Goal: Task Accomplishment & Management: Manage account settings

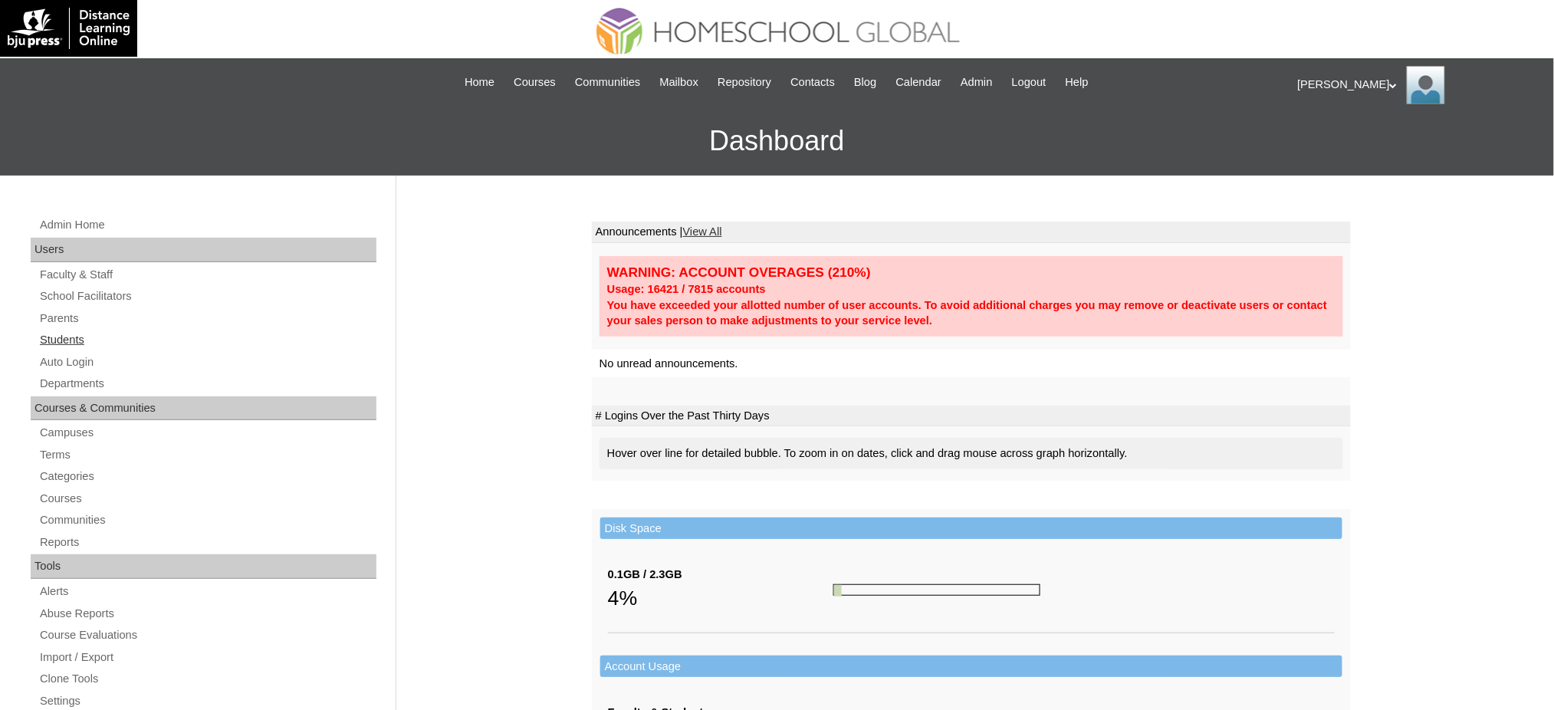
click at [77, 334] on link "Students" at bounding box center [207, 339] width 338 height 19
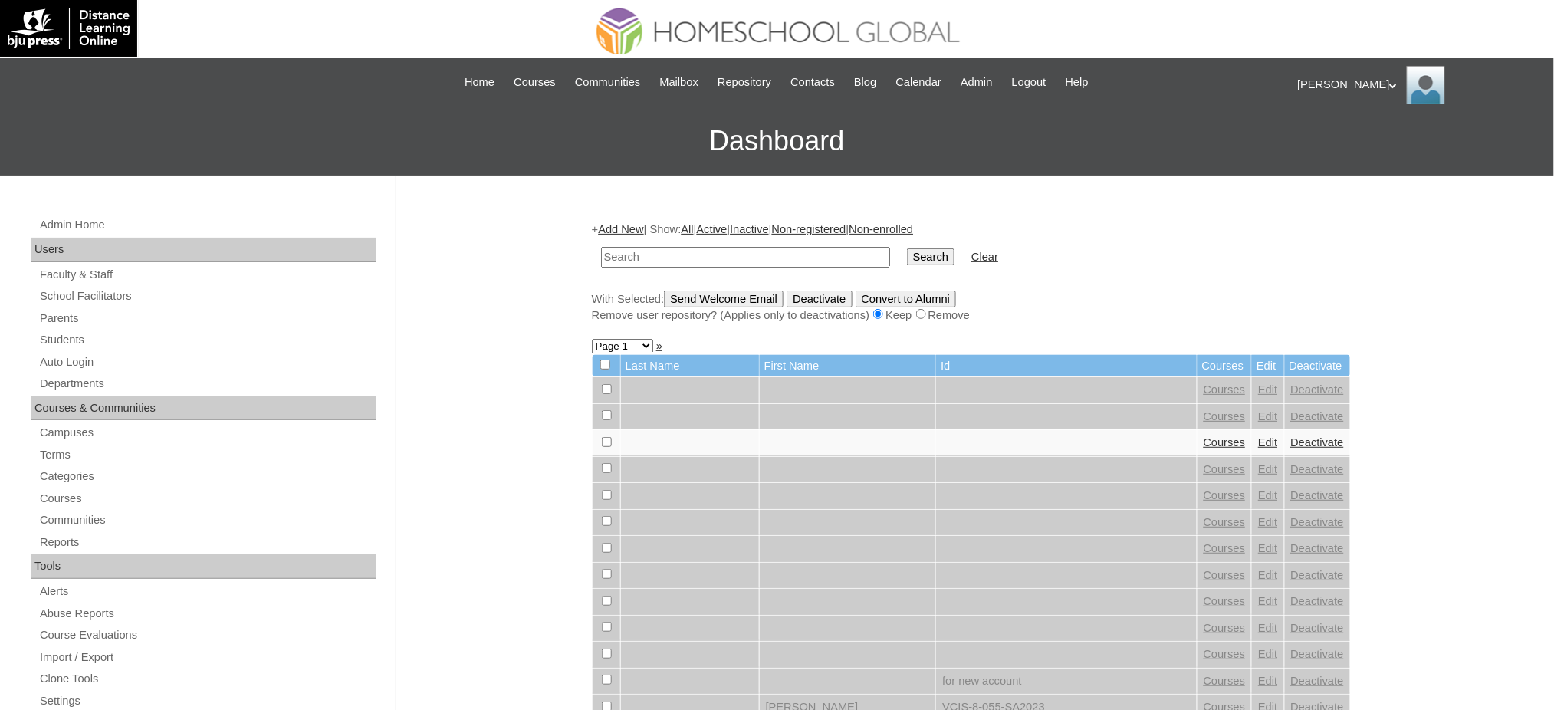
paste input "[PERSON_NAME]"
type input "[PERSON_NAME]"
click at [907, 252] on input "Search" at bounding box center [931, 256] width 48 height 17
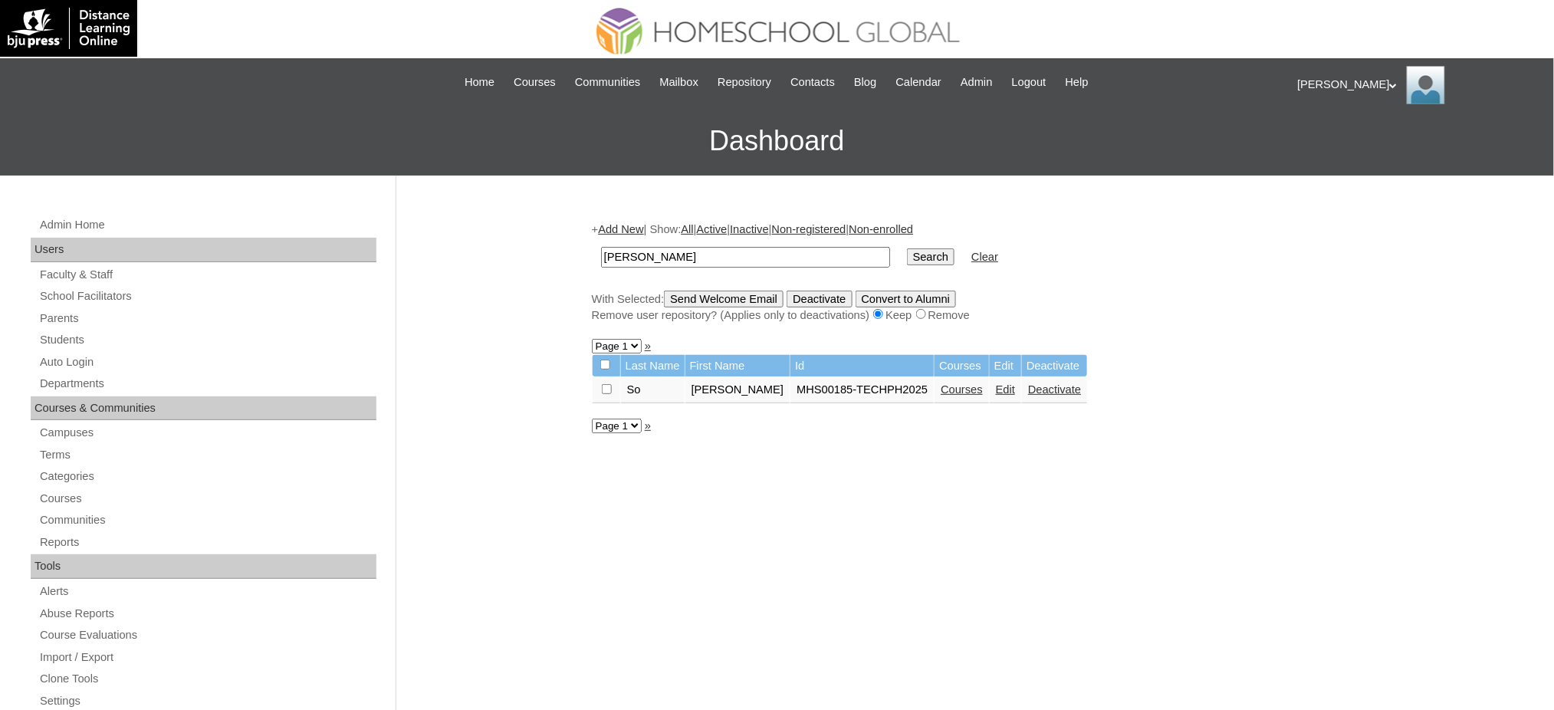
click at [940, 388] on link "Courses" at bounding box center [961, 389] width 42 height 12
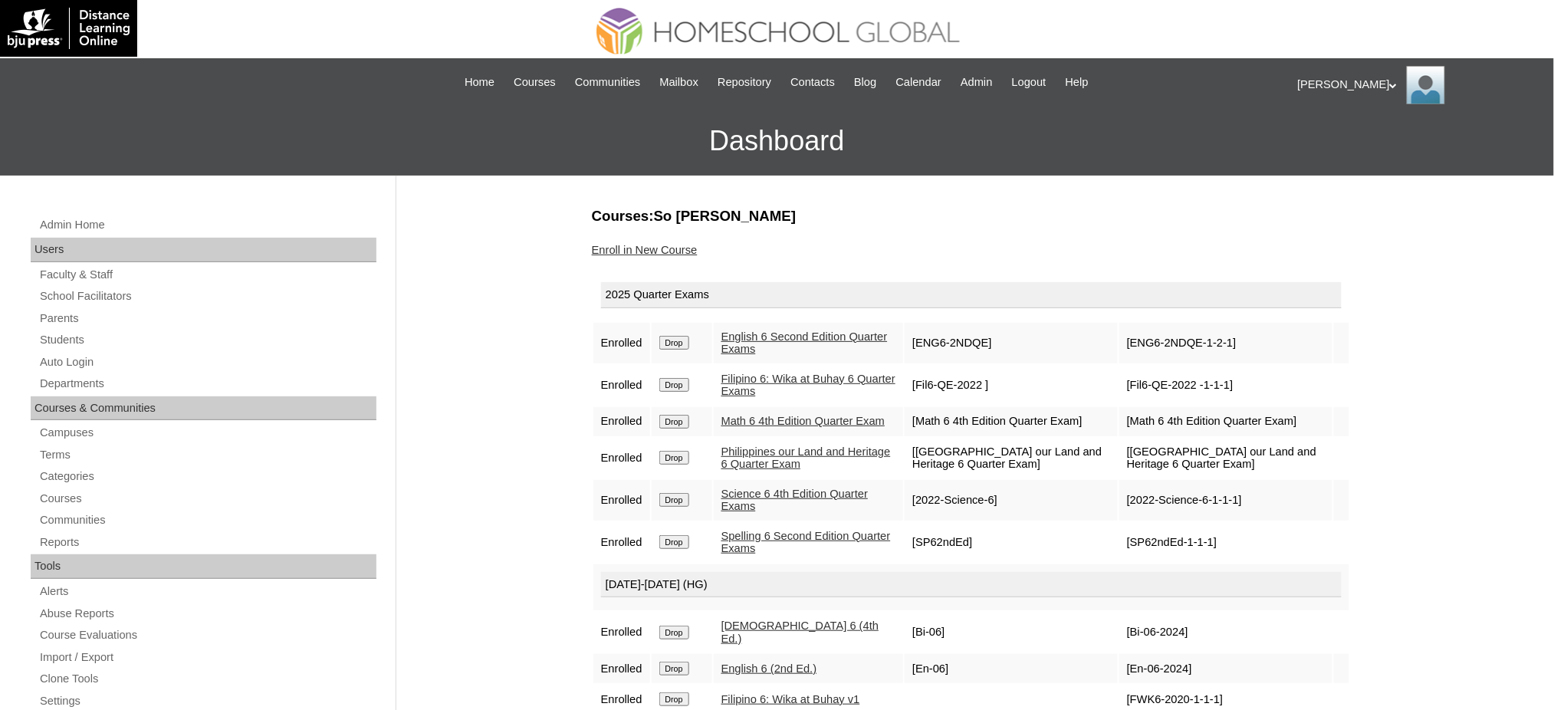
click at [667, 248] on link "Enroll in New Course" at bounding box center [645, 250] width 106 height 12
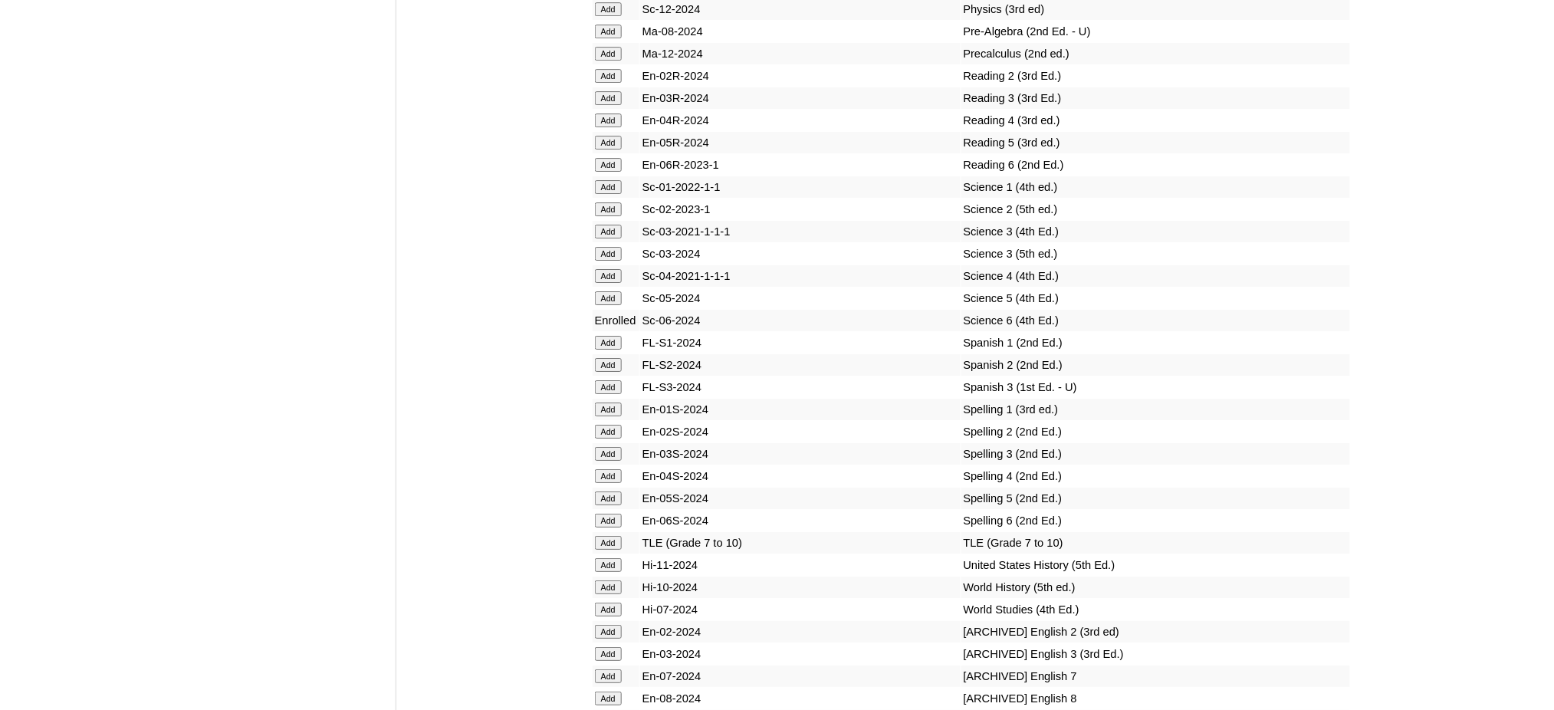
scroll to position [6132, 0]
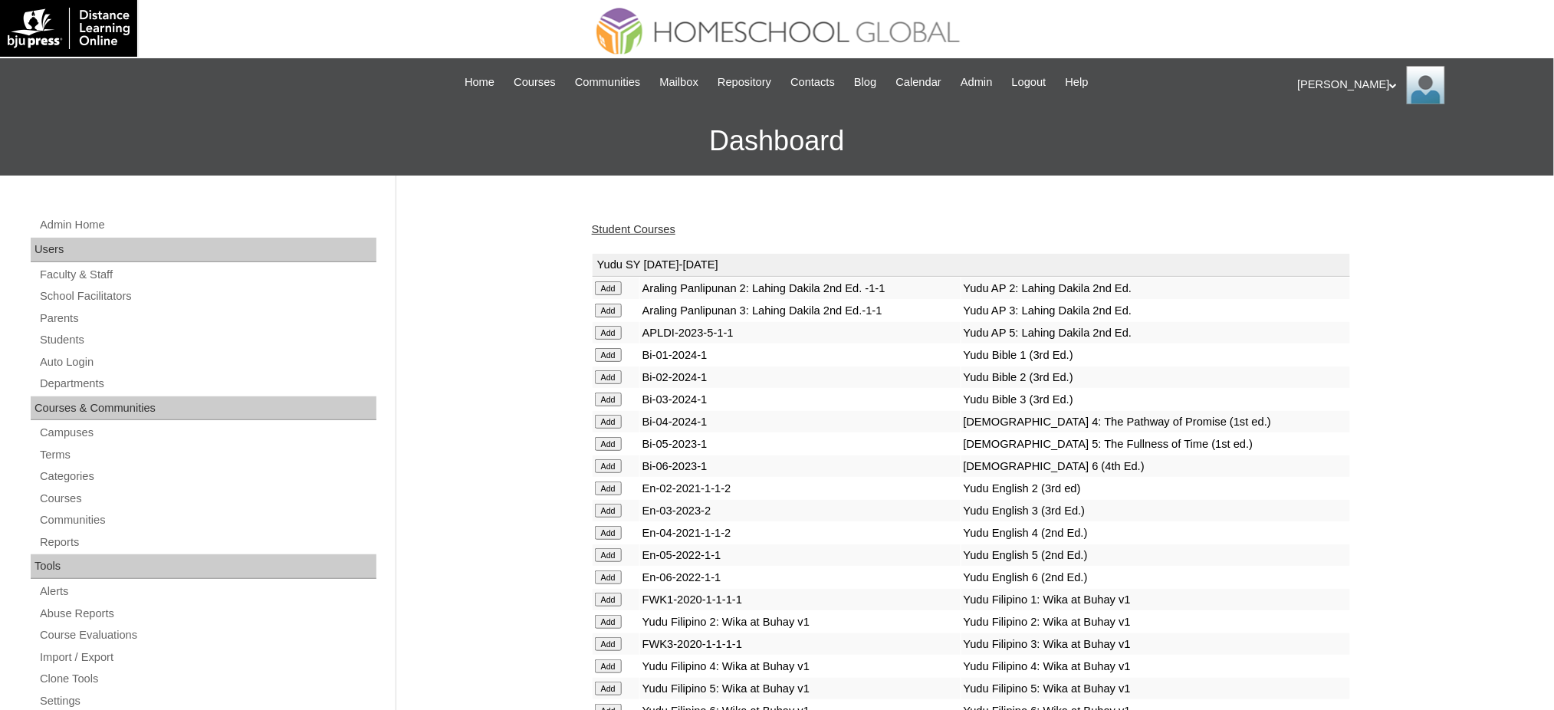
click at [643, 228] on link "Student Courses" at bounding box center [634, 229] width 84 height 12
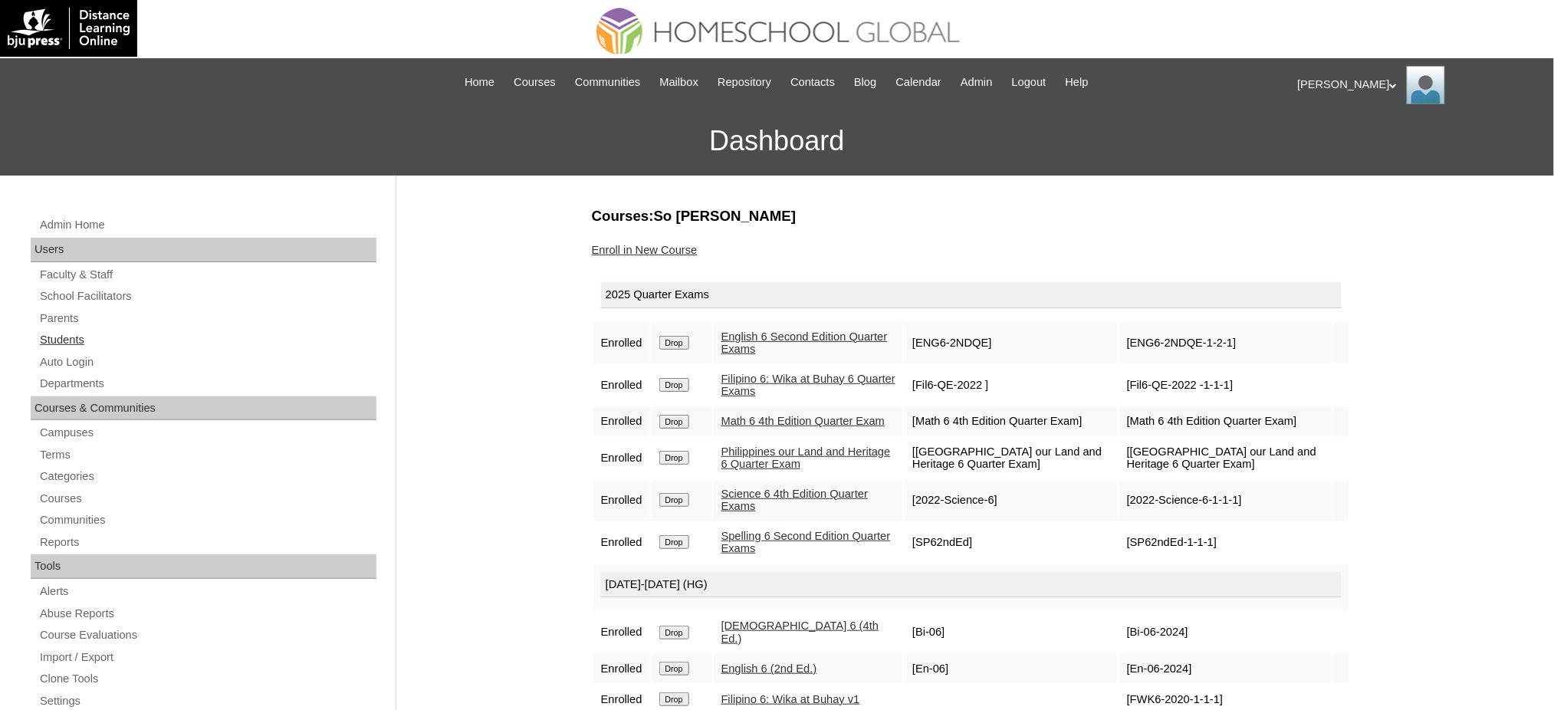
click at [58, 345] on link "Students" at bounding box center [207, 339] width 338 height 19
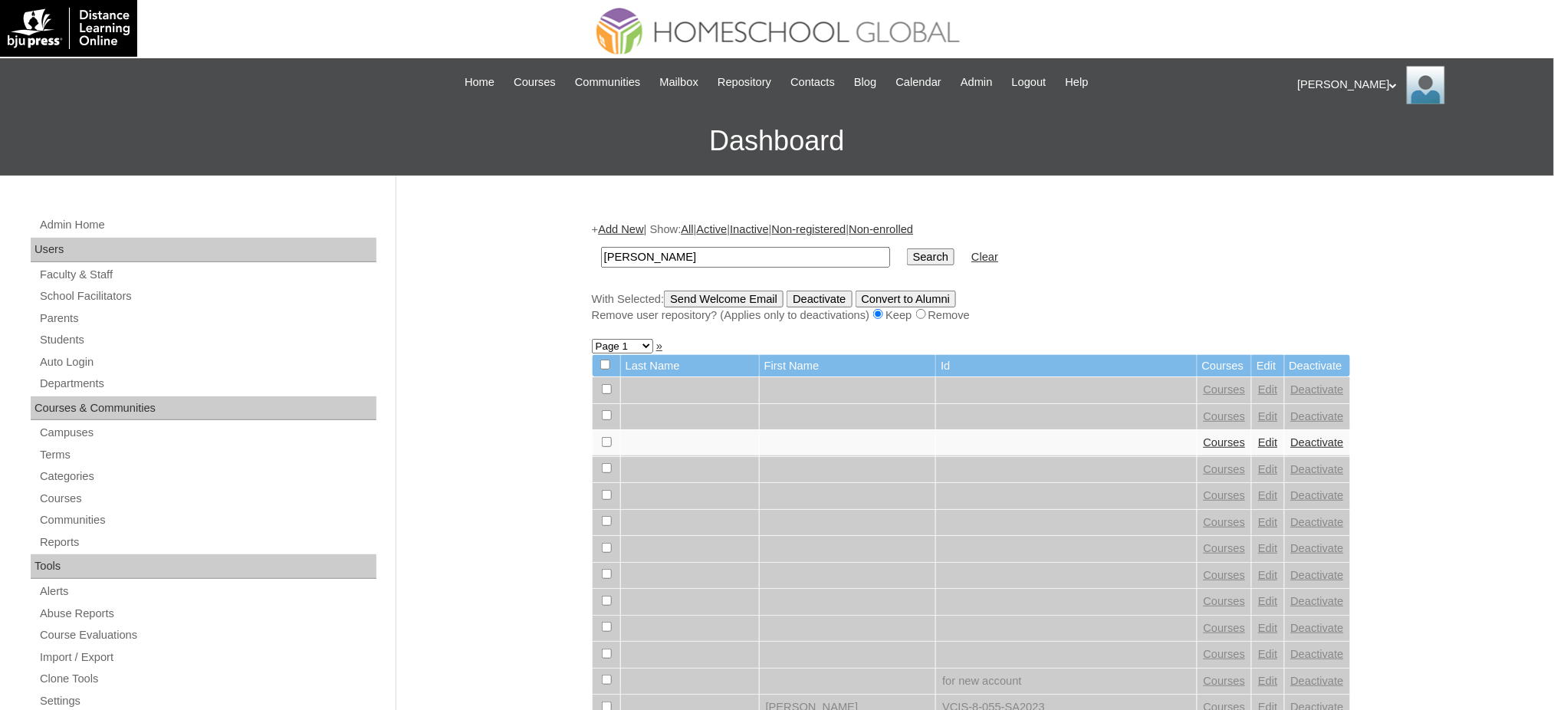
type input "[PERSON_NAME]"
click at [907, 261] on input "Search" at bounding box center [931, 256] width 48 height 17
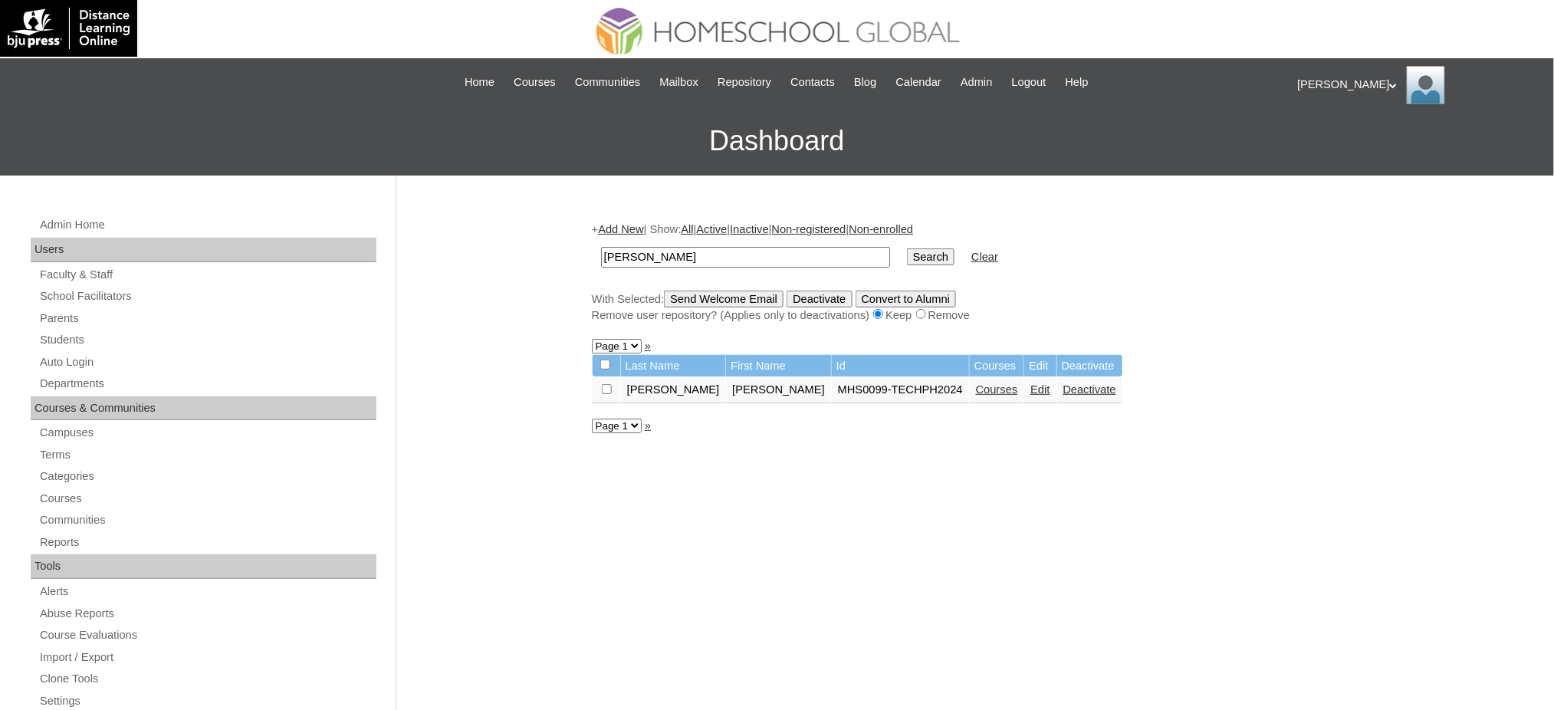
click at [976, 386] on link "Courses" at bounding box center [997, 389] width 42 height 12
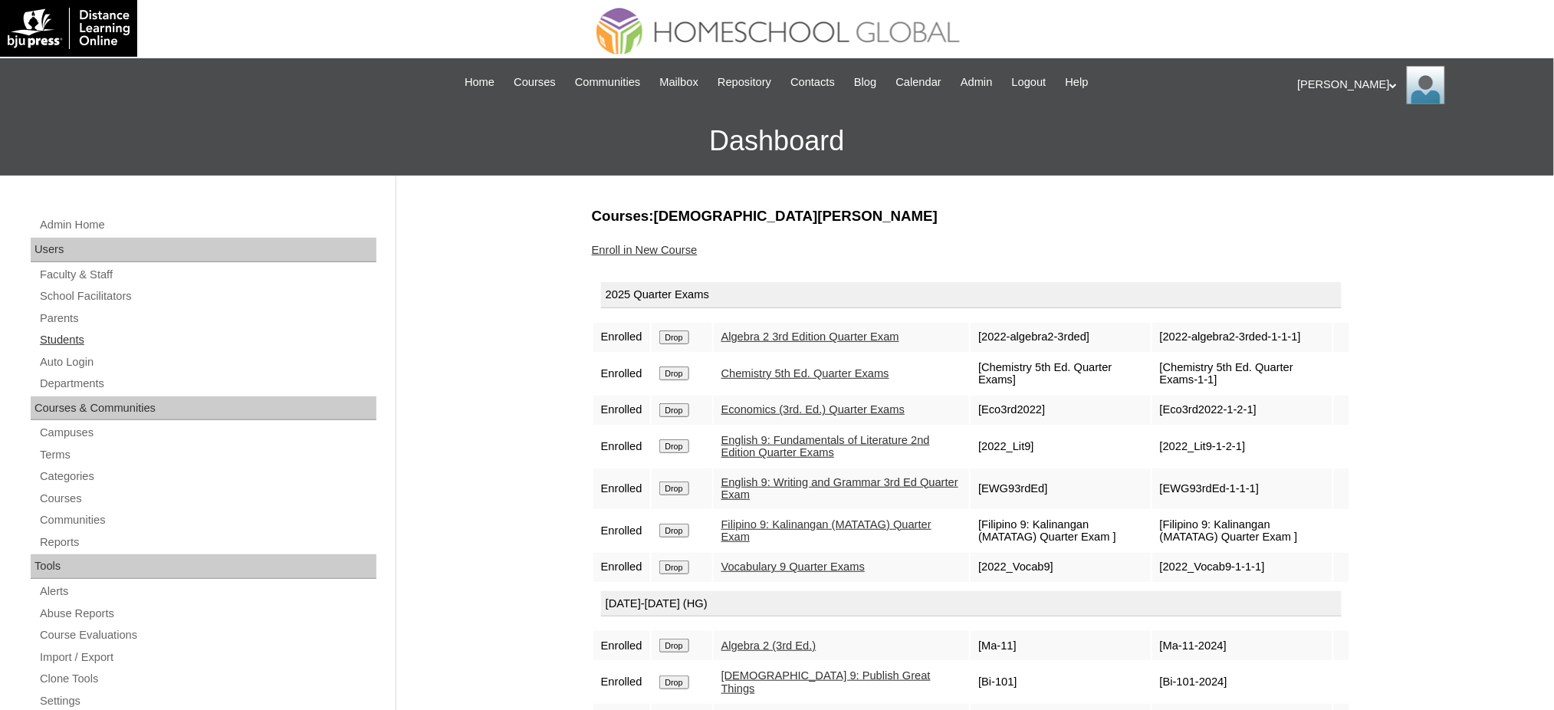
click at [57, 336] on link "Students" at bounding box center [207, 339] width 338 height 19
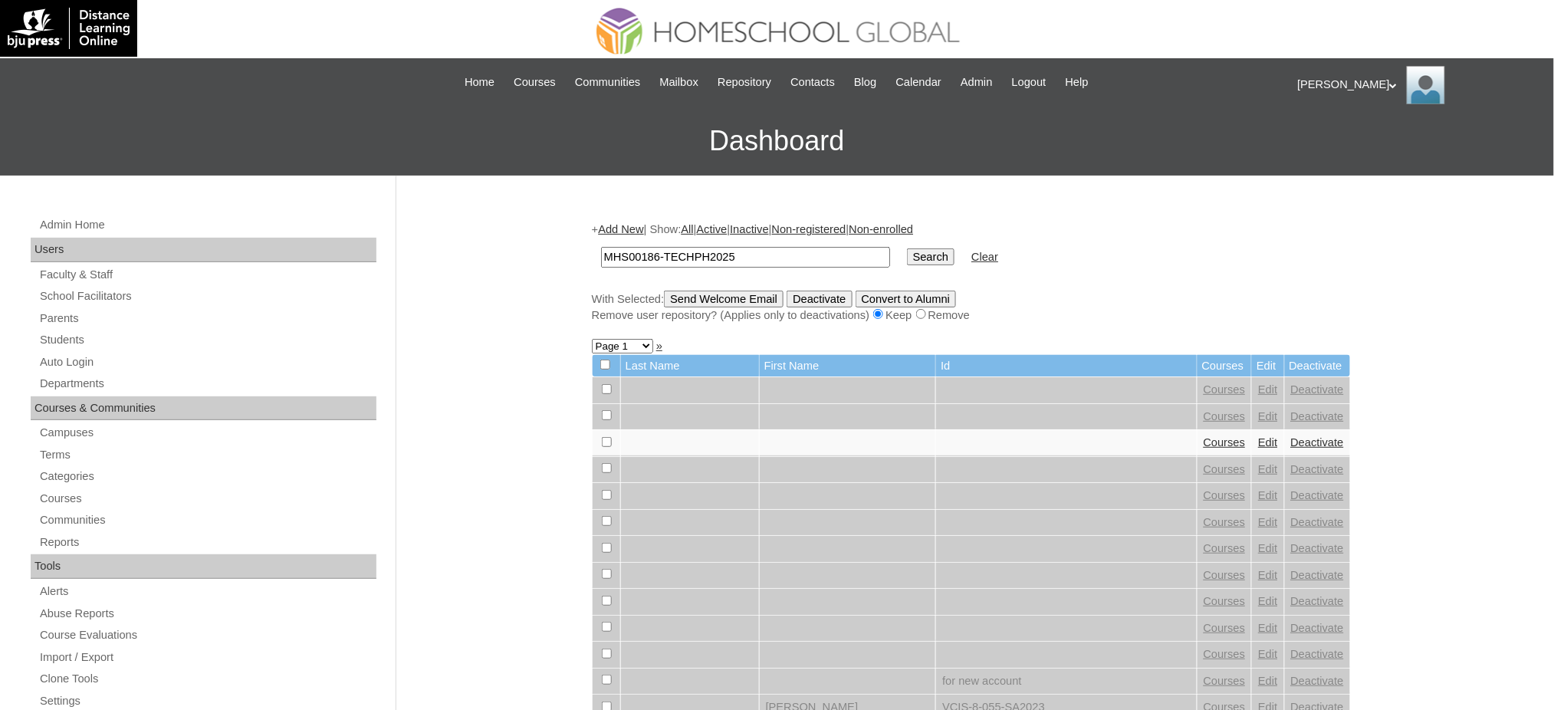
type input "MHS00186-TECHPH2025"
click at [907, 251] on input "Search" at bounding box center [931, 256] width 48 height 17
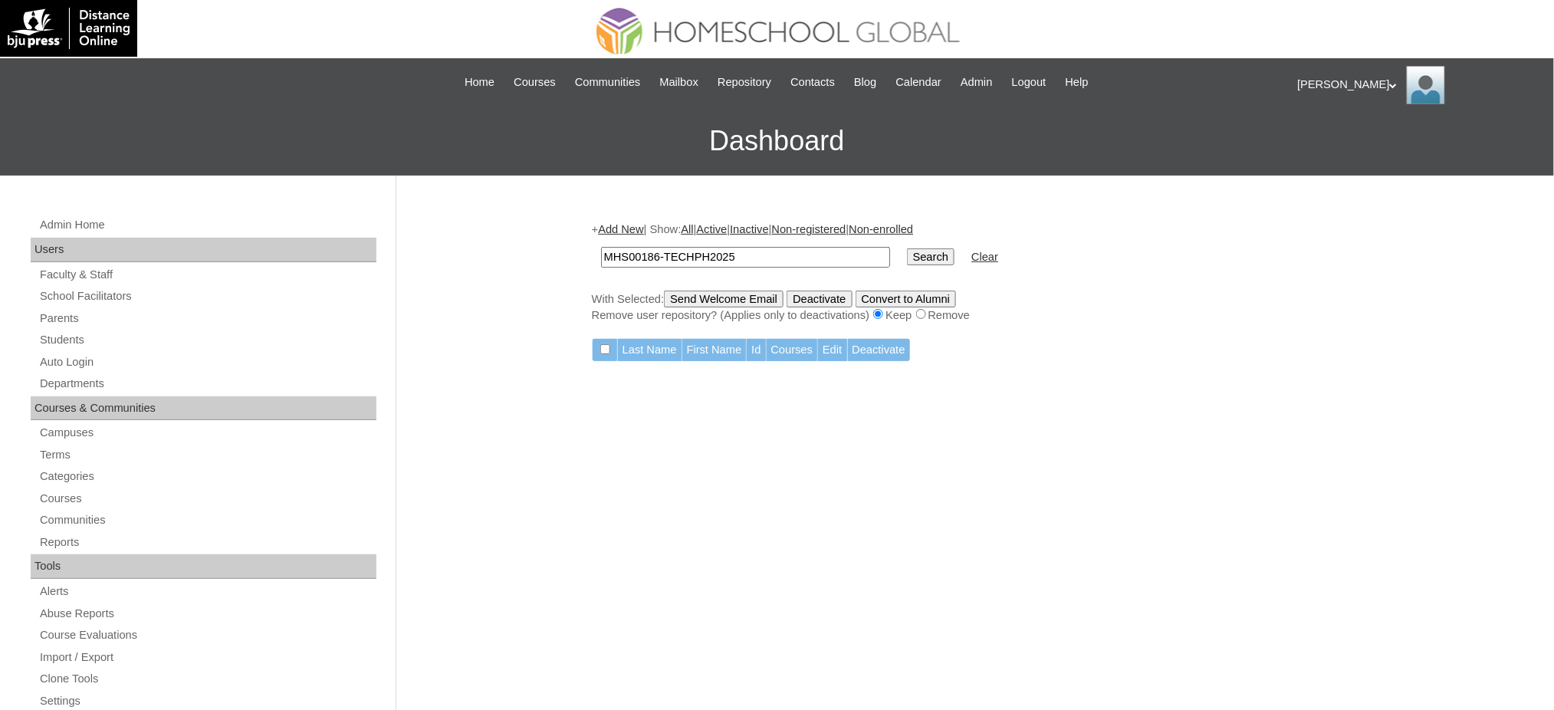
click at [622, 232] on link "Add New" at bounding box center [620, 229] width 45 height 12
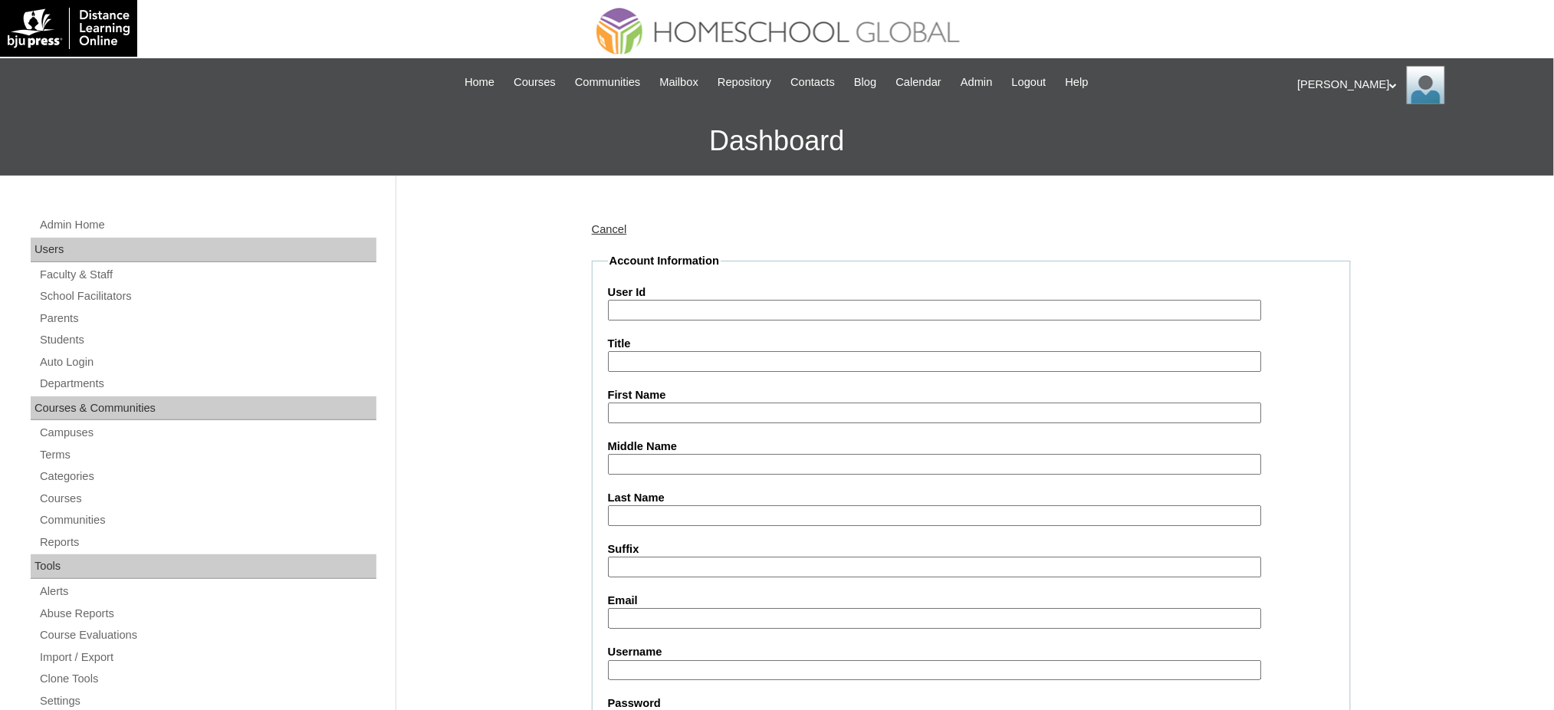
click at [668, 310] on input "User Id" at bounding box center [935, 310] width 654 height 21
paste input "MHS00186-TECHPH2025"
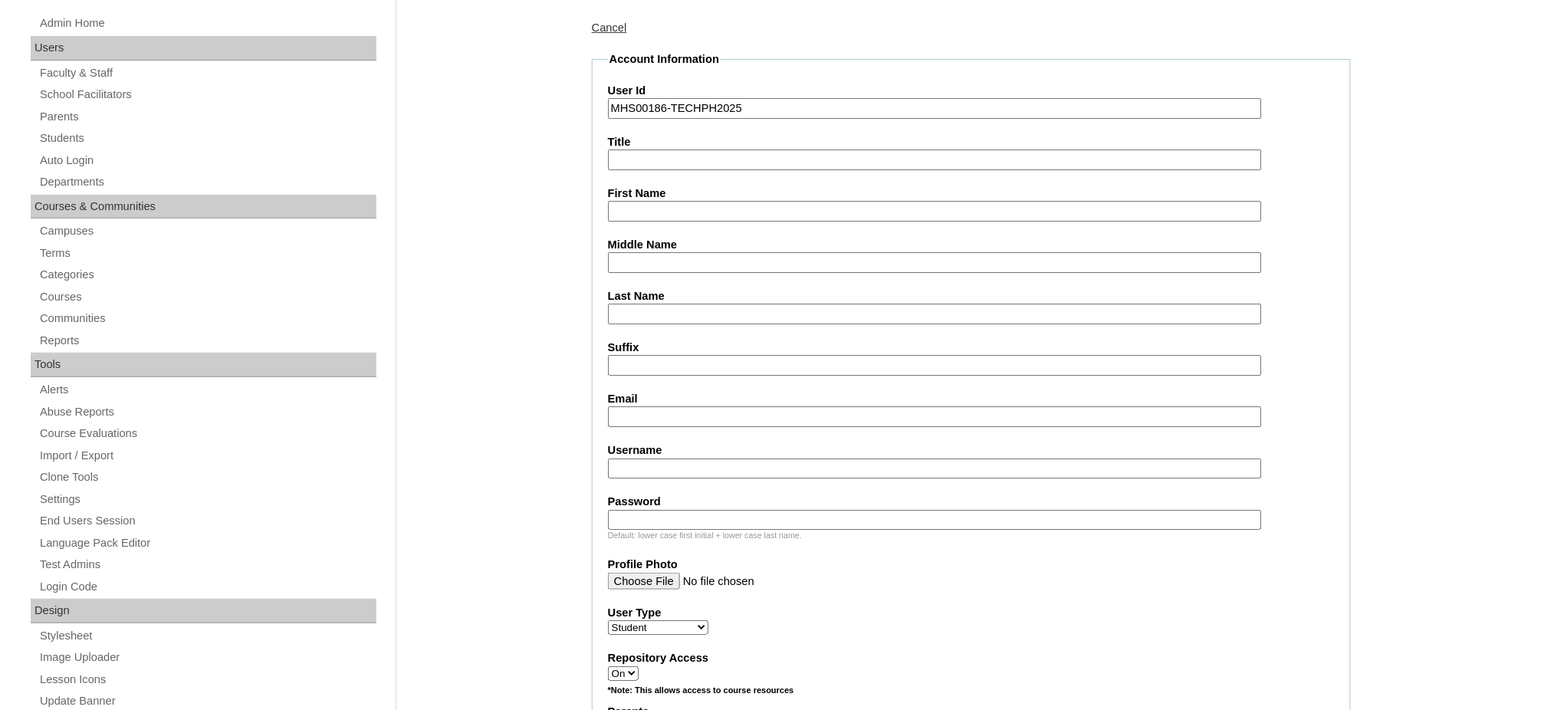
scroll to position [307, 0]
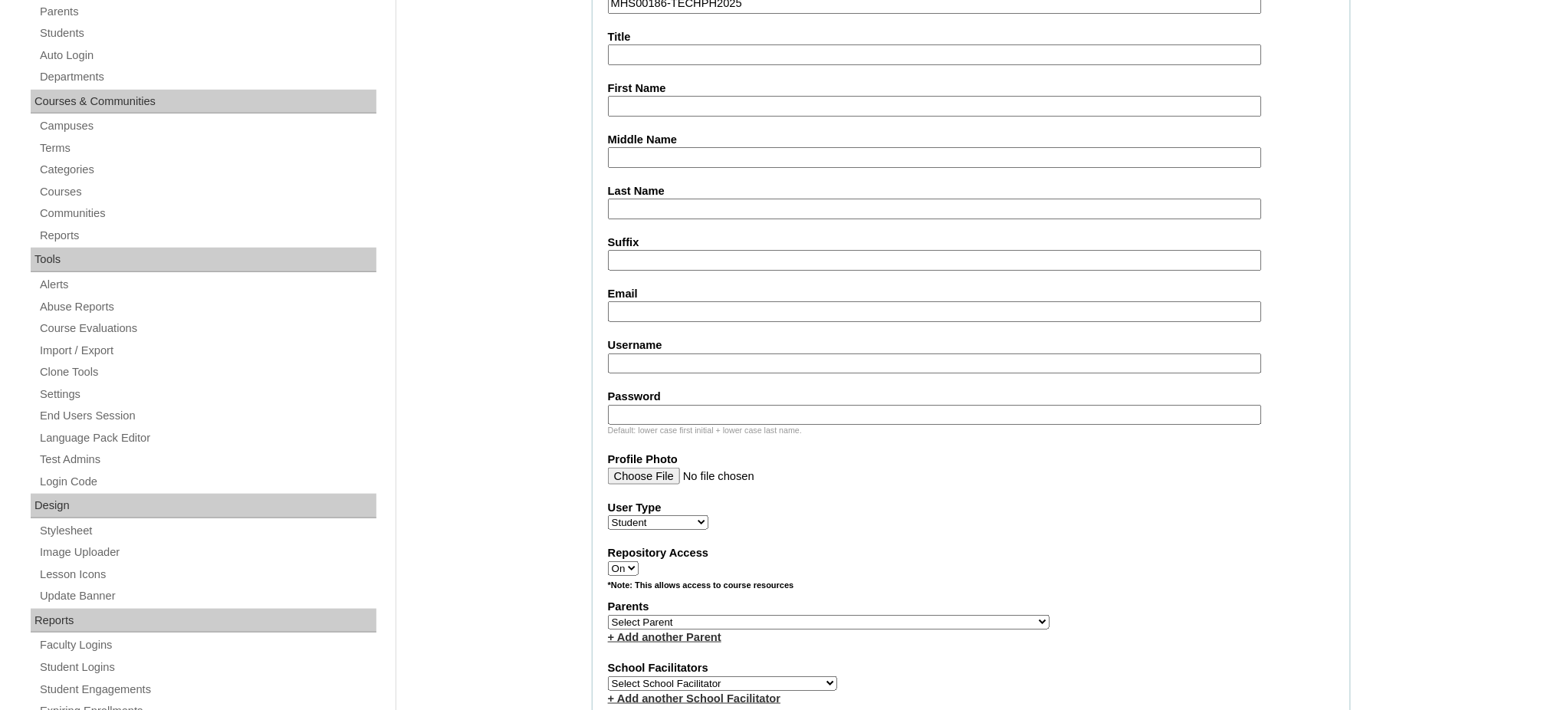
type input "MHS00186-TECHPH2025"
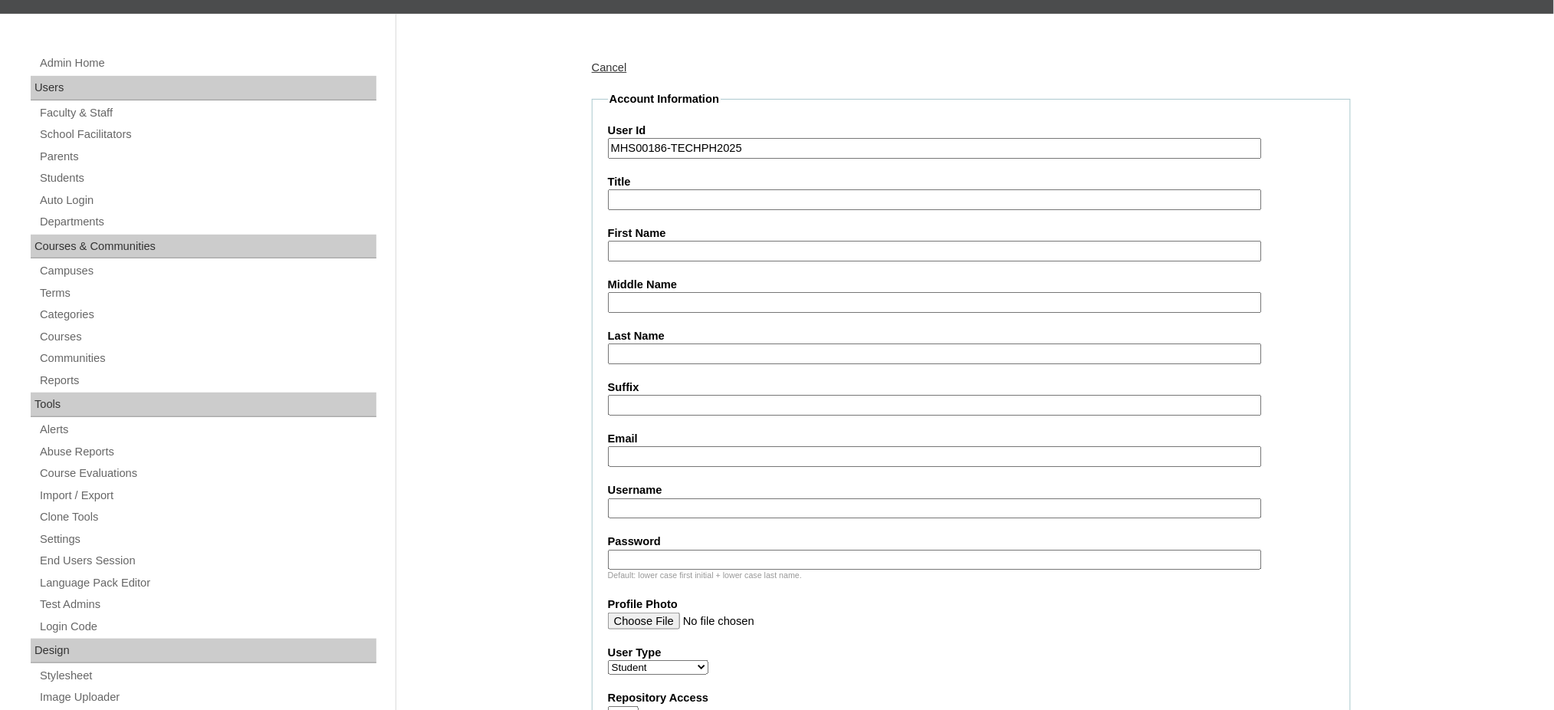
scroll to position [102, 0]
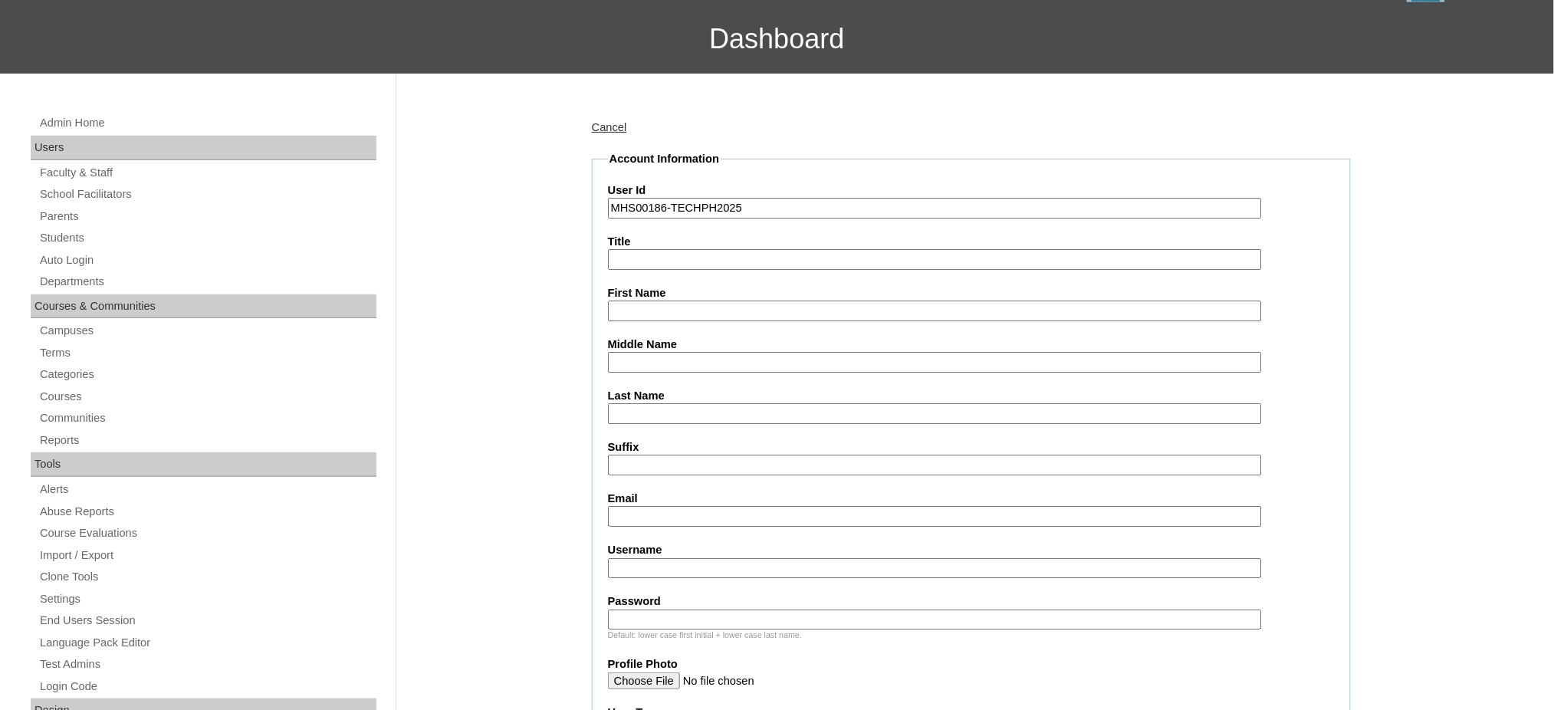
click at [675, 304] on input "First Name" at bounding box center [935, 310] width 654 height 21
paste input "Kytzy Jaylyn"
type input "Kytzy Jaylyn"
click at [655, 405] on input "Last Name" at bounding box center [935, 413] width 654 height 21
type input "So"
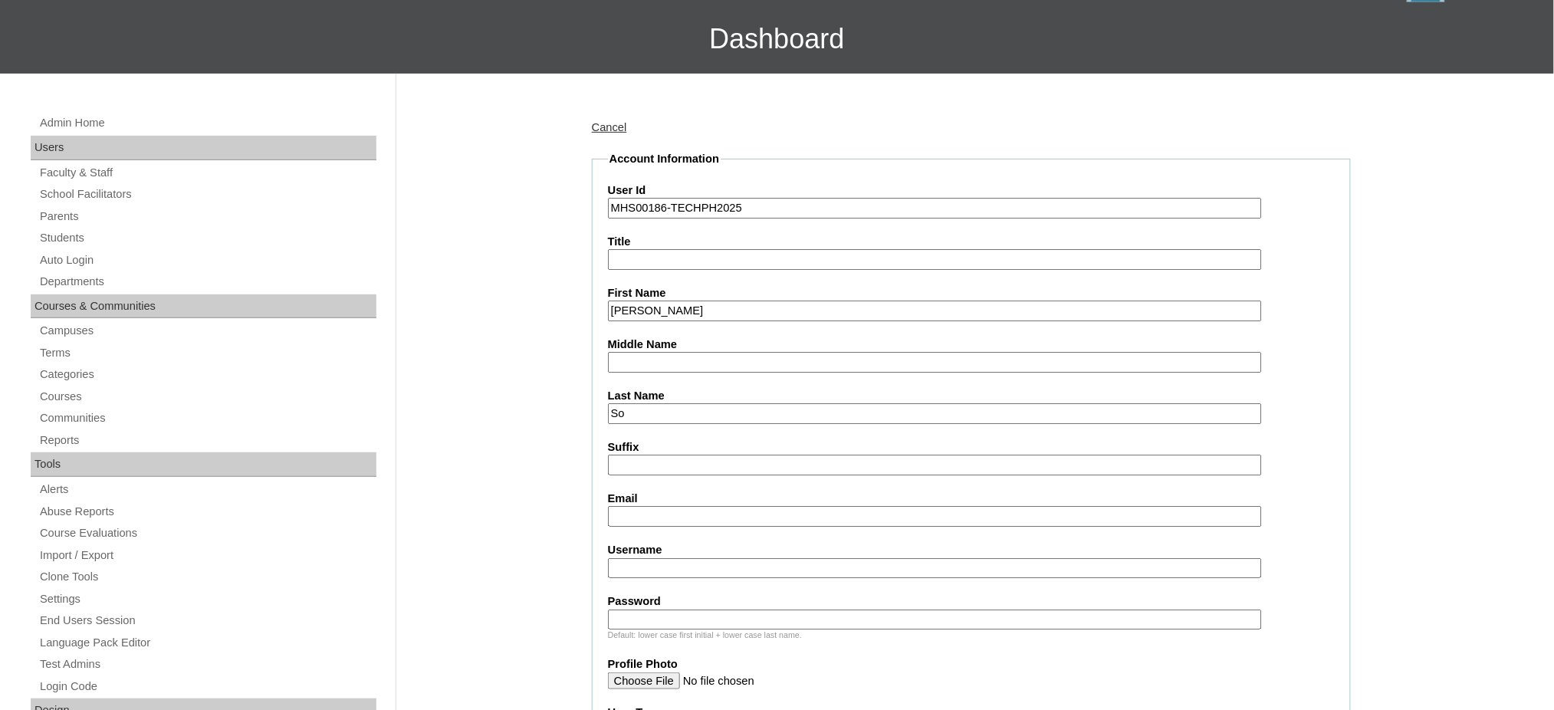
click at [714, 352] on input "Middle Name" at bounding box center [935, 362] width 654 height 21
paste input "Abando"
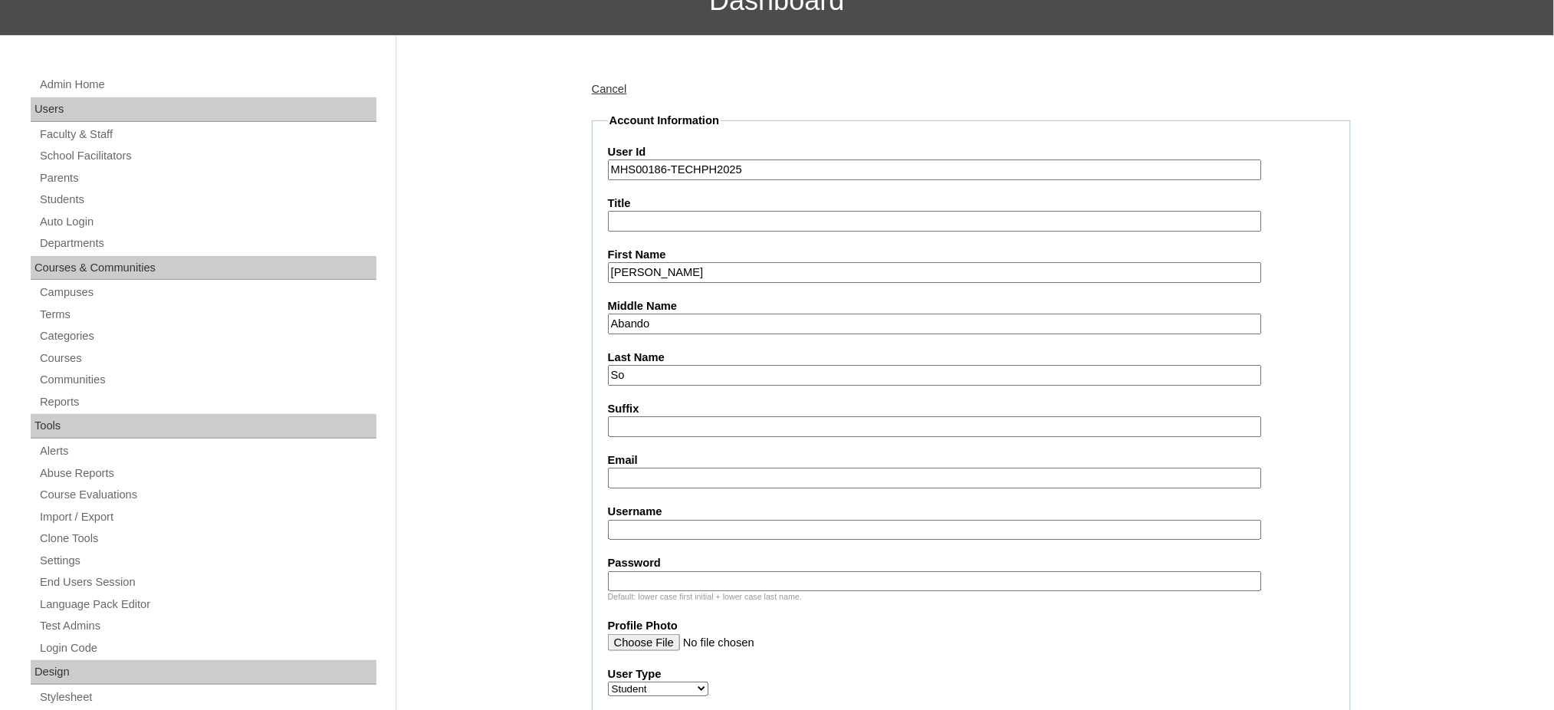
scroll to position [204, 0]
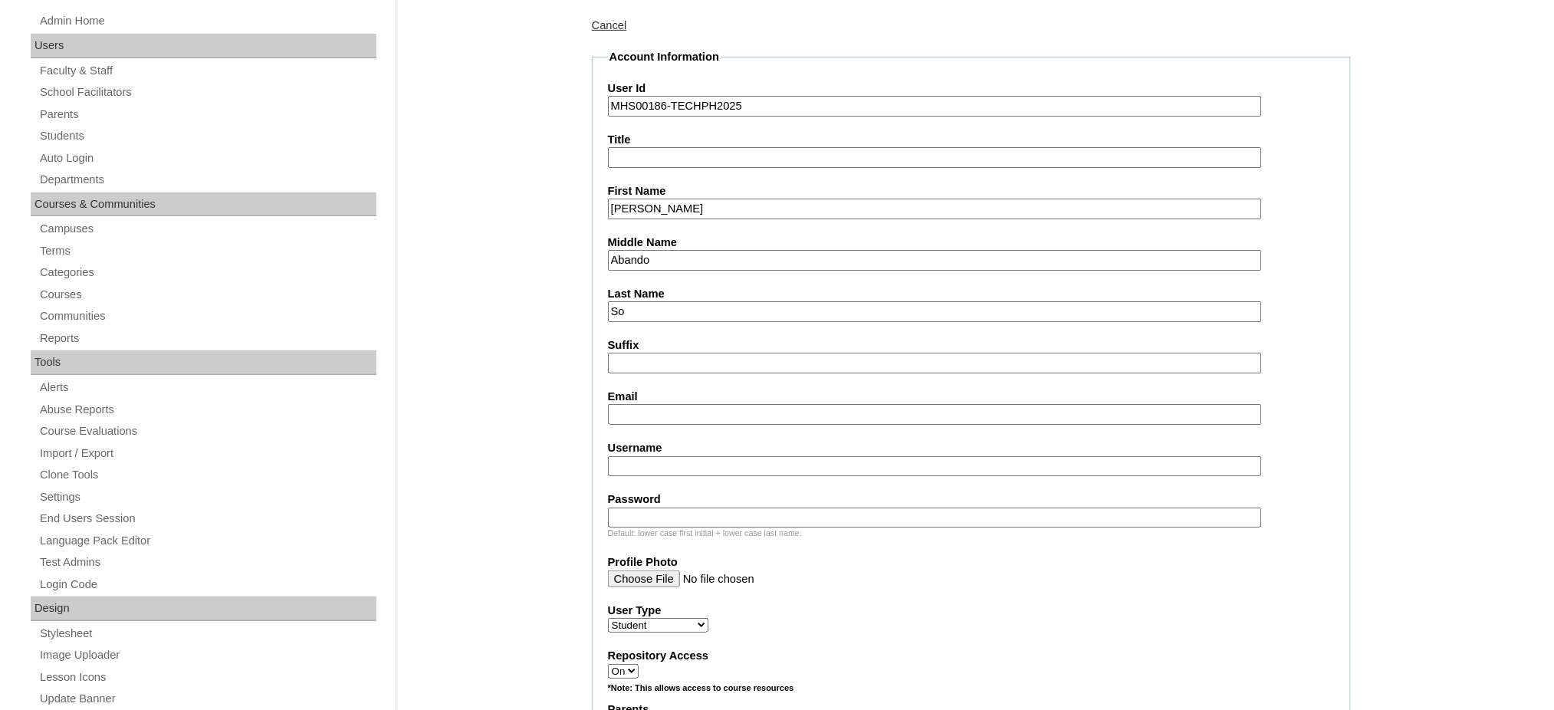
type input "Abando"
click at [676, 404] on input "Email" at bounding box center [935, 414] width 654 height 21
paste input "sojustinerae0110@gmail.com"
type input "sojustinerae0110@gmail.com"
click at [748, 457] on input "Username" at bounding box center [935, 466] width 654 height 21
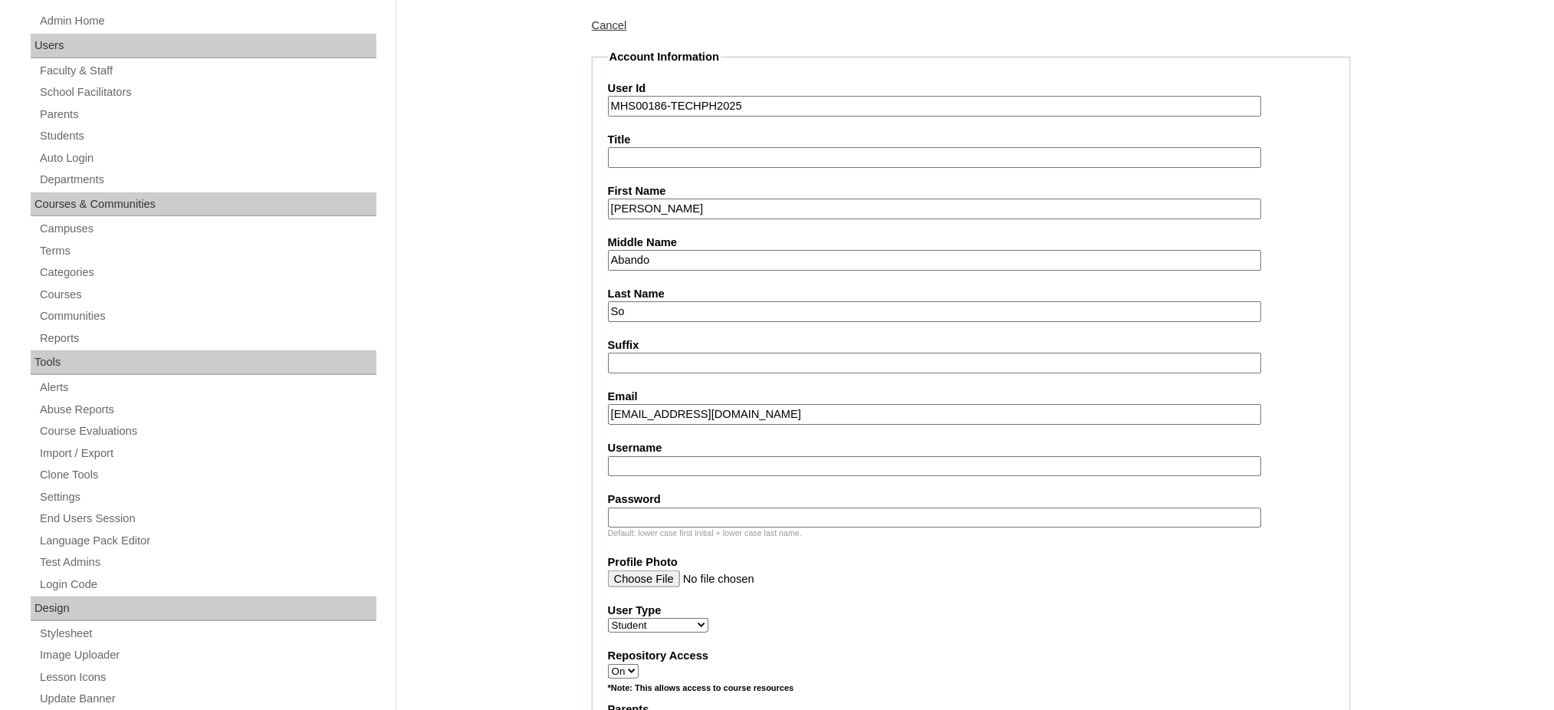
paste input "kytzyso"
type input "kytzyso"
click at [712, 511] on input "Password" at bounding box center [935, 517] width 654 height 21
paste input "210009762"
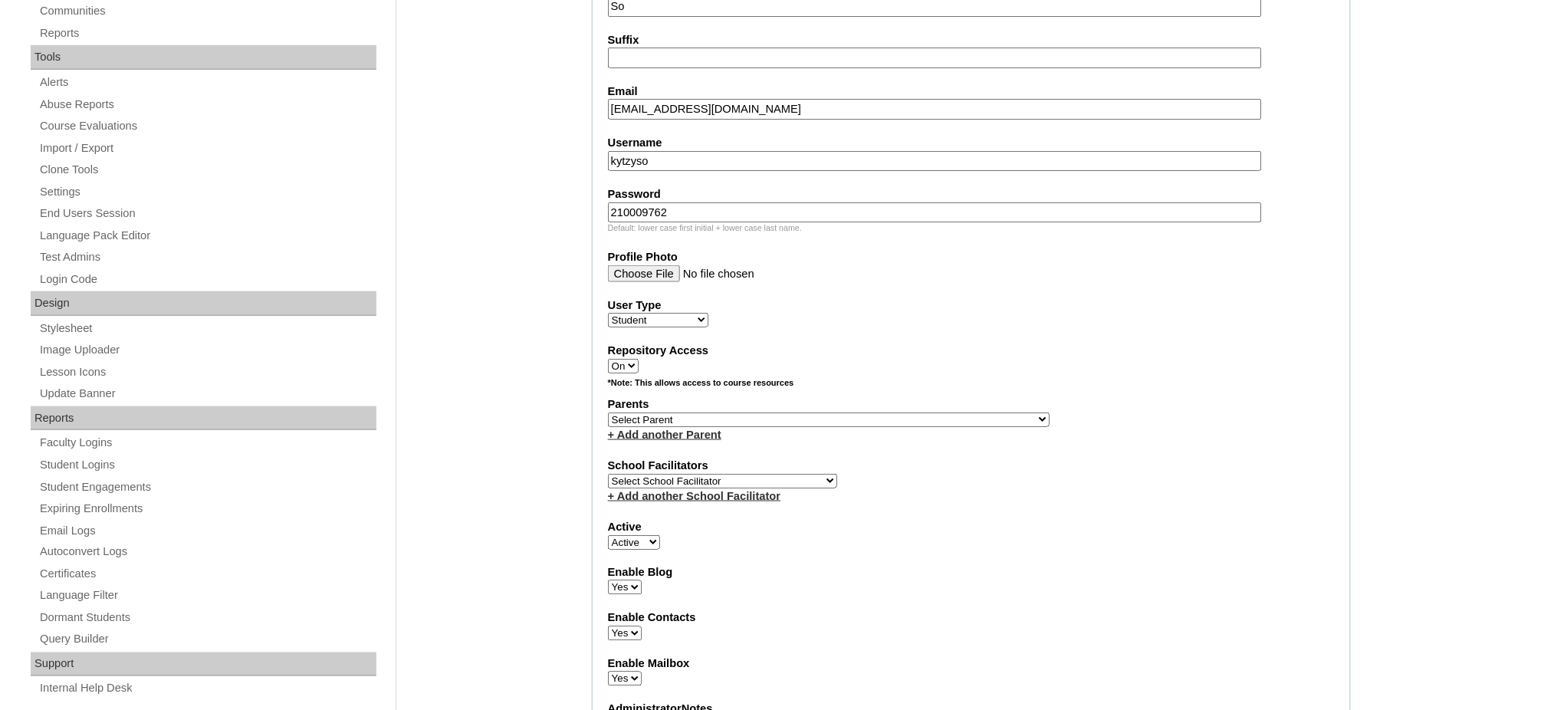
scroll to position [510, 0]
type input "210009762"
click at [871, 411] on select "Select Parent , , , , , , , , , , , , , , , , , , , , , , , , , , , , , , , , ,…" at bounding box center [828, 418] width 441 height 15
select select "43511"
click at [608, 411] on select "Select Parent , , , , , , , , , , , , , , , , , , , , , , , , , , , , , , , , ,…" at bounding box center [828, 418] width 441 height 15
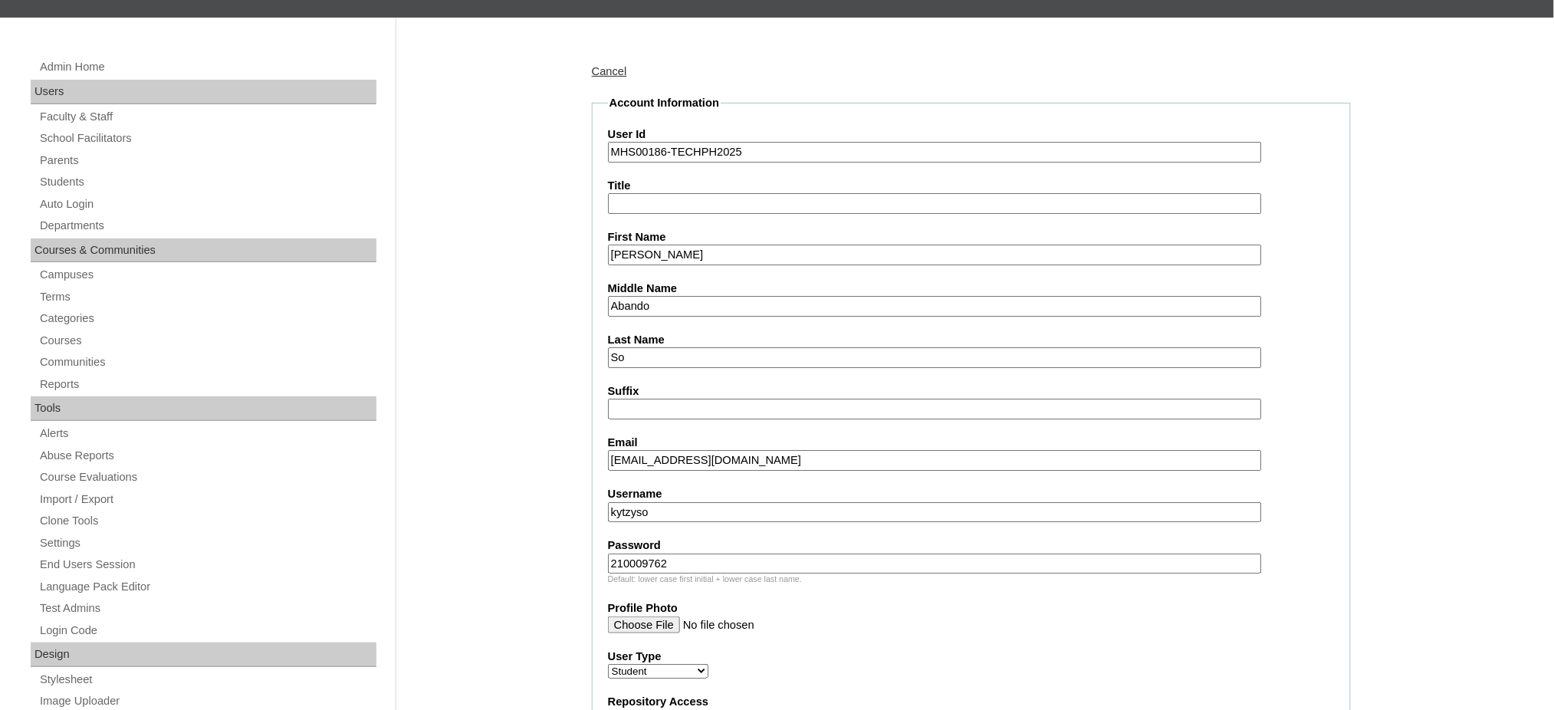
scroll to position [102, 0]
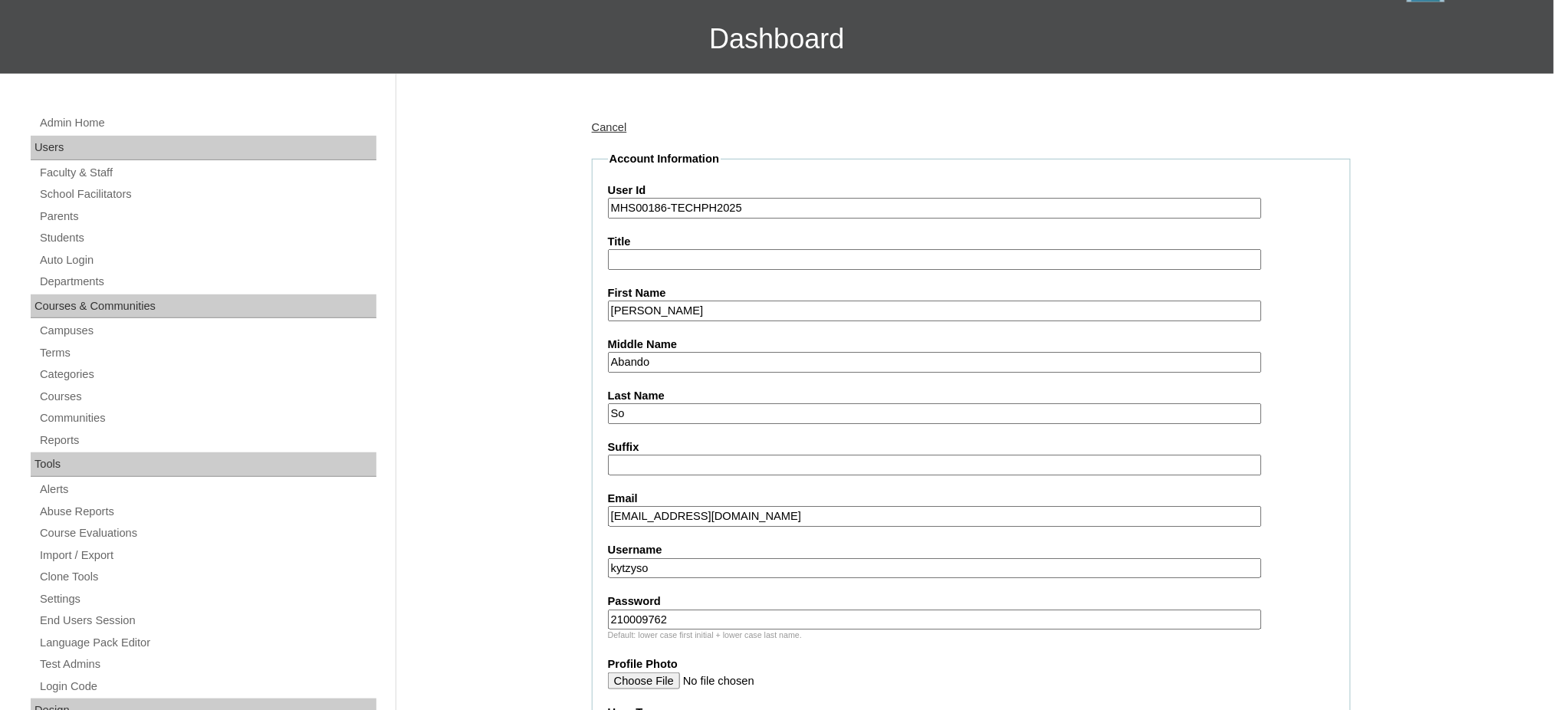
click at [655, 307] on input "Kytzy Jaylyn" at bounding box center [935, 310] width 654 height 21
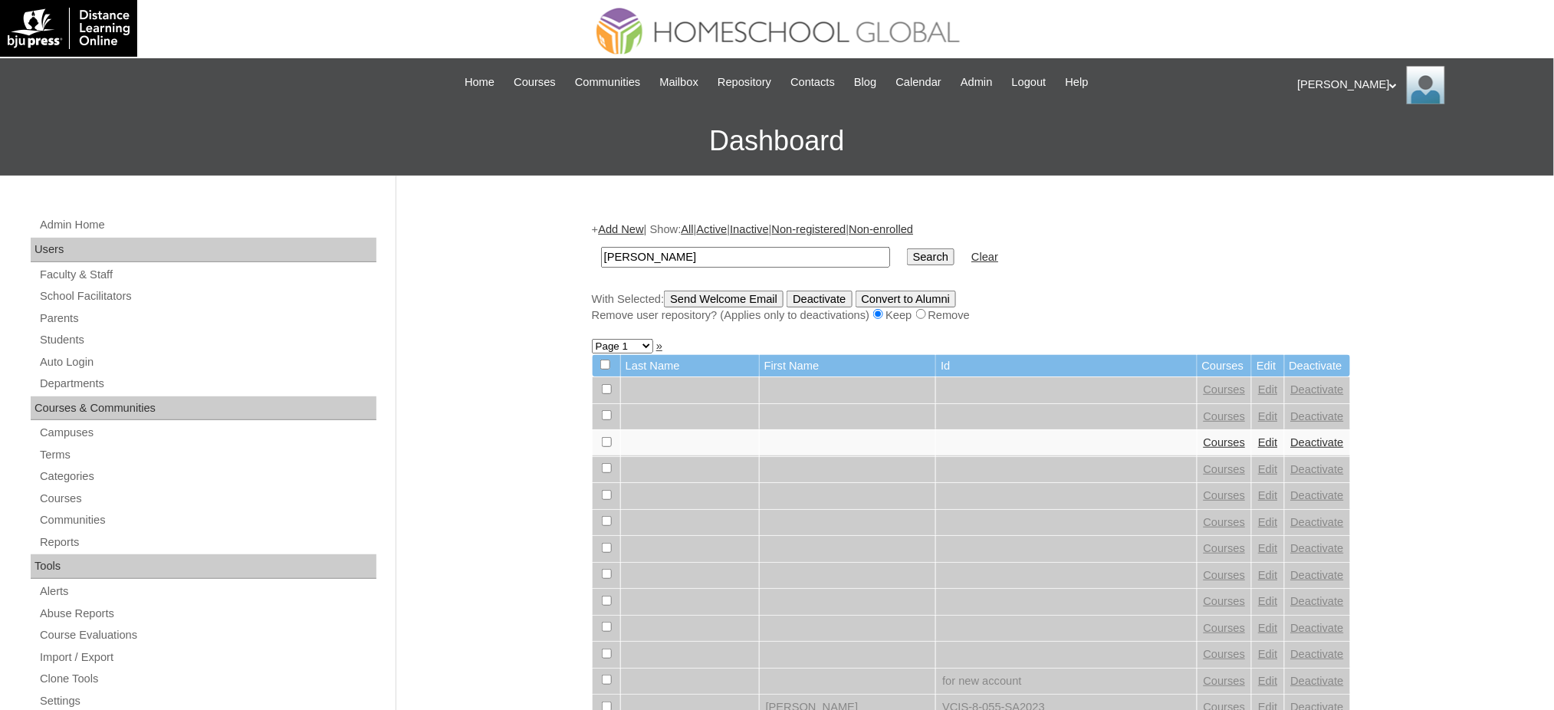
type input "[PERSON_NAME]"
click at [907, 255] on input "Search" at bounding box center [931, 256] width 48 height 17
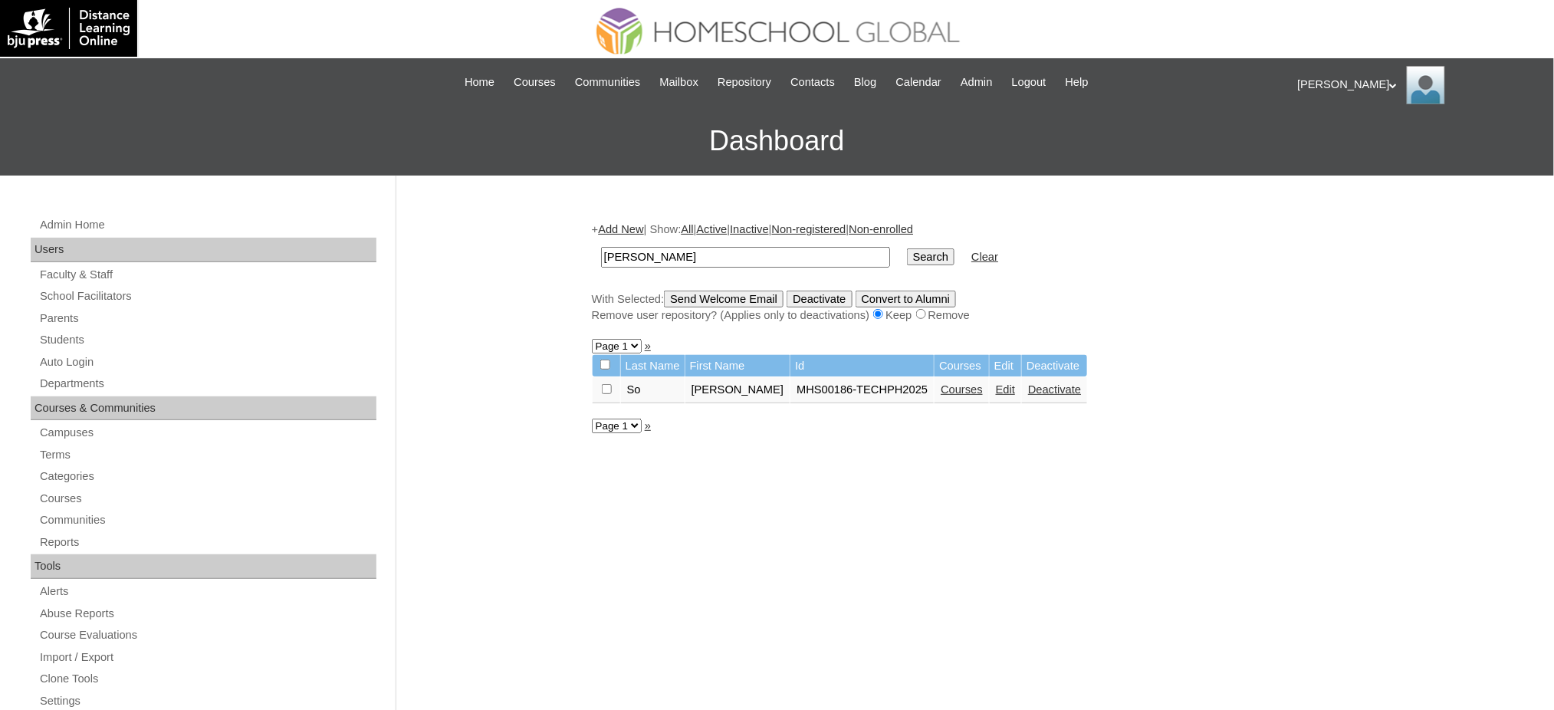
click at [940, 386] on link "Courses" at bounding box center [961, 389] width 42 height 12
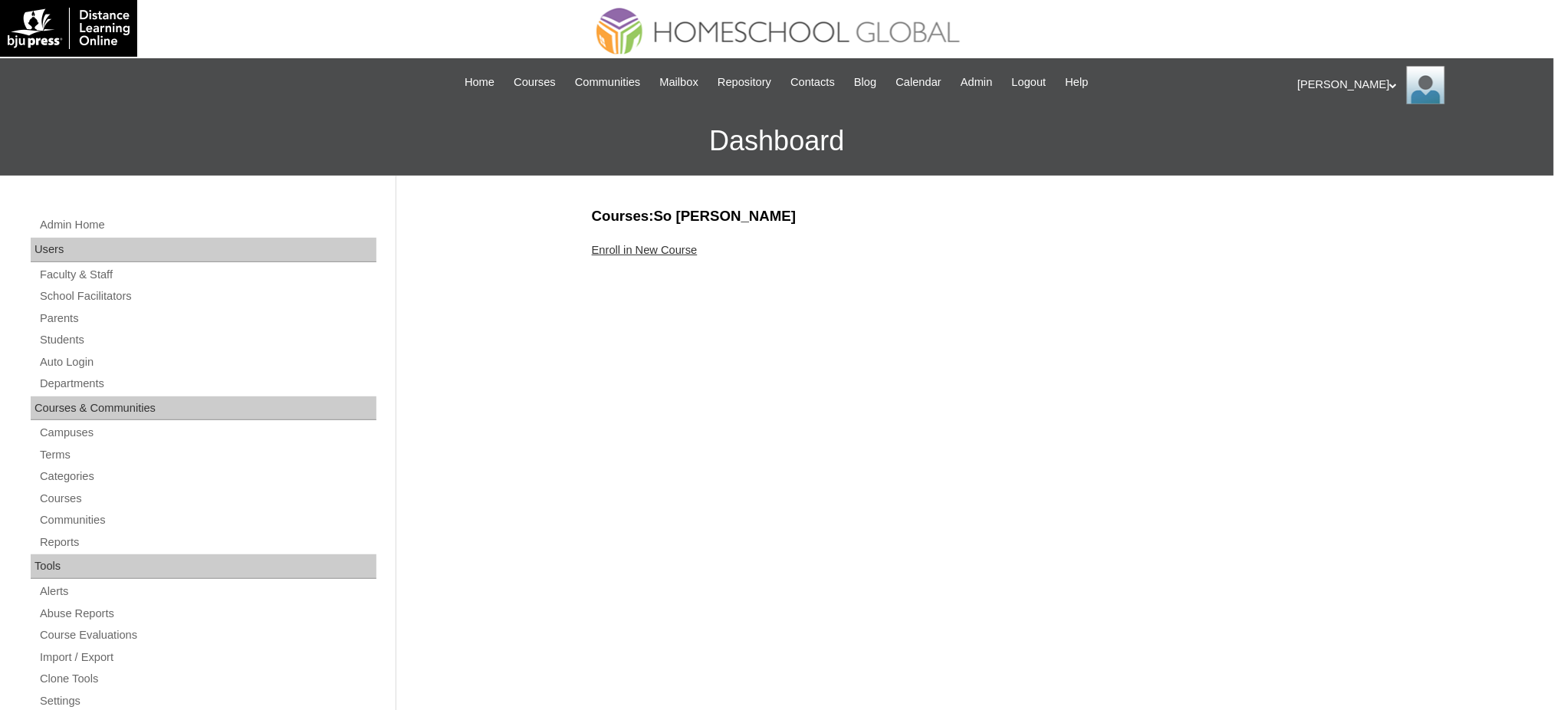
click at [658, 244] on link "Enroll in New Course" at bounding box center [645, 250] width 106 height 12
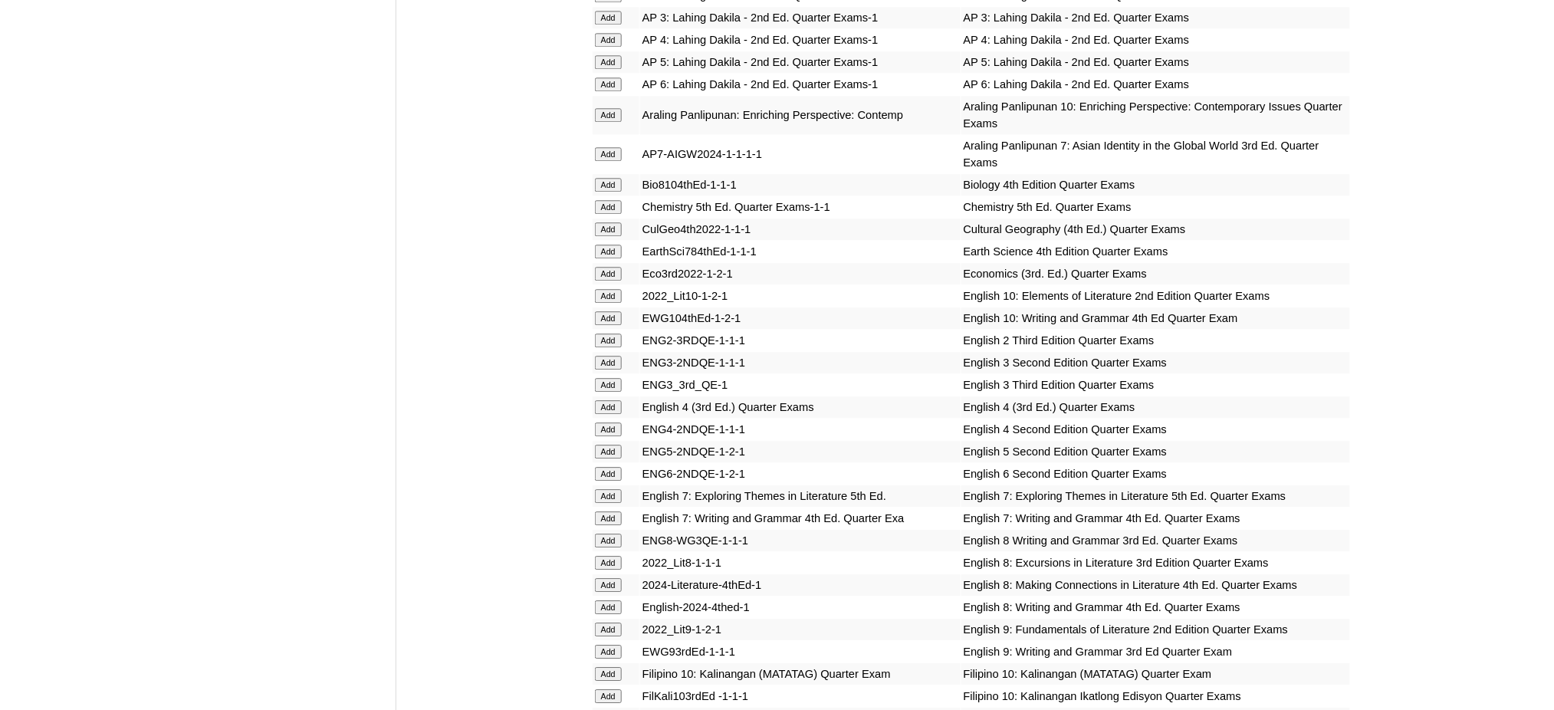
scroll to position [1533, 0]
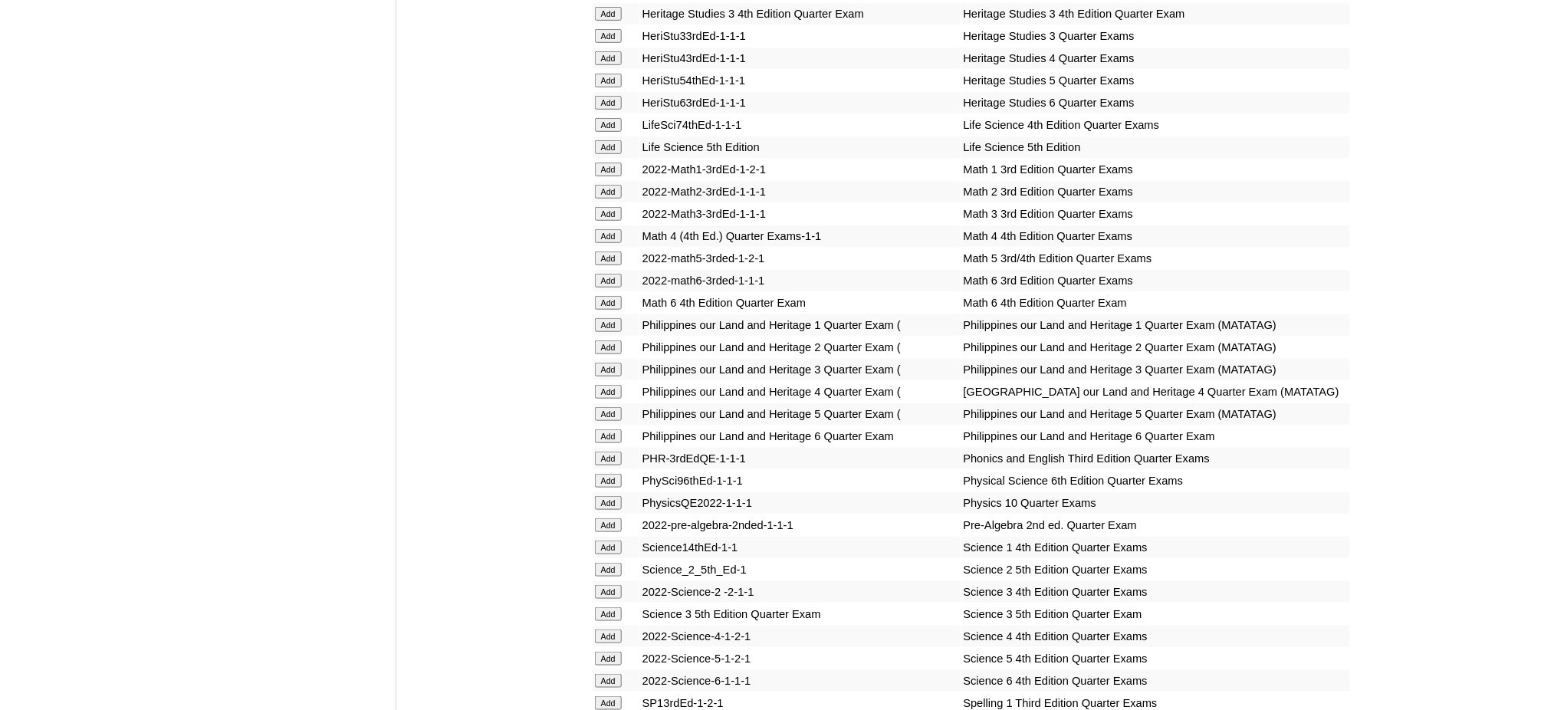
scroll to position [2453, 0]
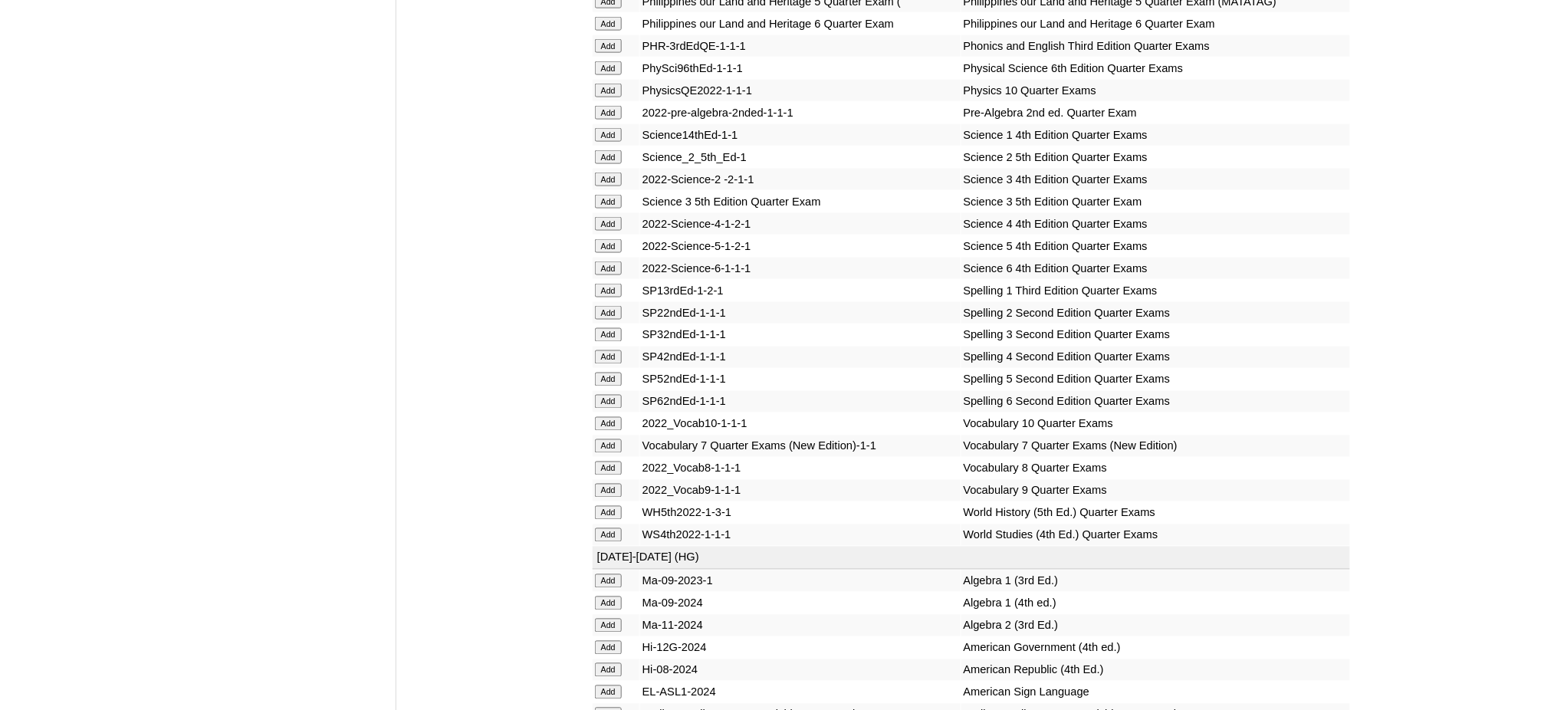
scroll to position [2861, 0]
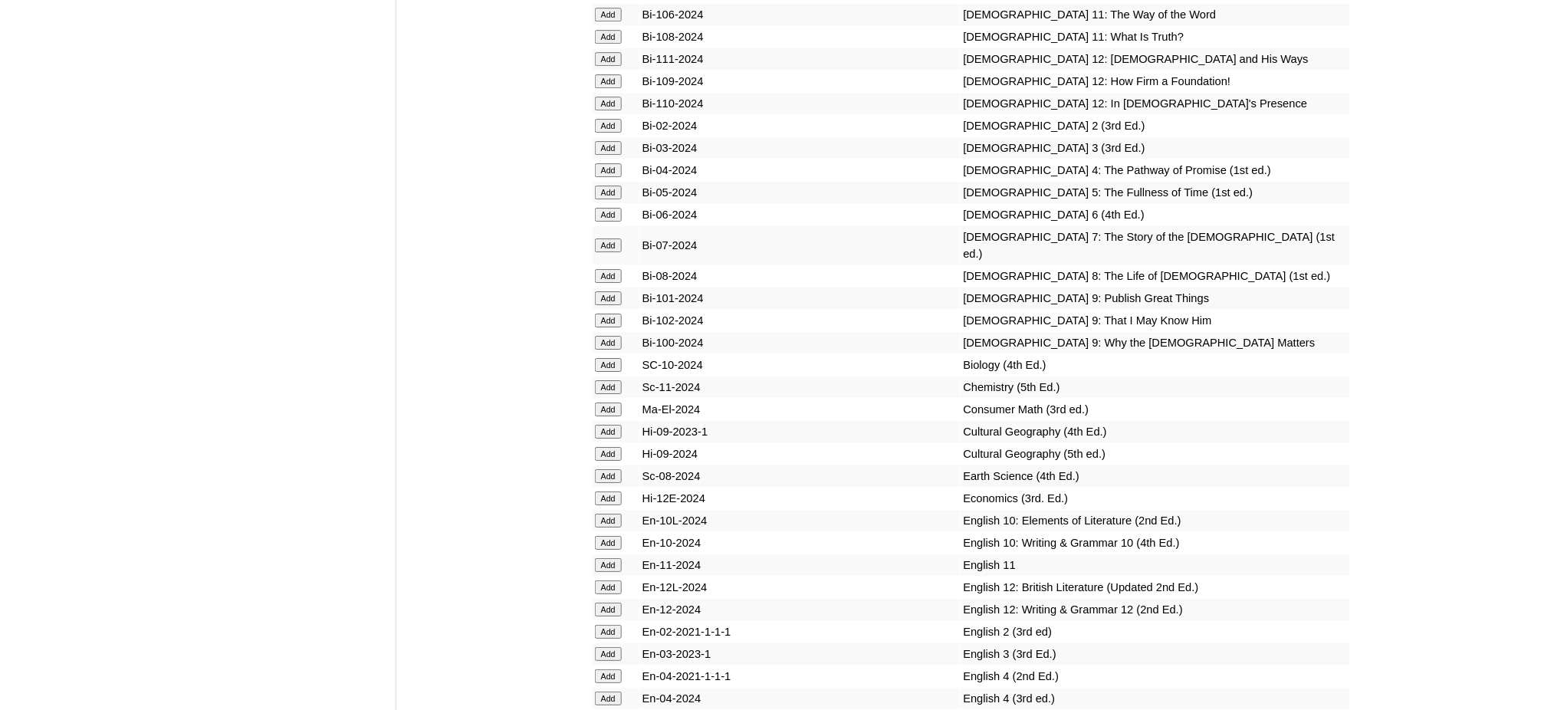
scroll to position [3986, 0]
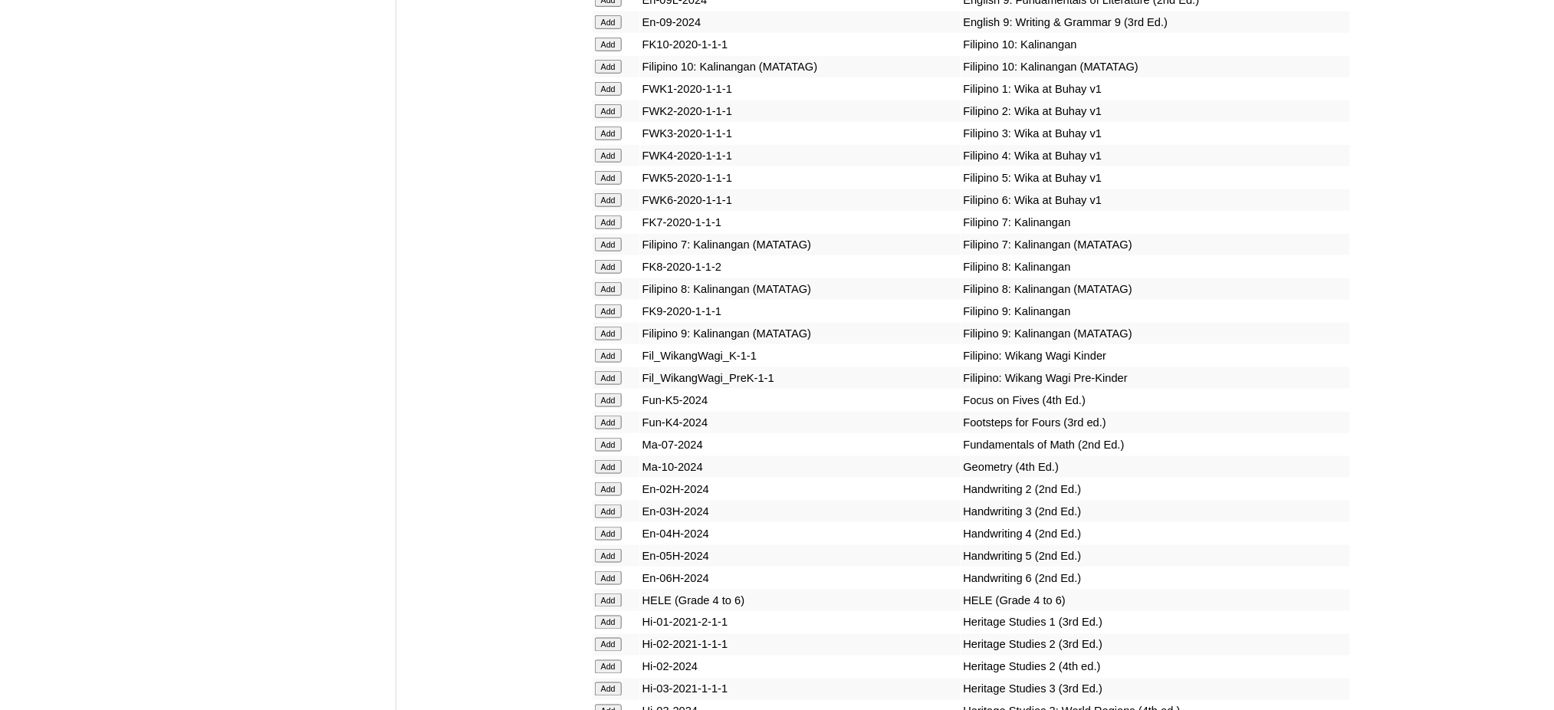
scroll to position [4701, 0]
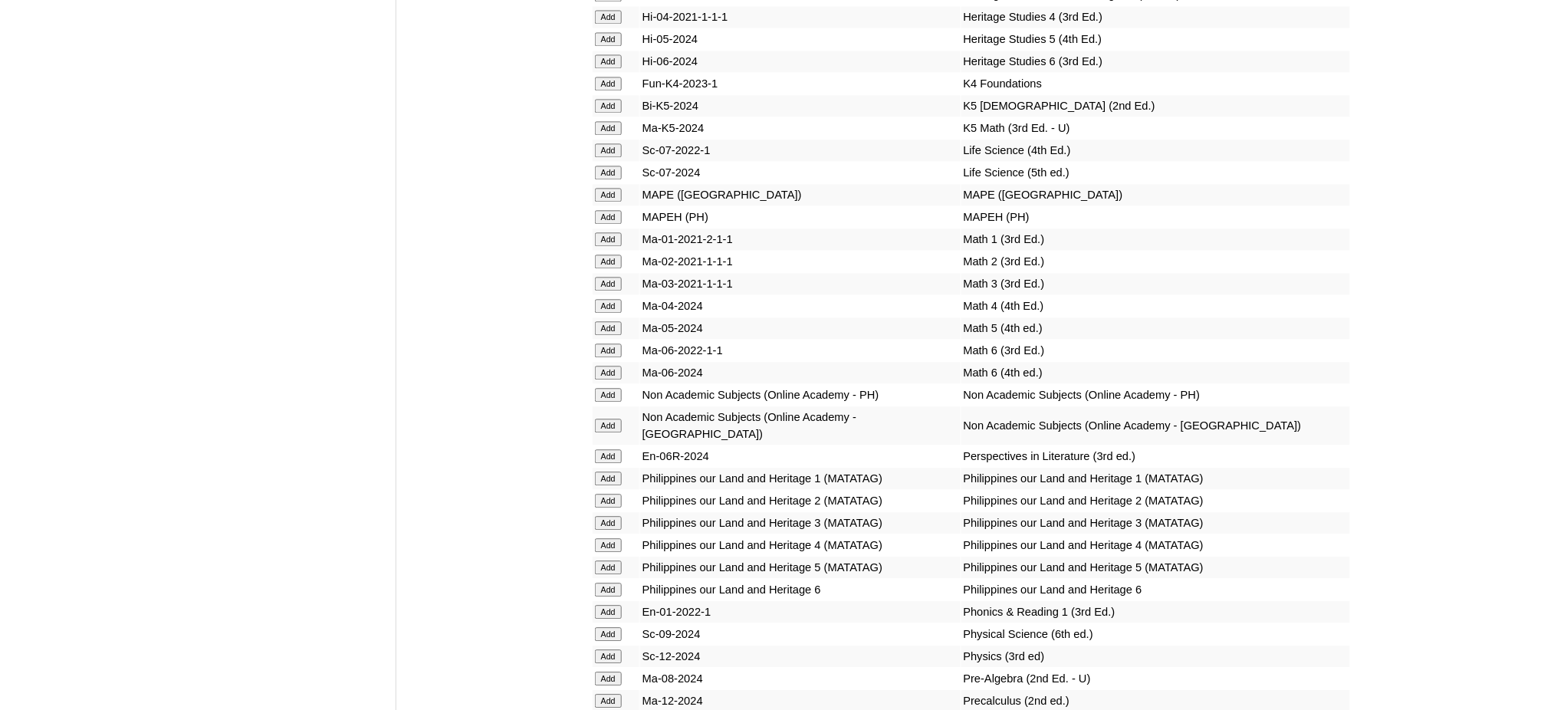
scroll to position [5416, 0]
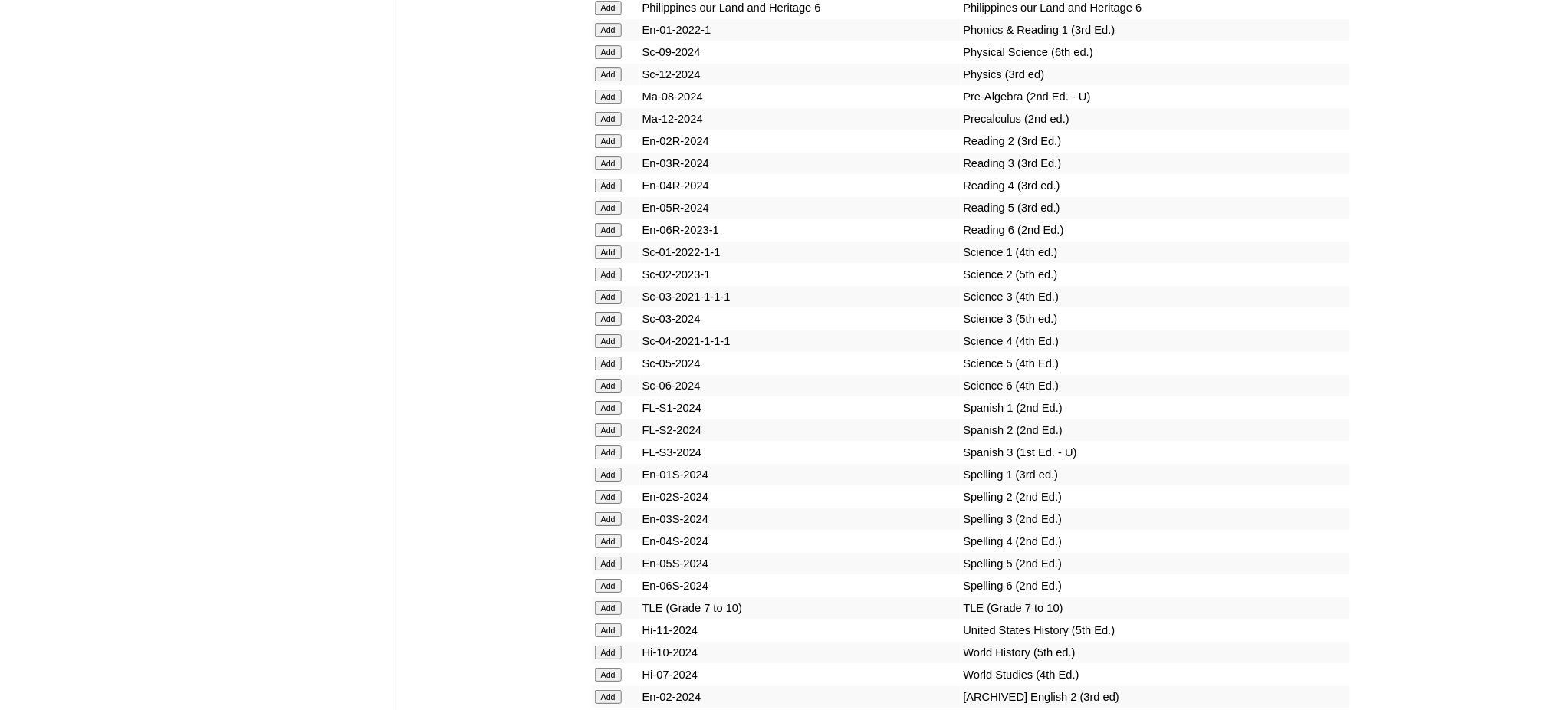
scroll to position [6029, 0]
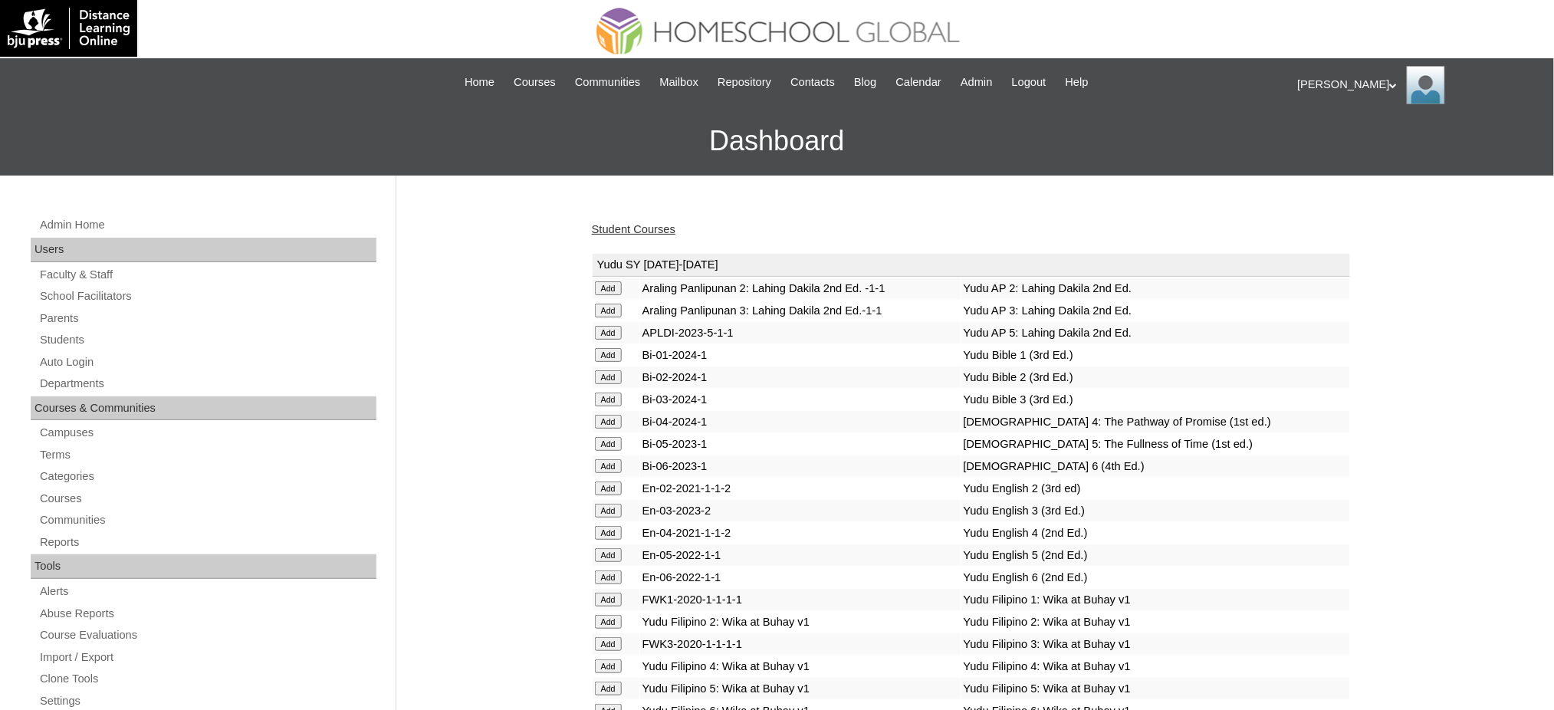
click at [624, 229] on link "Student Courses" at bounding box center [634, 229] width 84 height 12
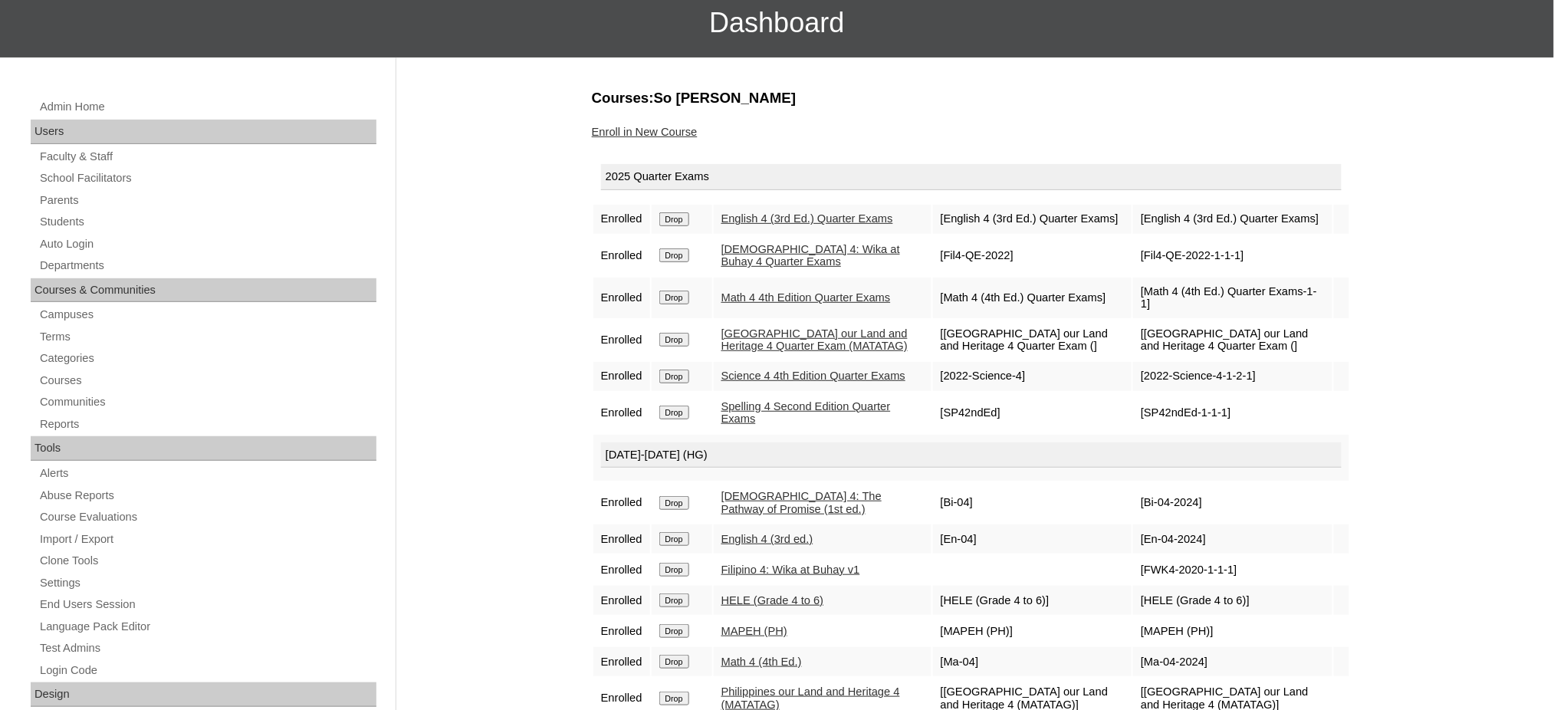
scroll to position [102, 0]
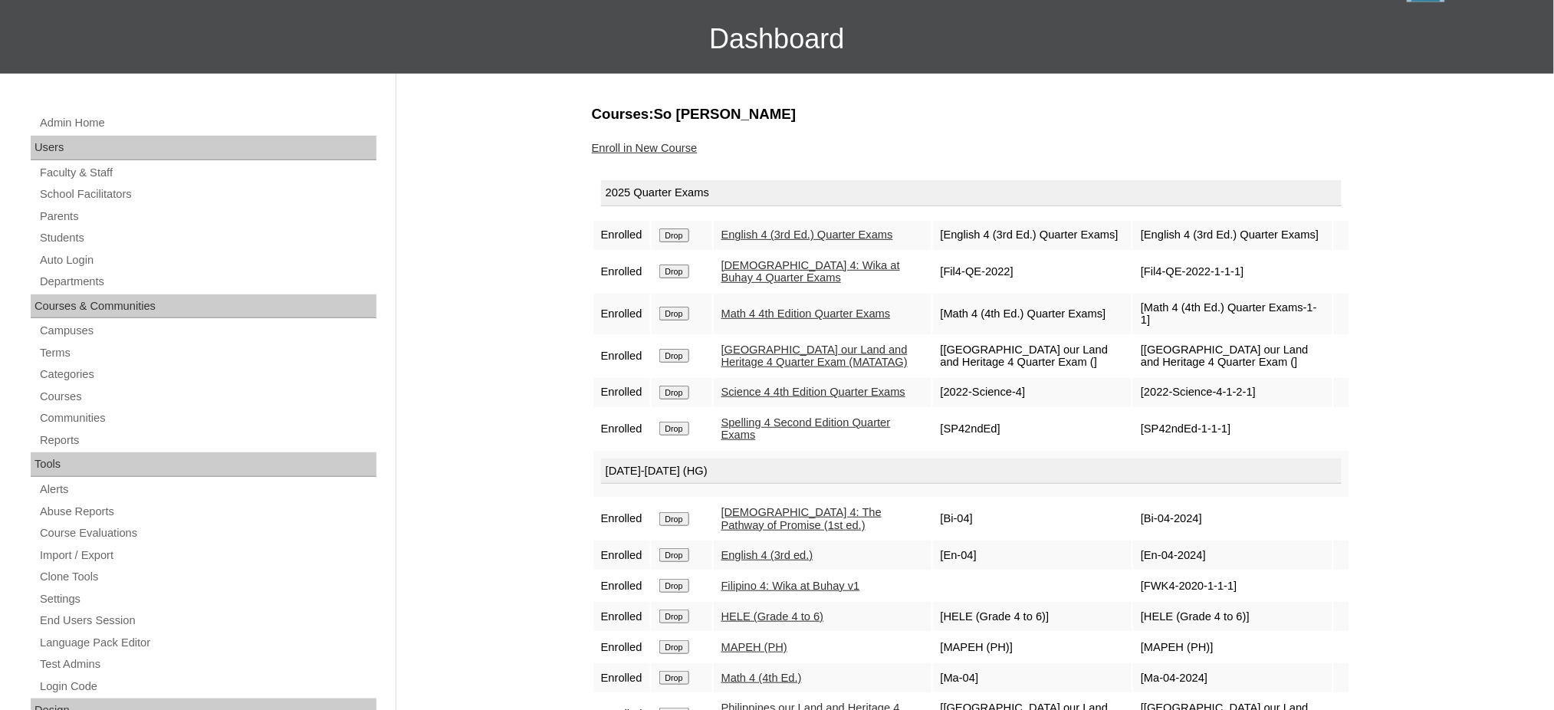
click at [656, 142] on link "Enroll in New Course" at bounding box center [645, 148] width 106 height 12
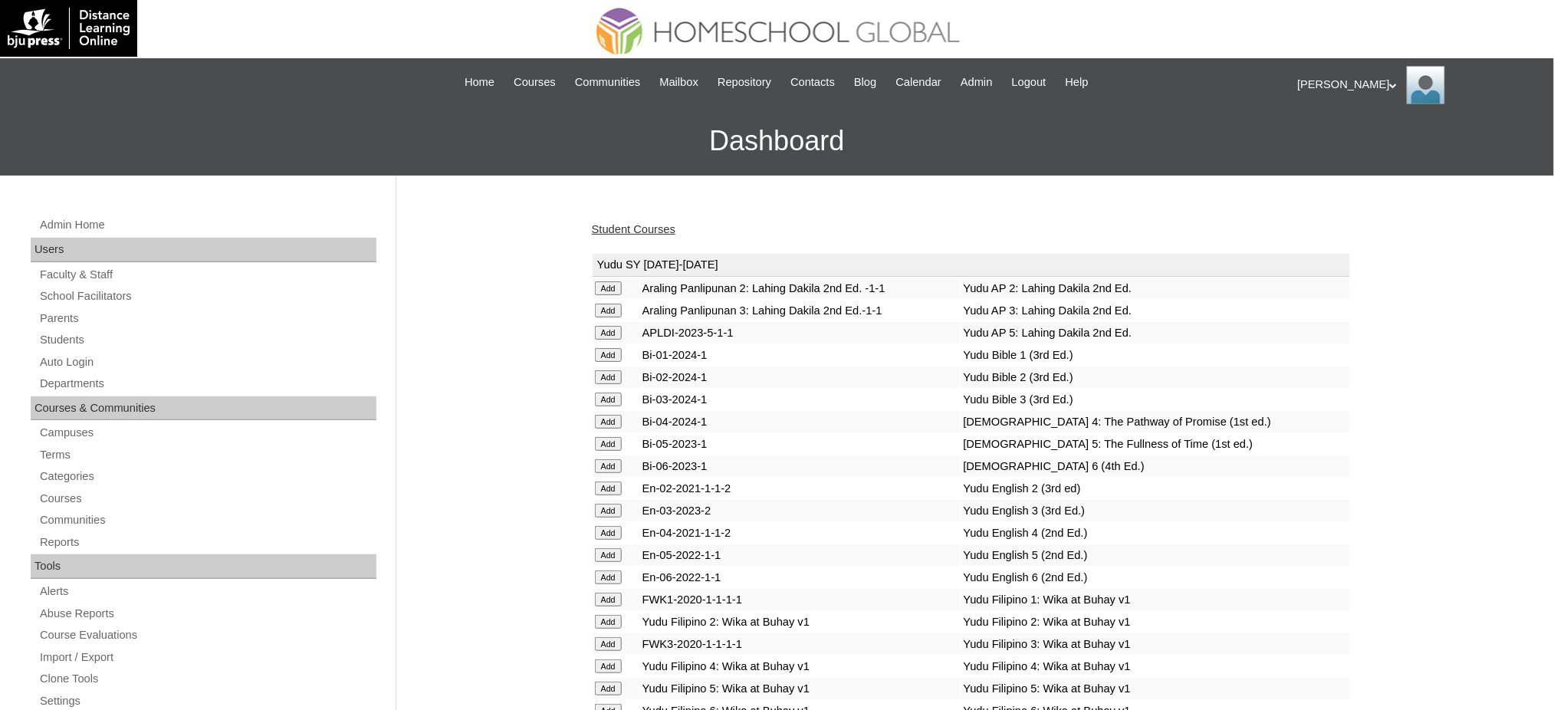
click at [622, 231] on link "Student Courses" at bounding box center [634, 229] width 84 height 12
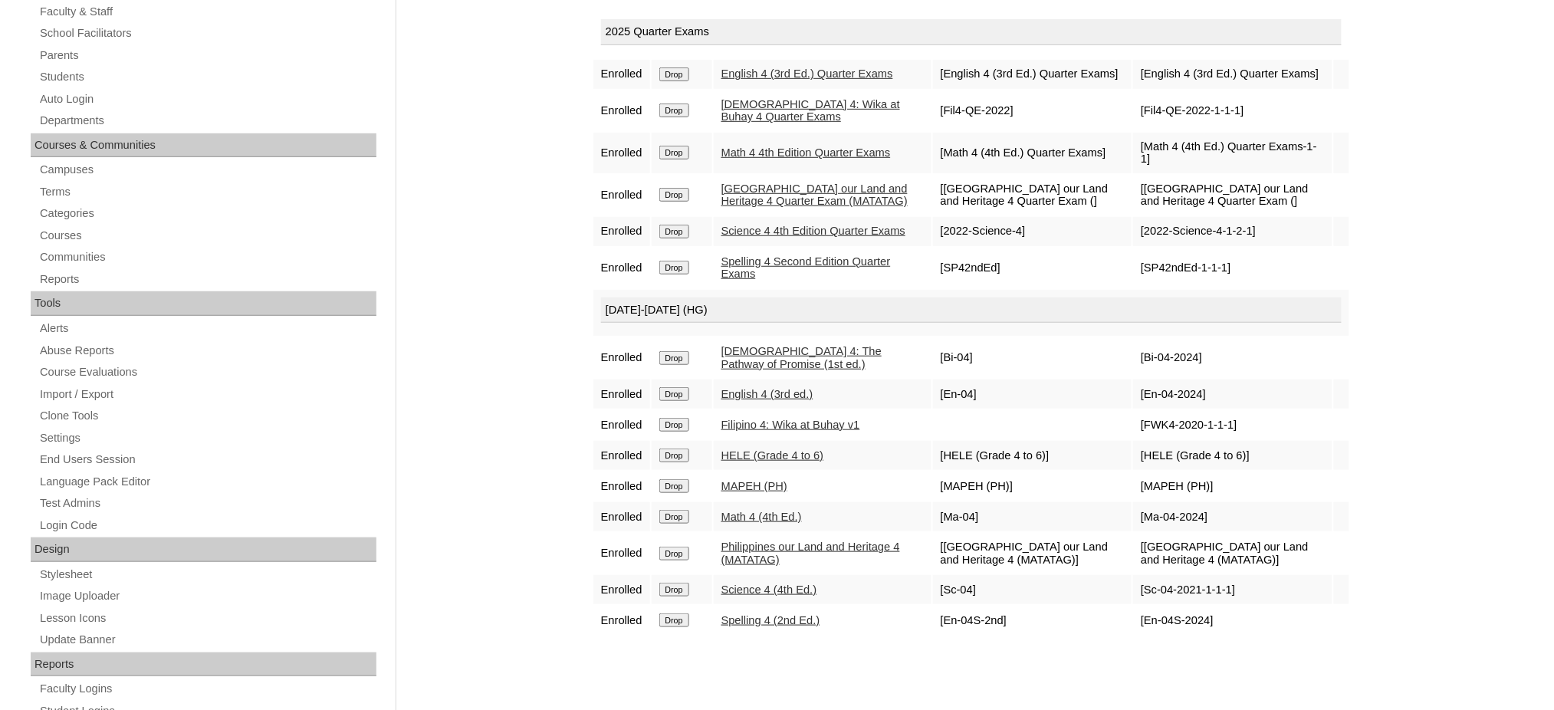
scroll to position [102, 0]
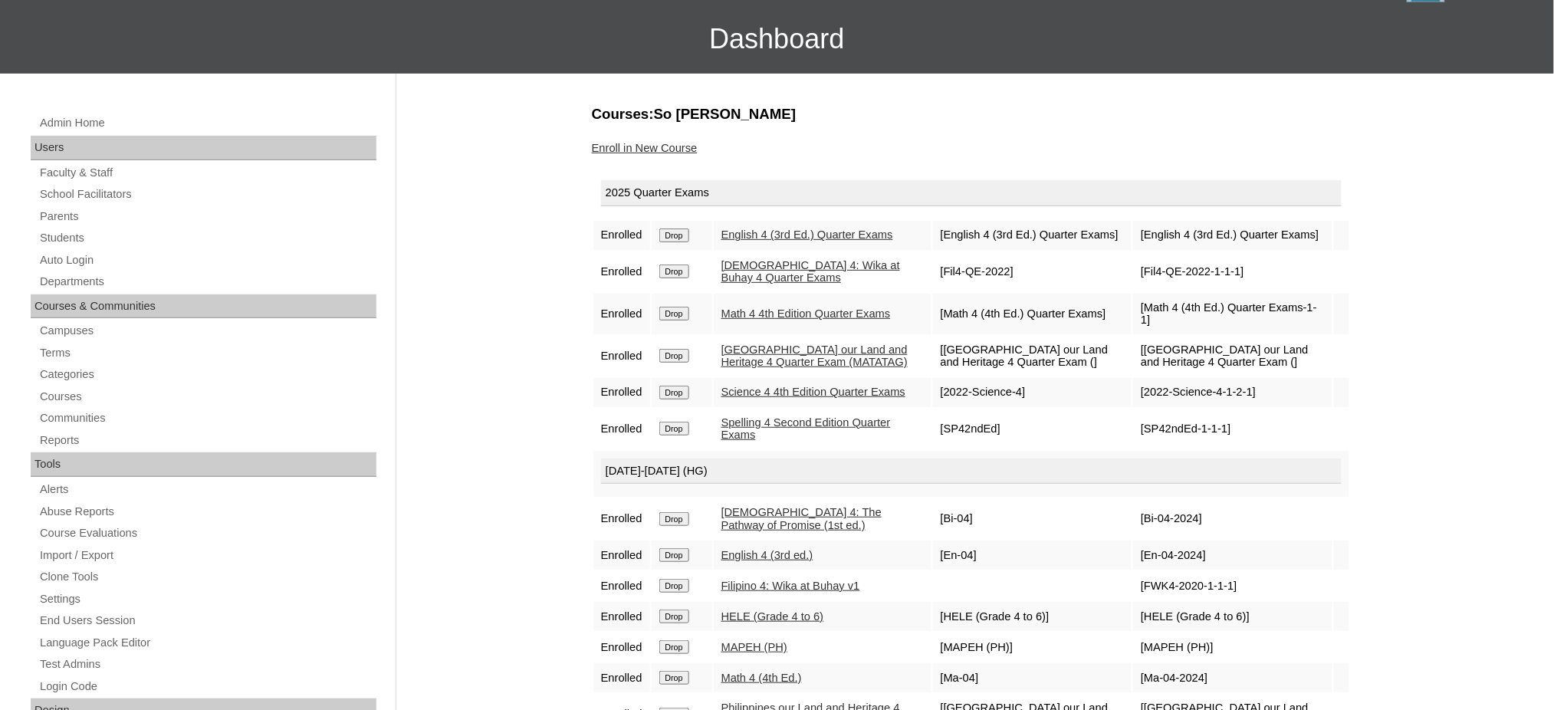
click at [642, 142] on link "Enroll in New Course" at bounding box center [645, 148] width 106 height 12
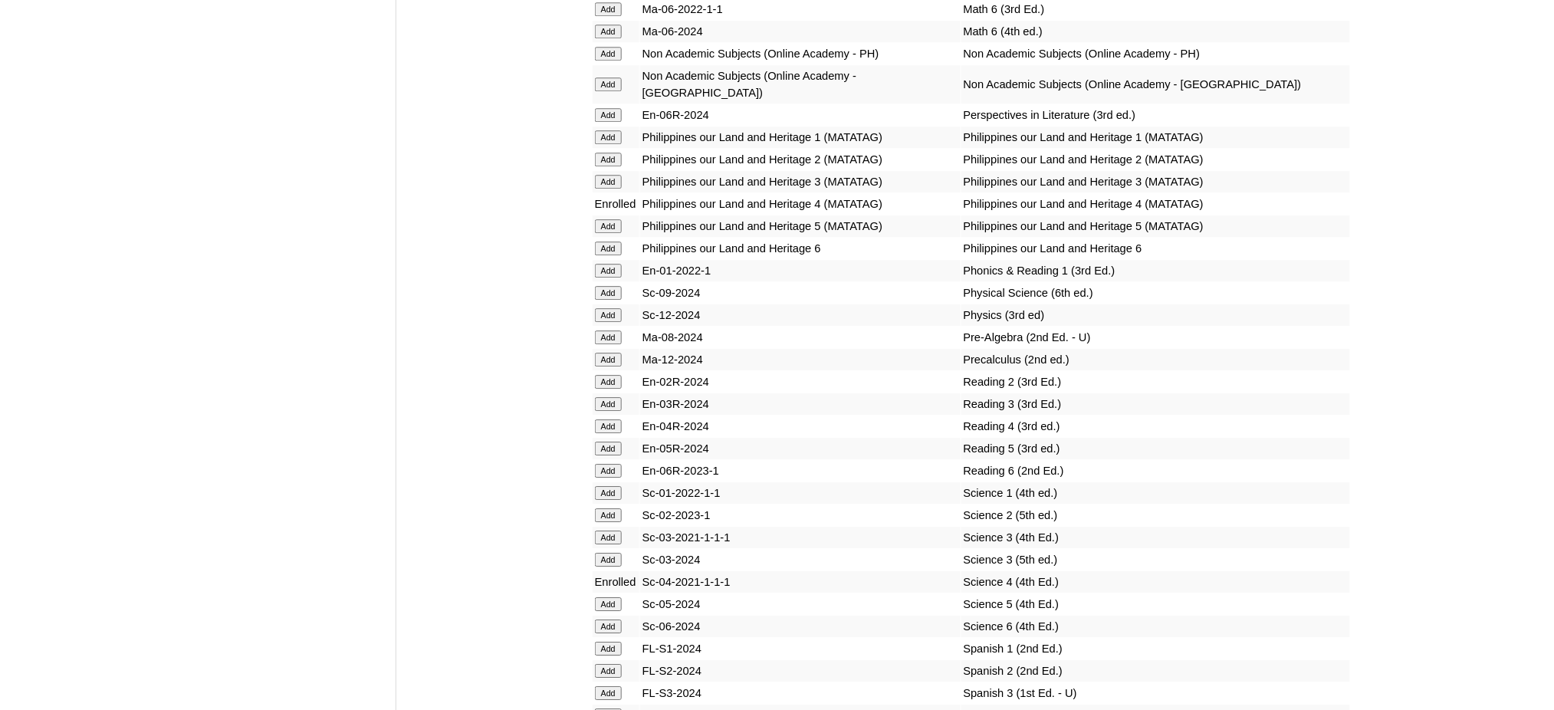
scroll to position [5927, 0]
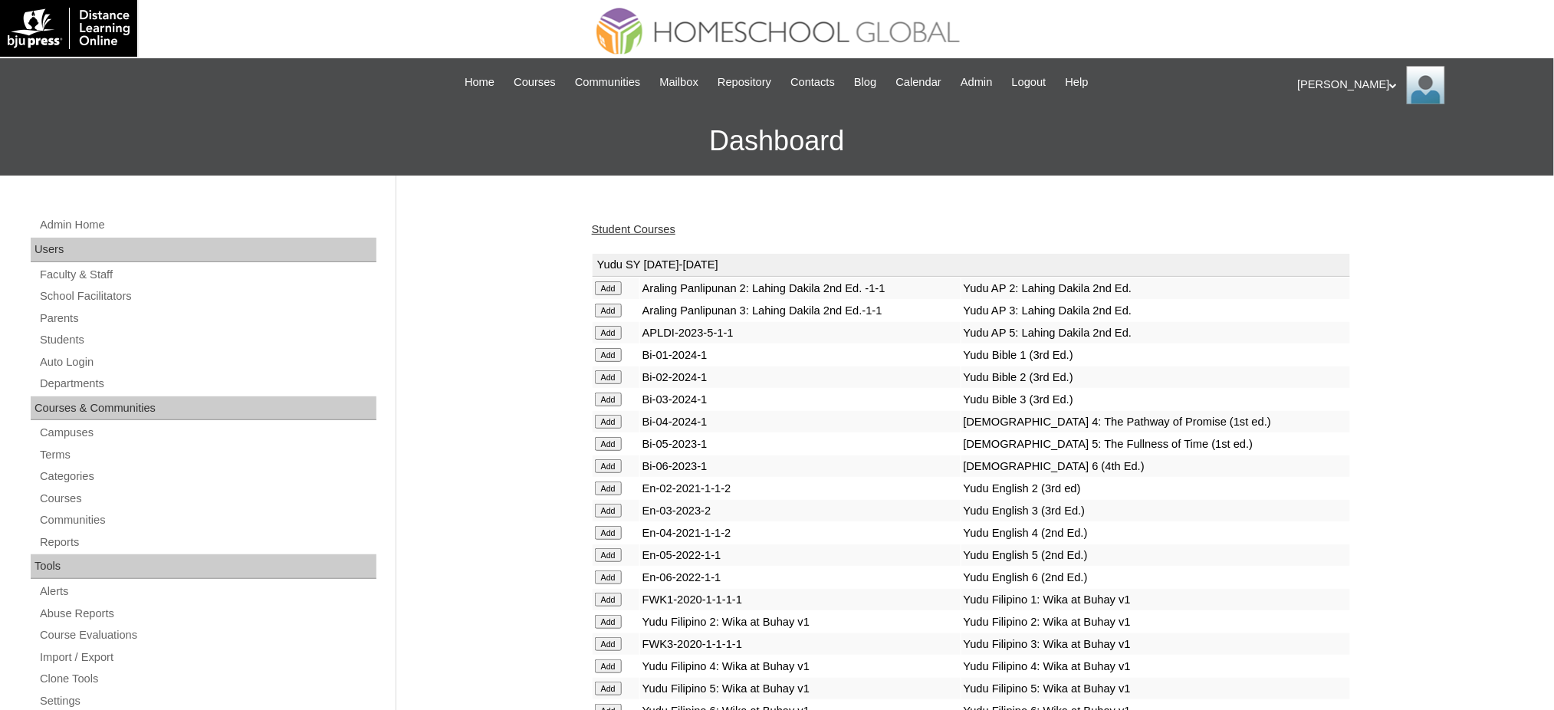
click at [603, 229] on link "Student Courses" at bounding box center [634, 229] width 84 height 12
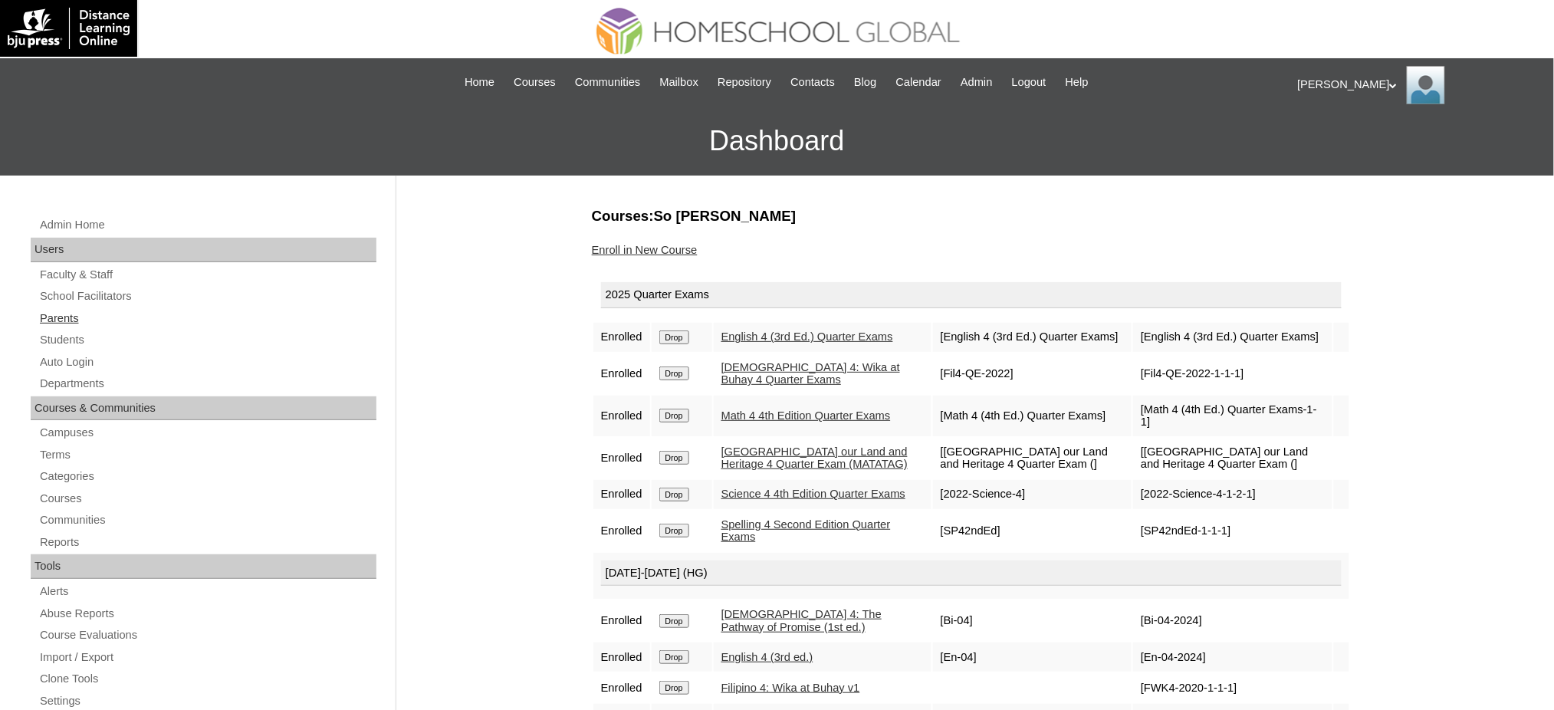
click at [57, 313] on link "Parents" at bounding box center [207, 318] width 338 height 19
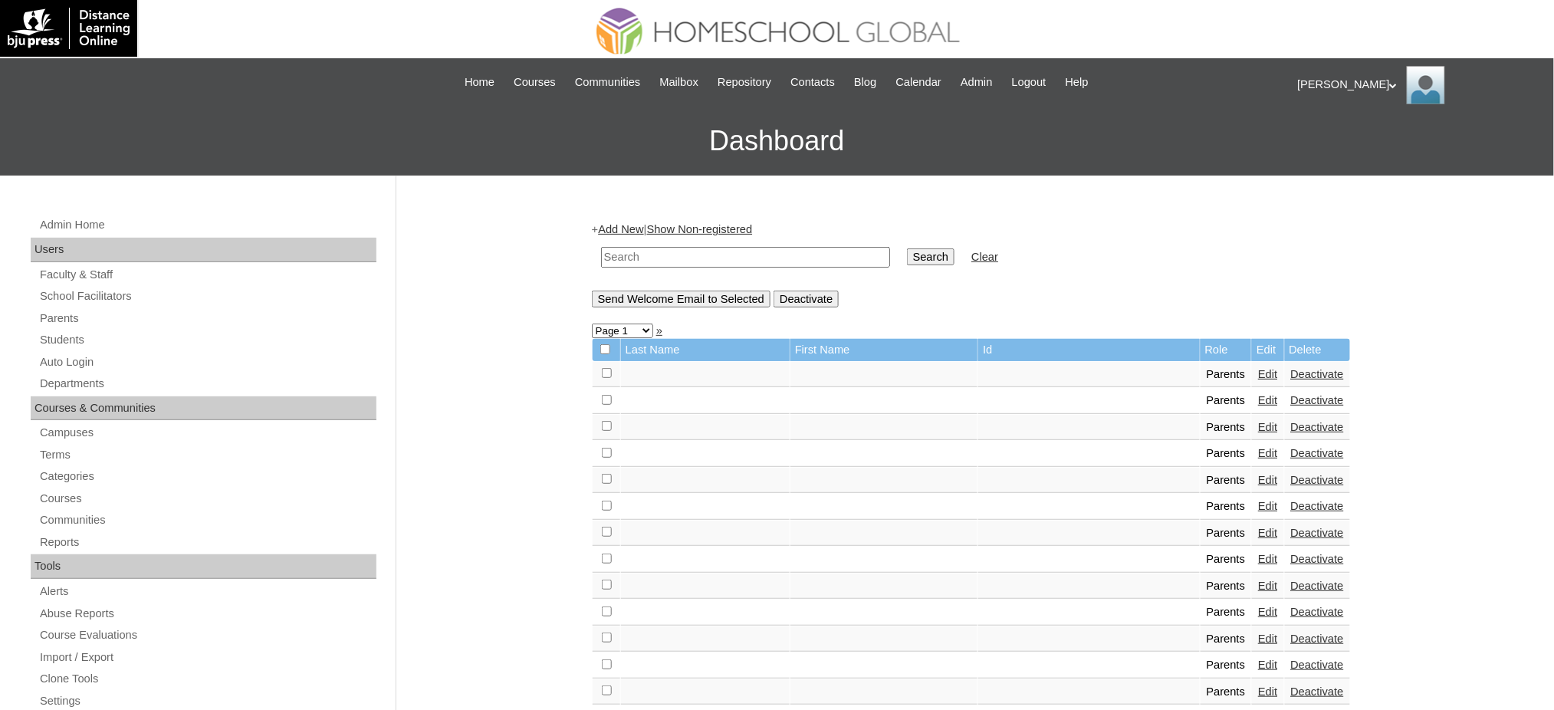
click at [684, 253] on input "text" at bounding box center [745, 257] width 289 height 21
paste input "MHP0146-TECHPH2025"
type input "MHP0146-TECHPH2025"
click at [907, 256] on input "Search" at bounding box center [931, 256] width 48 height 17
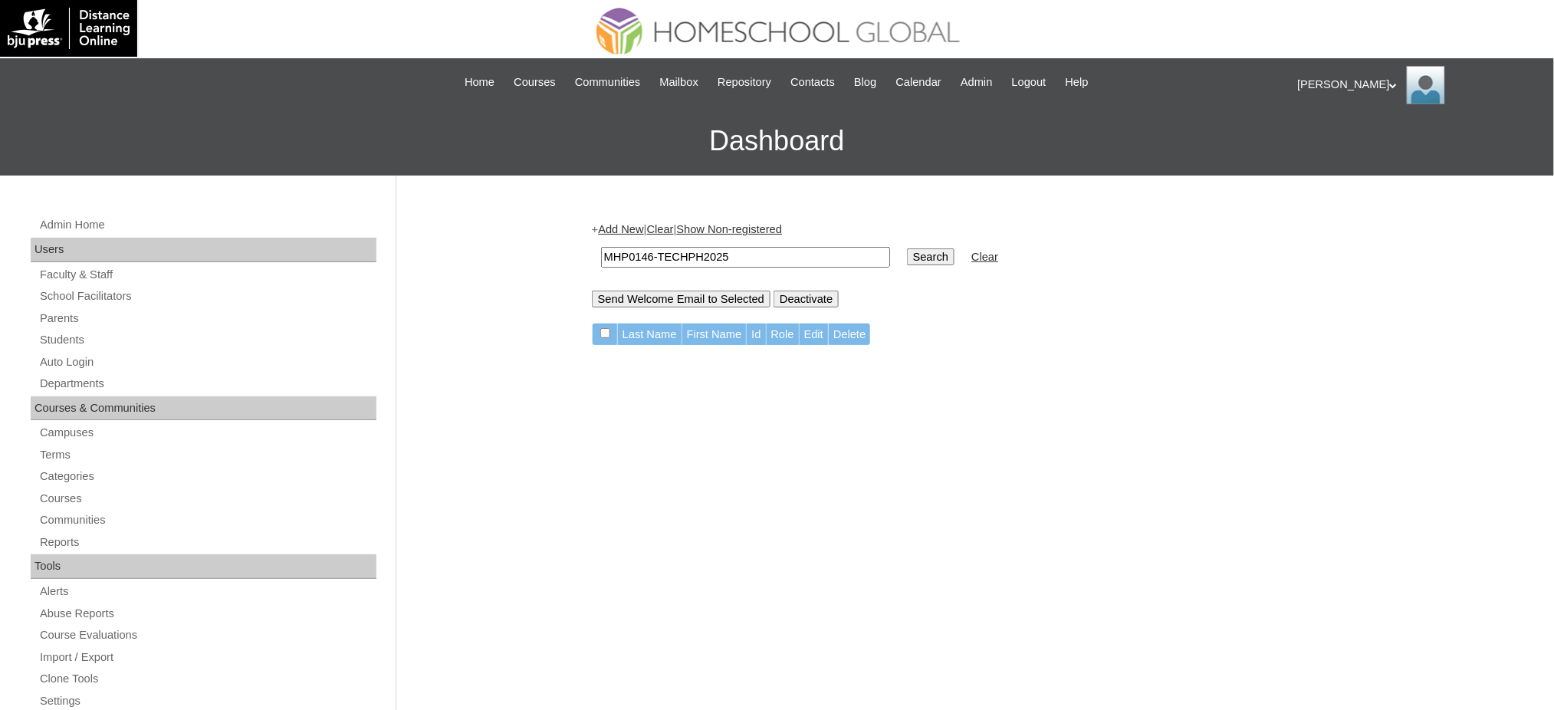
click at [622, 232] on link "Add New" at bounding box center [620, 229] width 45 height 12
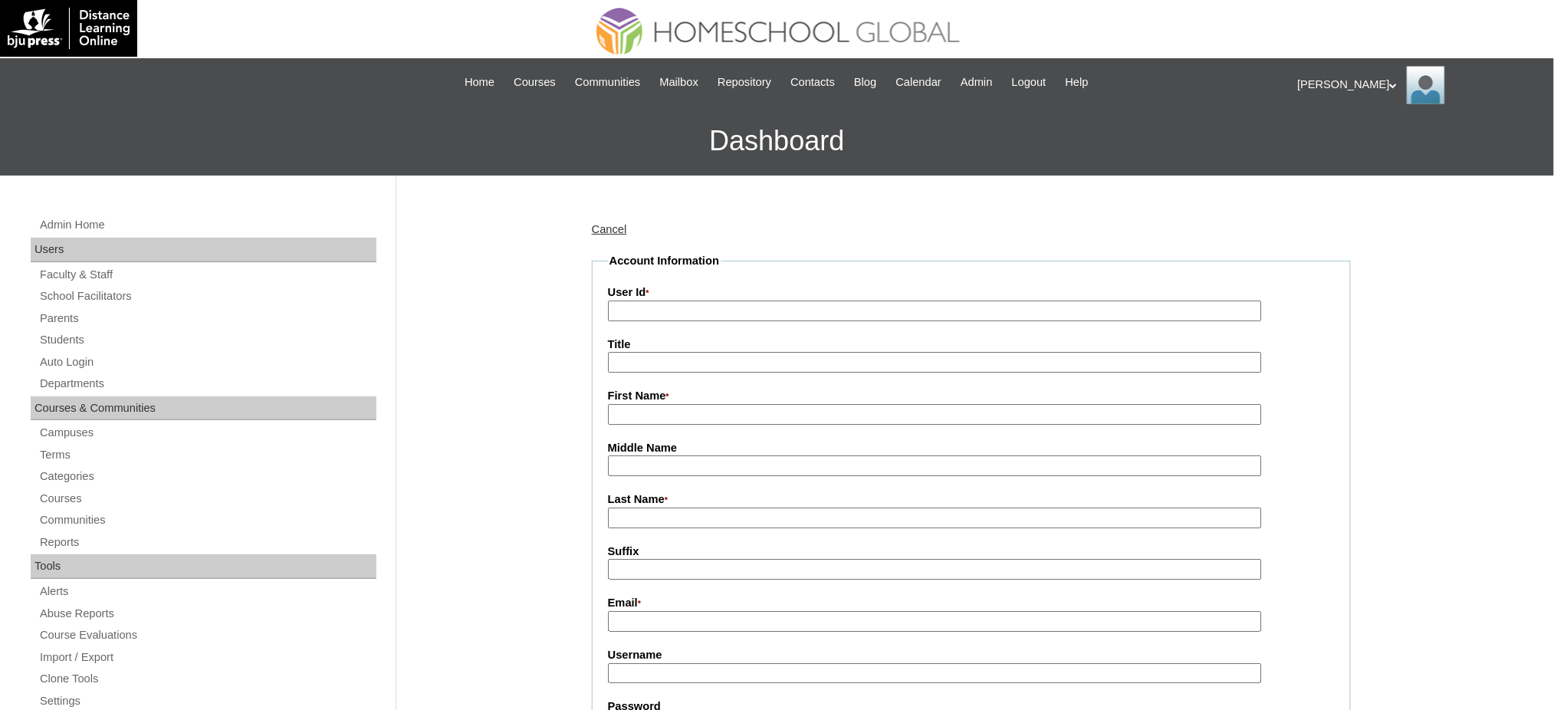
click at [654, 304] on input "User Id *" at bounding box center [935, 310] width 654 height 21
paste input "MHP0146-TECHPH2025"
type input "MHP0146-TECHPH2025"
click at [645, 366] on input "Title" at bounding box center [935, 362] width 654 height 21
type input "Ms."
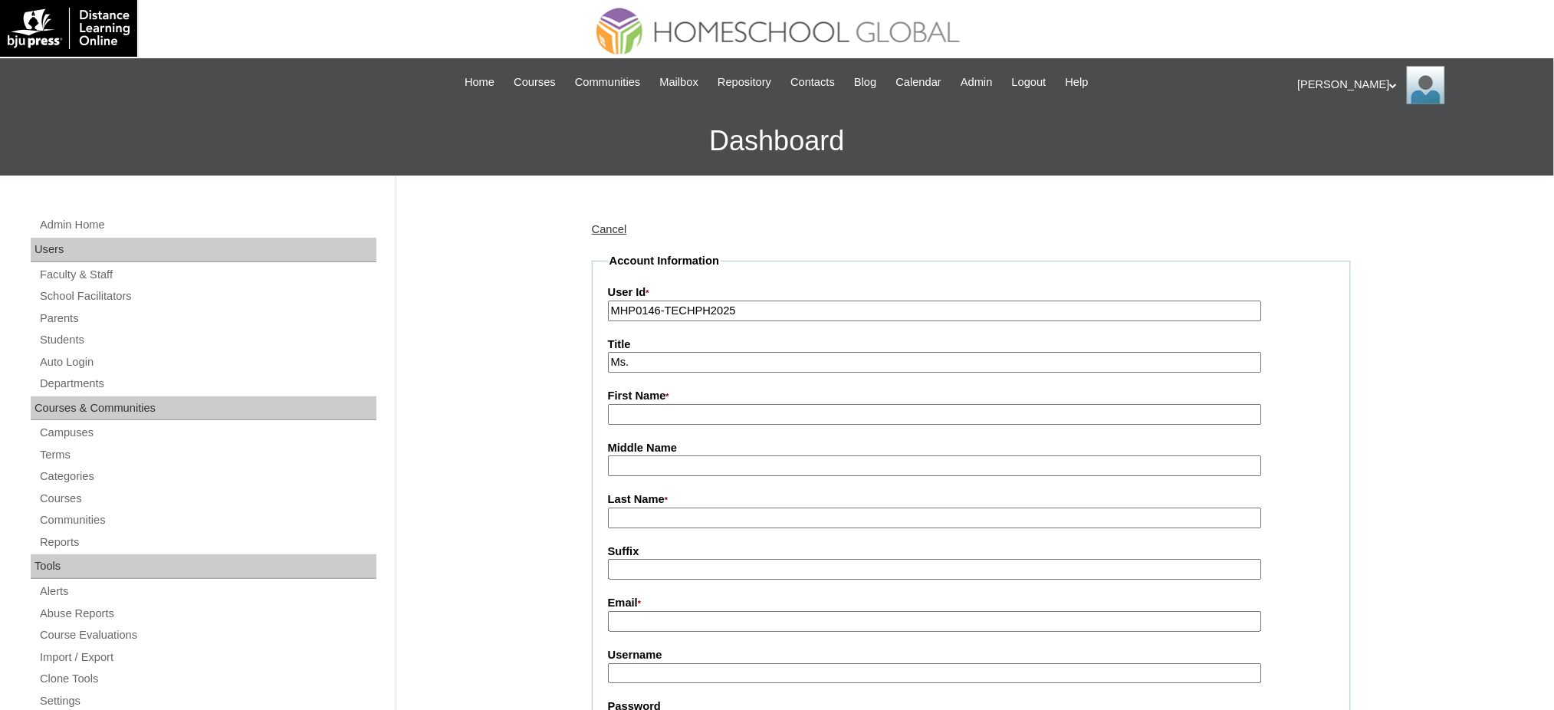
click at [656, 405] on input "First Name *" at bounding box center [935, 414] width 654 height 21
paste input "Jeurhomie"
type input "Jeurhomie"
click at [648, 507] on input "Last Name *" at bounding box center [935, 517] width 654 height 21
paste input "Malonzo"
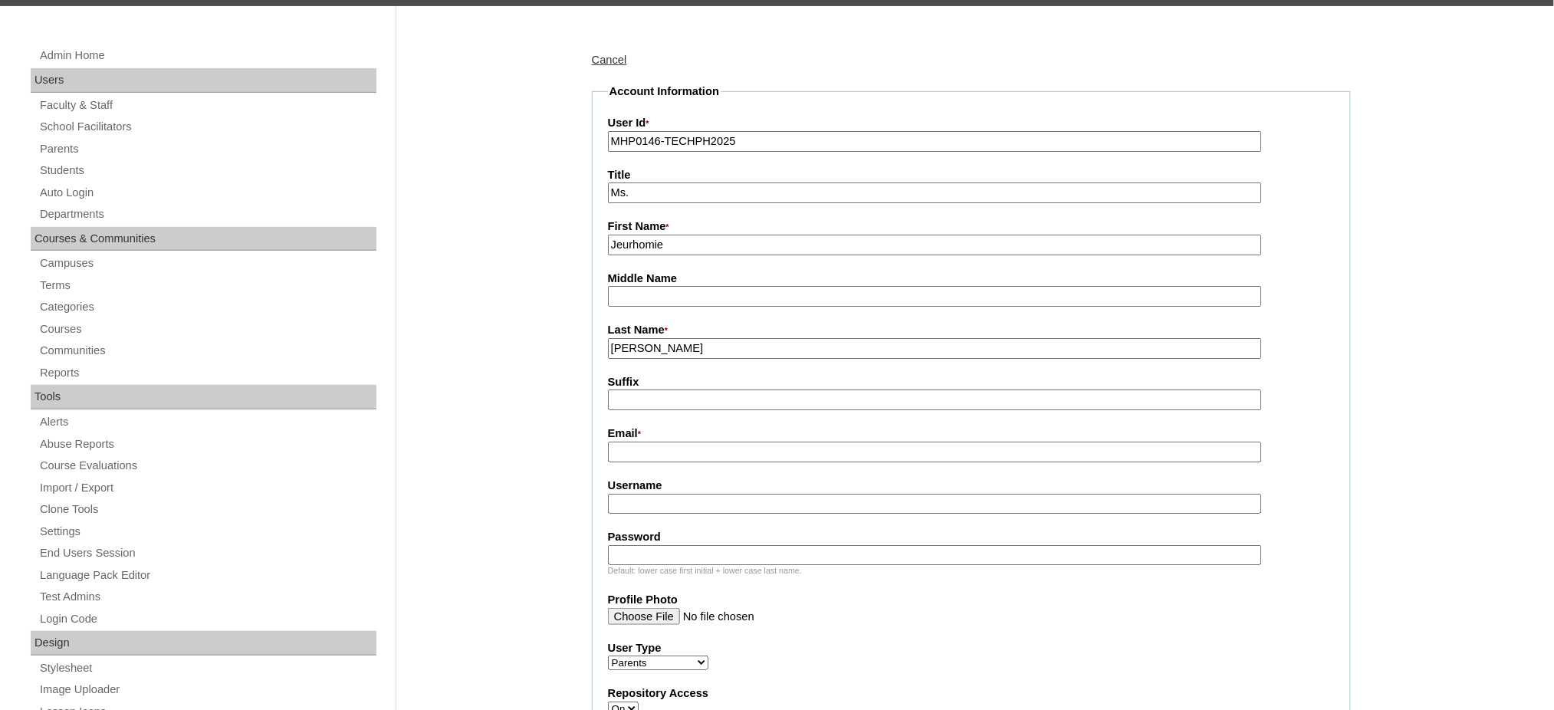
scroll to position [204, 0]
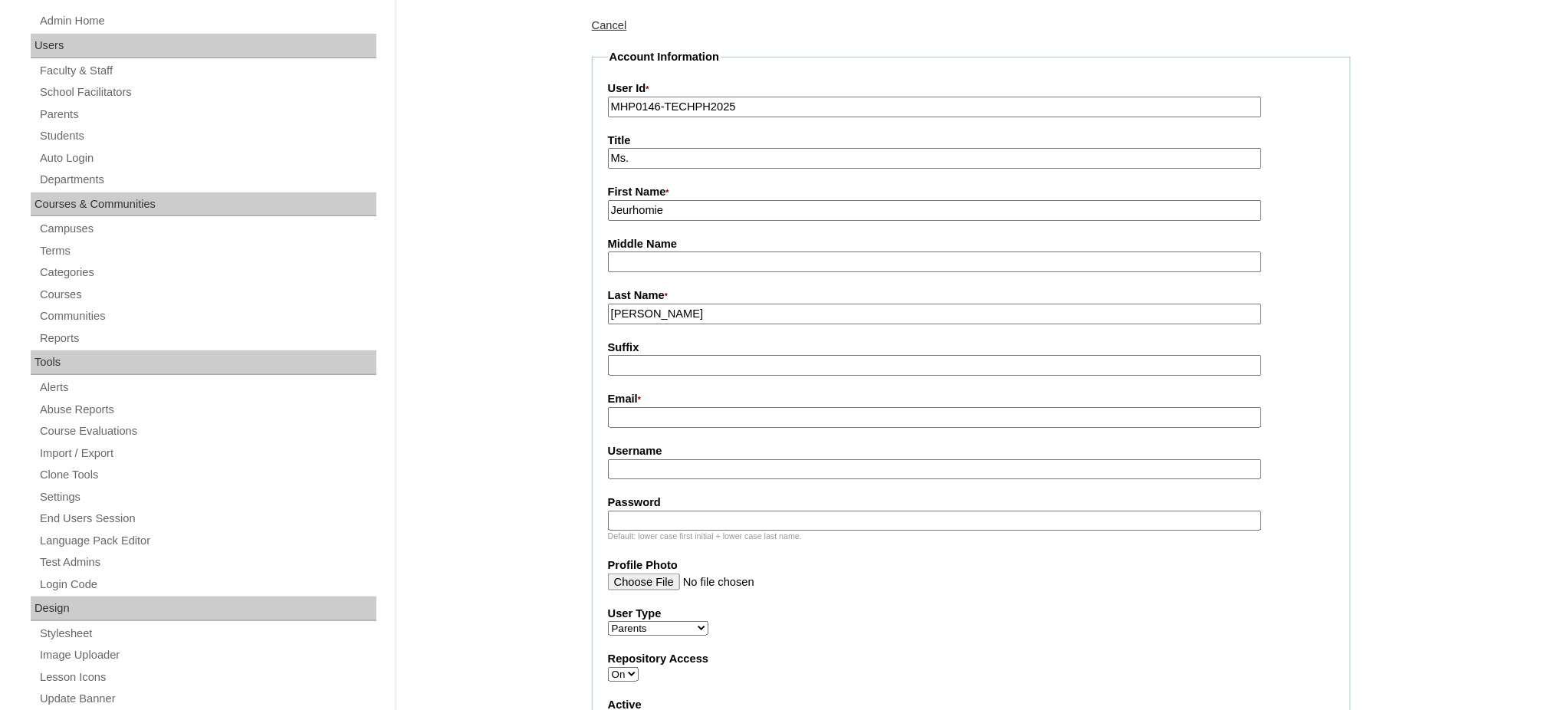
type input "Malonzo"
click at [635, 413] on input "Email *" at bounding box center [935, 417] width 654 height 21
paste input "malonzo.jeurs@gmail.com"
type input "malonzo.jeurs@gmail.com"
click at [691, 459] on input "Username" at bounding box center [935, 469] width 654 height 21
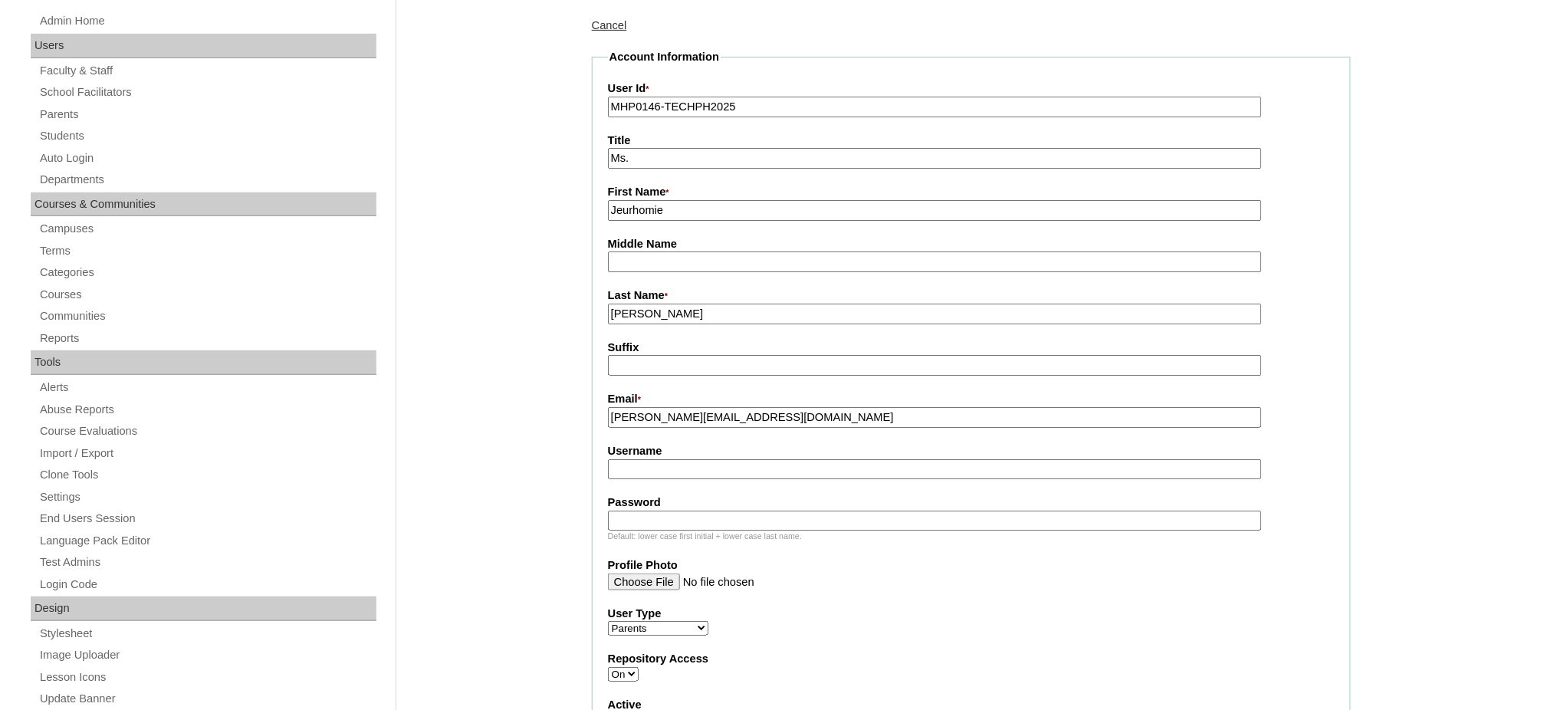
paste input "duldulaoM2025"
type input "duldulaoM2025"
click at [713, 510] on input "Password" at bounding box center [935, 520] width 654 height 21
paste input "techJiD427"
type input "techJiD427"
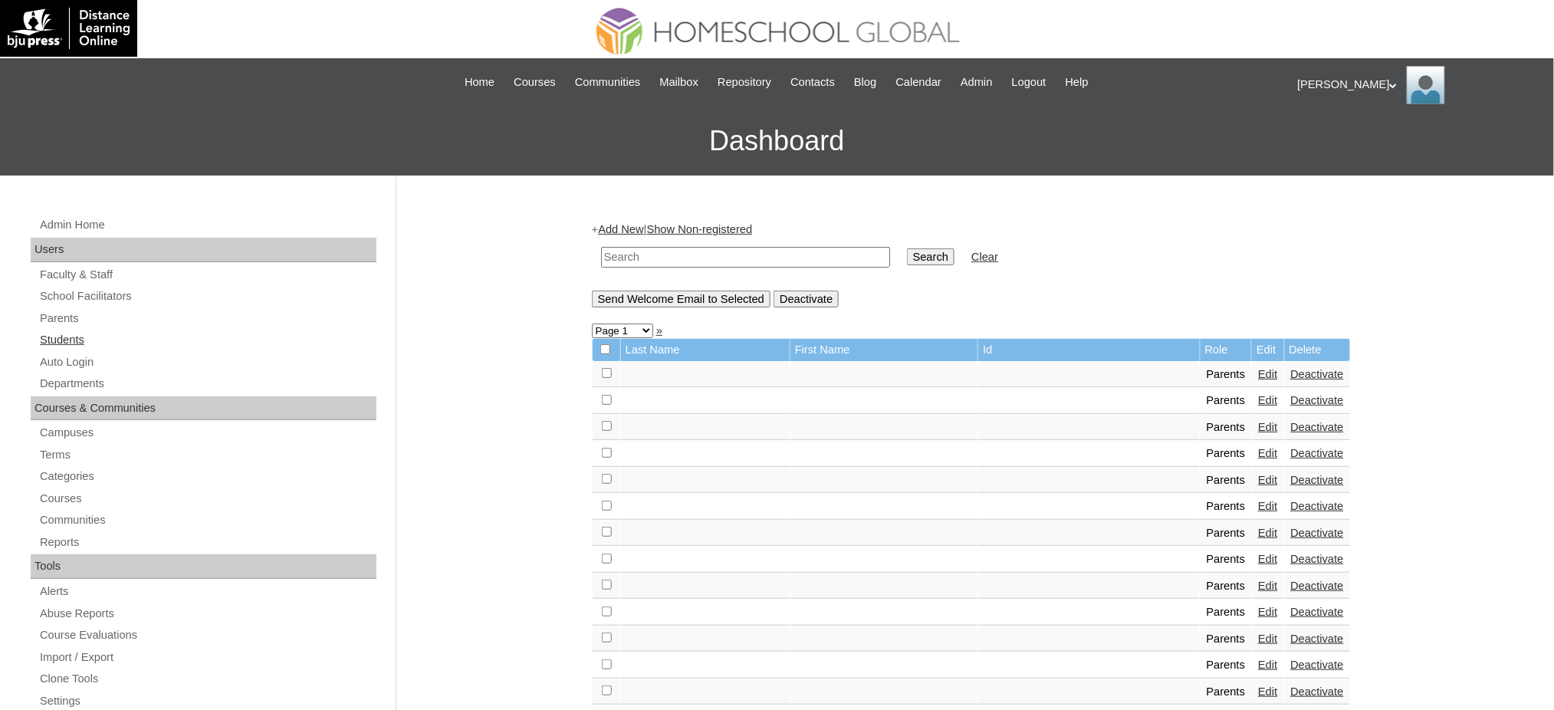
click at [67, 336] on link "Students" at bounding box center [207, 339] width 338 height 19
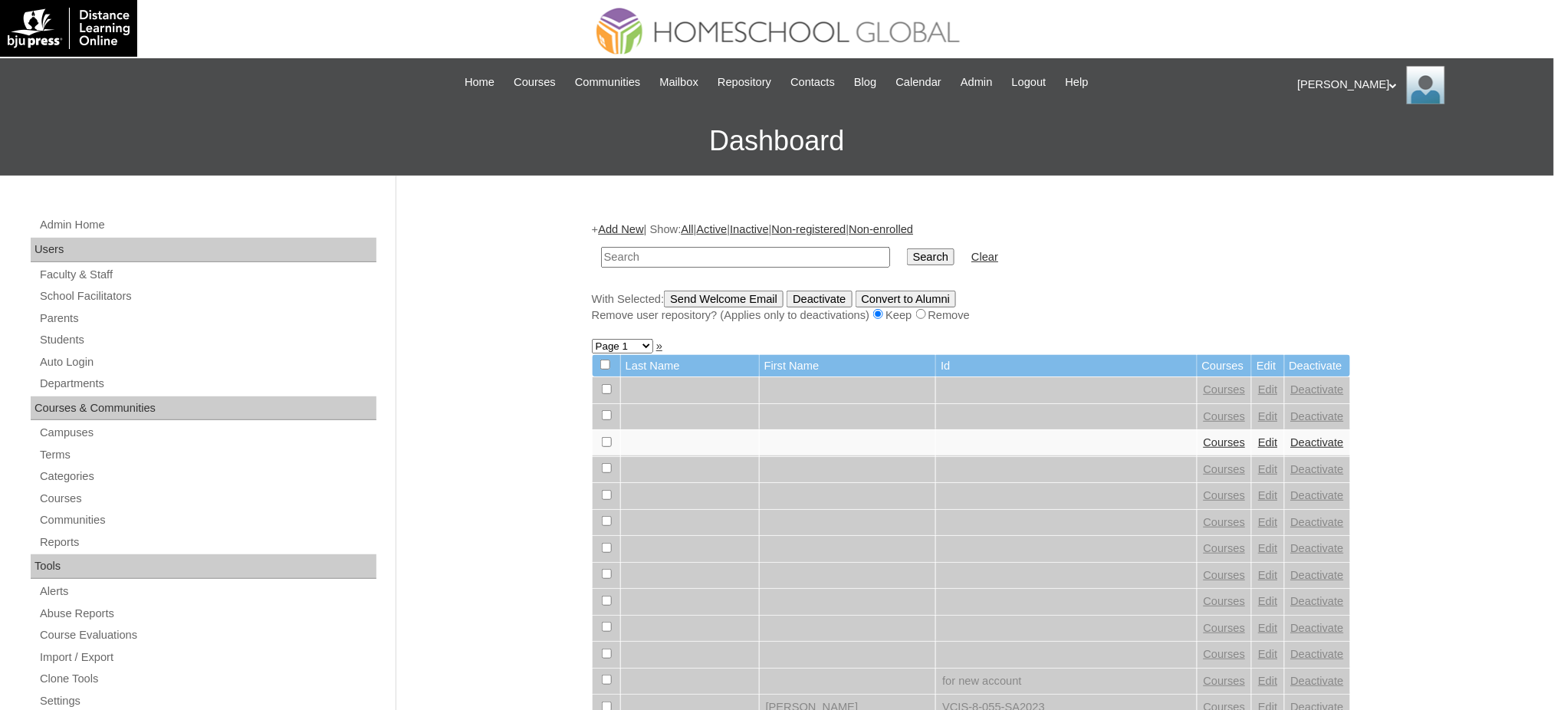
click at [631, 222] on div "+ Add New | Show: All | Active | Inactive | Non-registered | Non-enrolled Searc…" at bounding box center [971, 272] width 759 height 101
click at [630, 229] on link "Add New" at bounding box center [620, 229] width 45 height 12
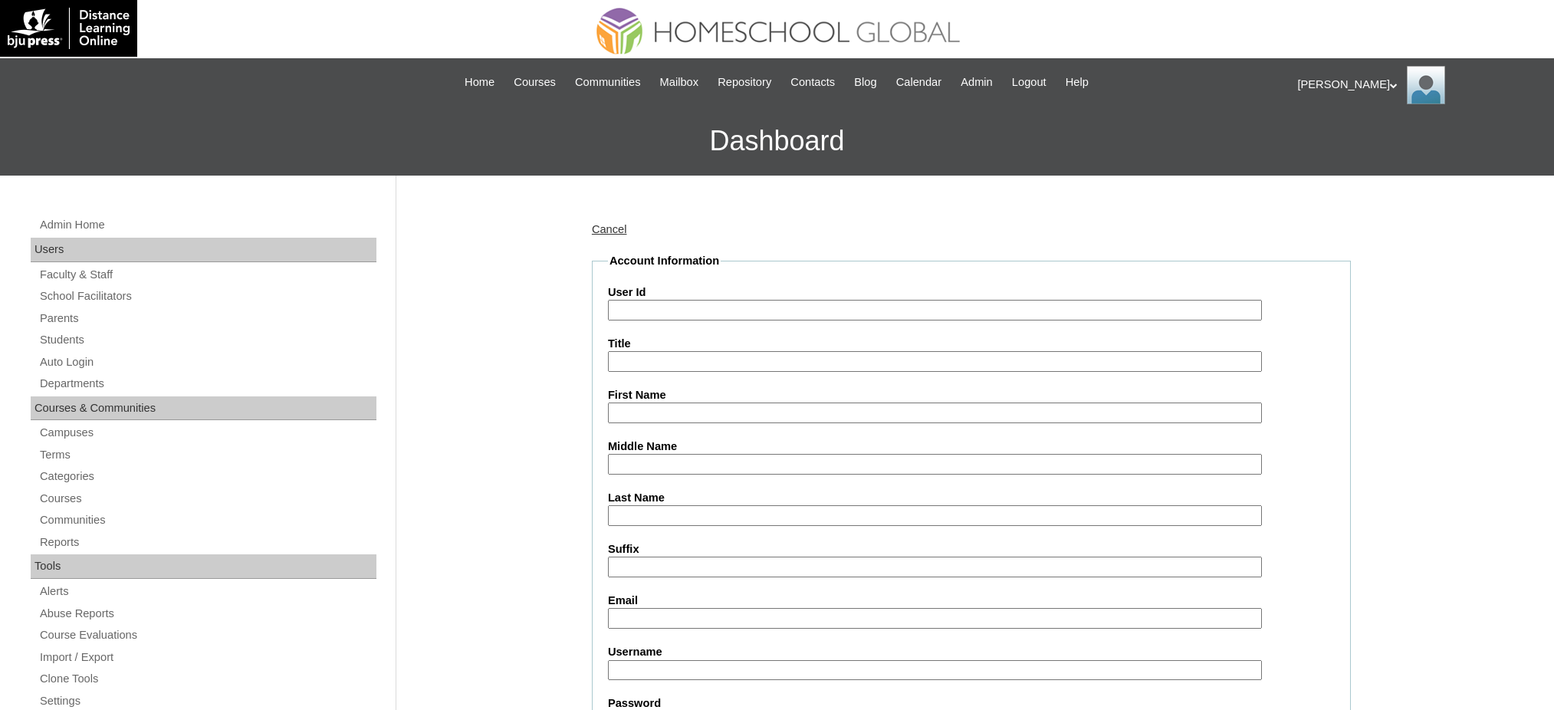
click at [663, 312] on input "User Id" at bounding box center [935, 310] width 654 height 21
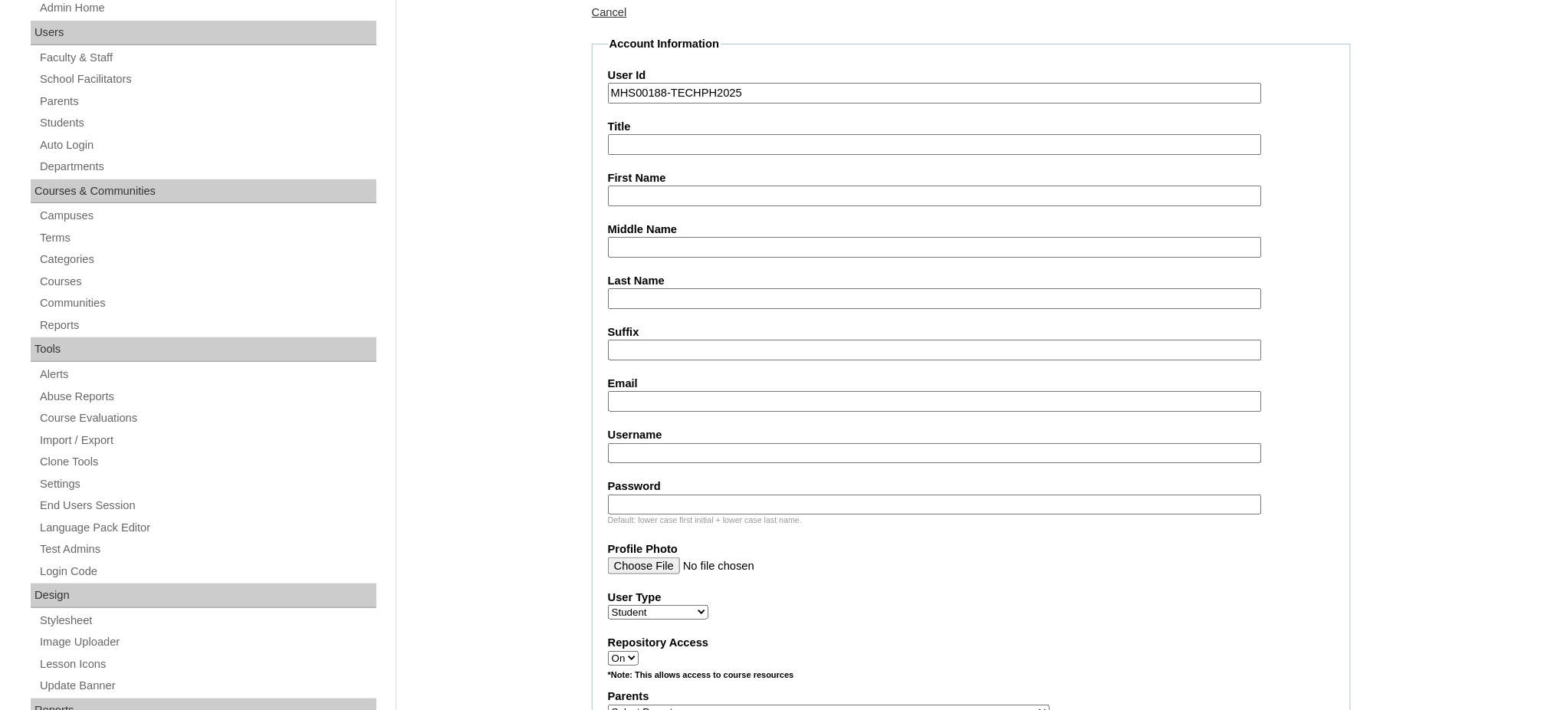
scroll to position [307, 0]
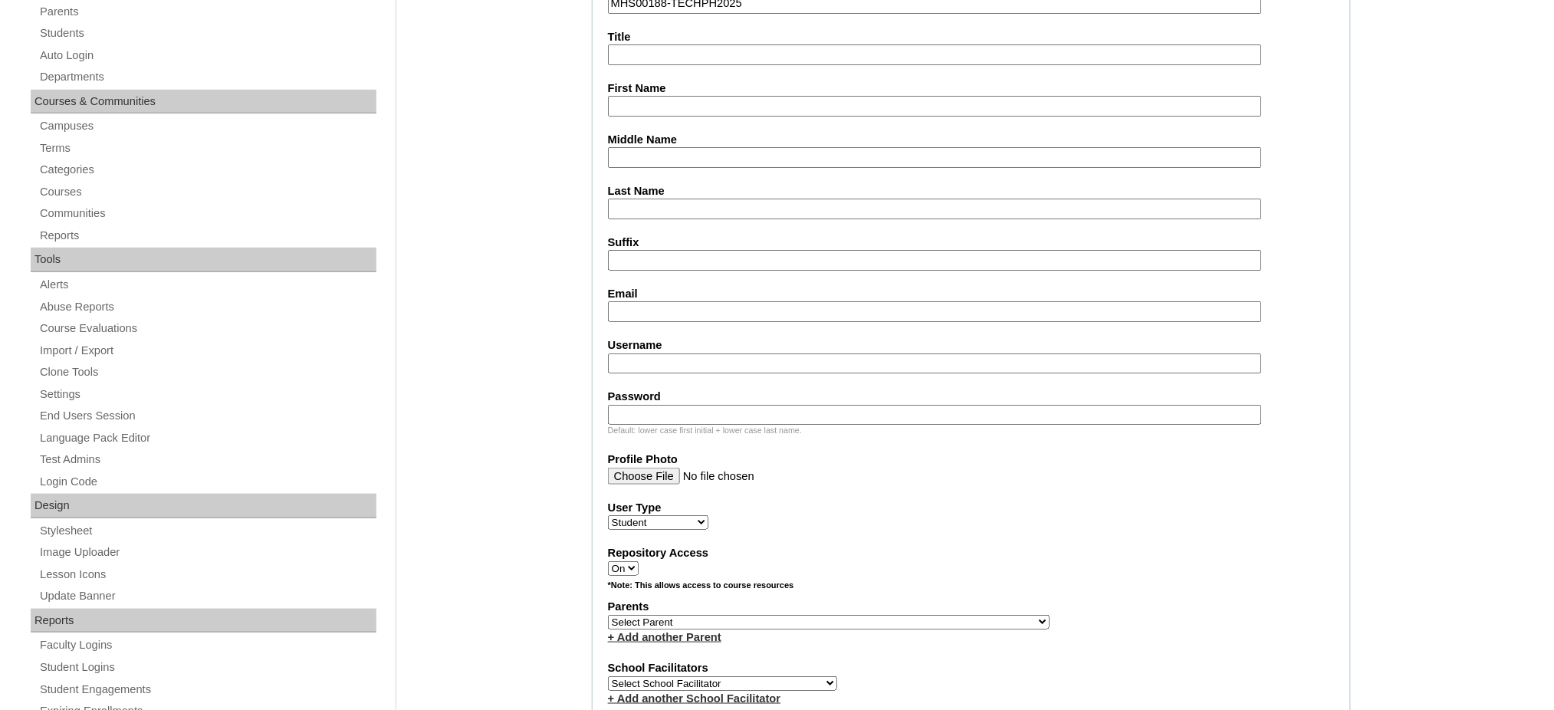
type input "MHS00188-TECHPH2025"
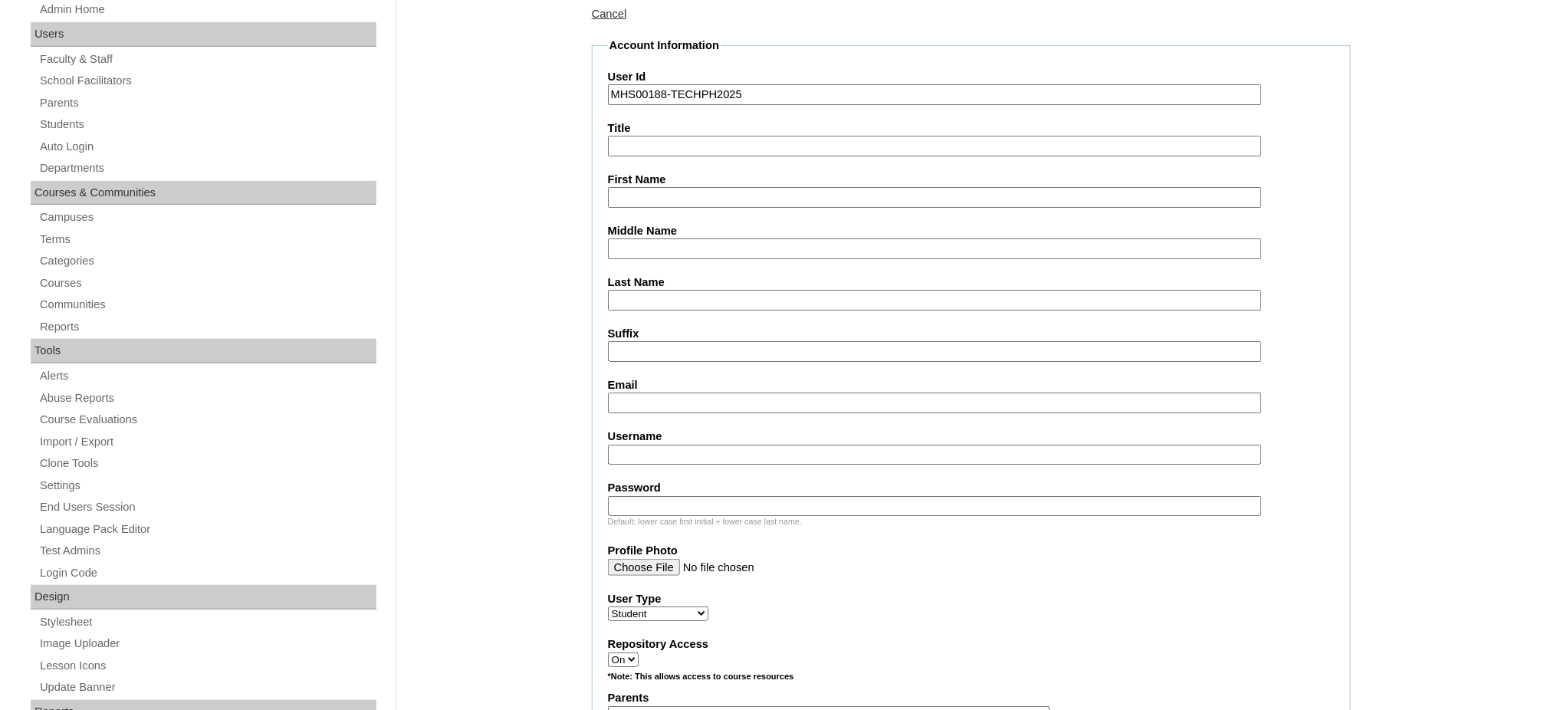
scroll to position [204, 0]
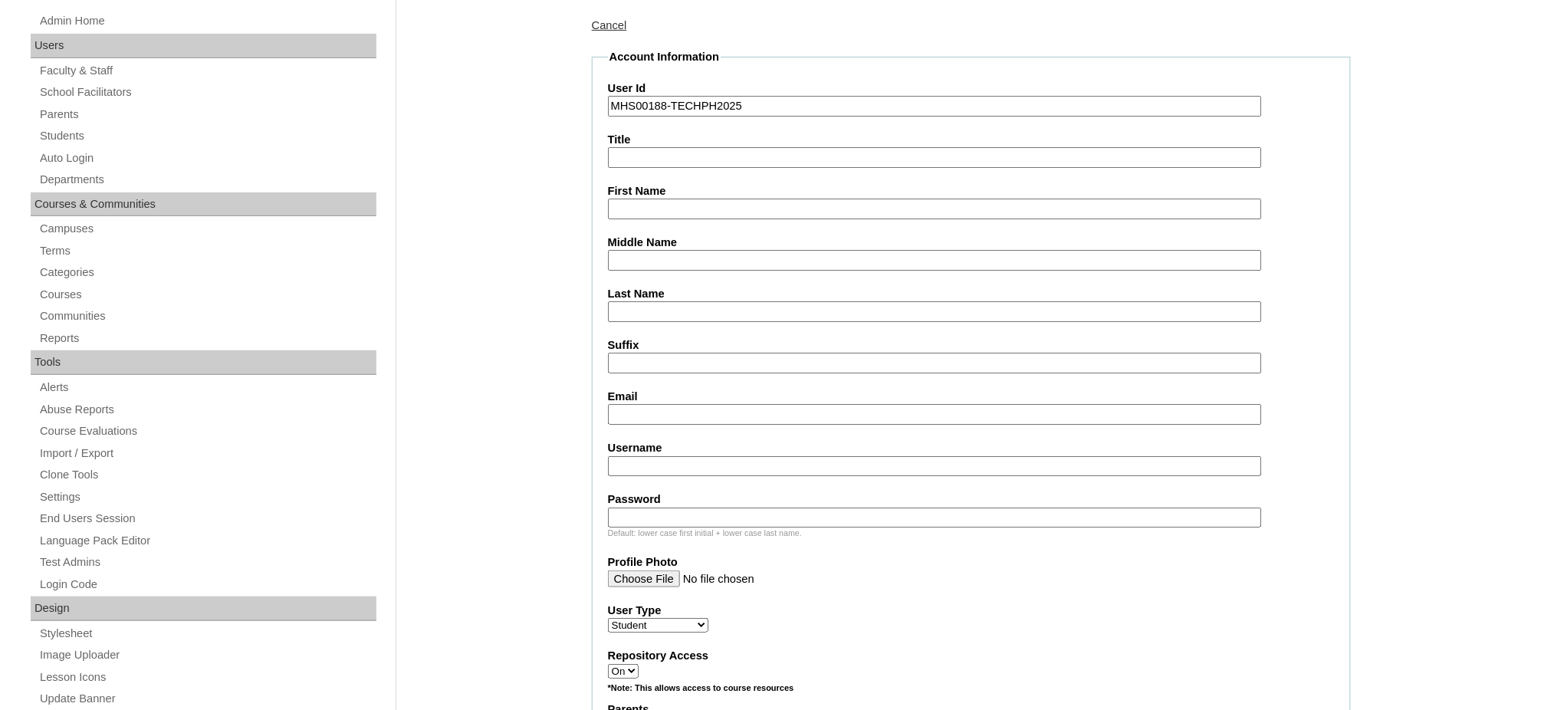
click at [656, 205] on input "First Name" at bounding box center [935, 209] width 654 height 21
paste input "Julia Isabelle"
type input "Julia Isabelle"
click at [658, 307] on input "Last Name" at bounding box center [935, 311] width 654 height 21
paste input "Duldulao"
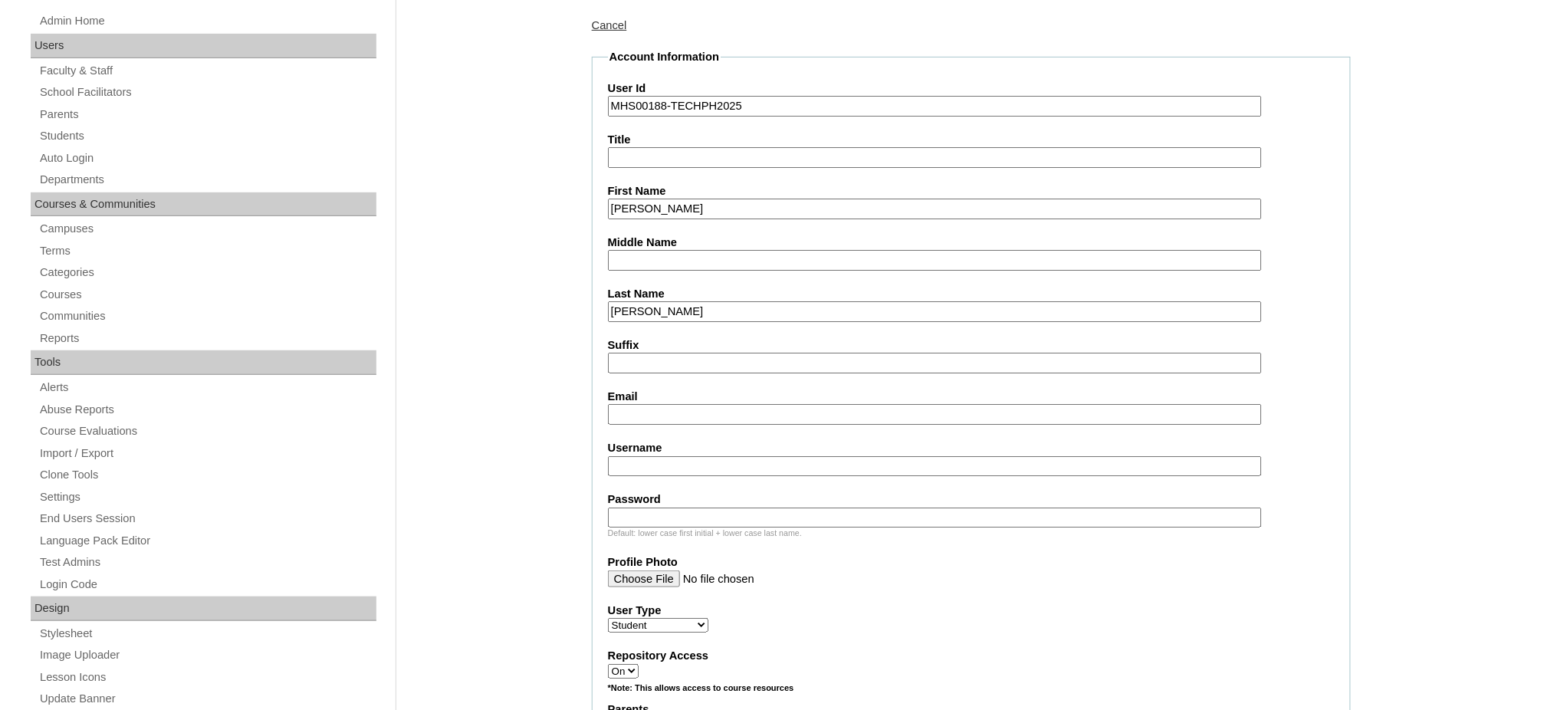
type input "Duldulao"
click at [676, 255] on input "Middle Name" at bounding box center [935, 260] width 654 height 21
paste input "Malonzo"
type input "Malonzo"
click at [672, 405] on input "Email" at bounding box center [935, 414] width 654 height 21
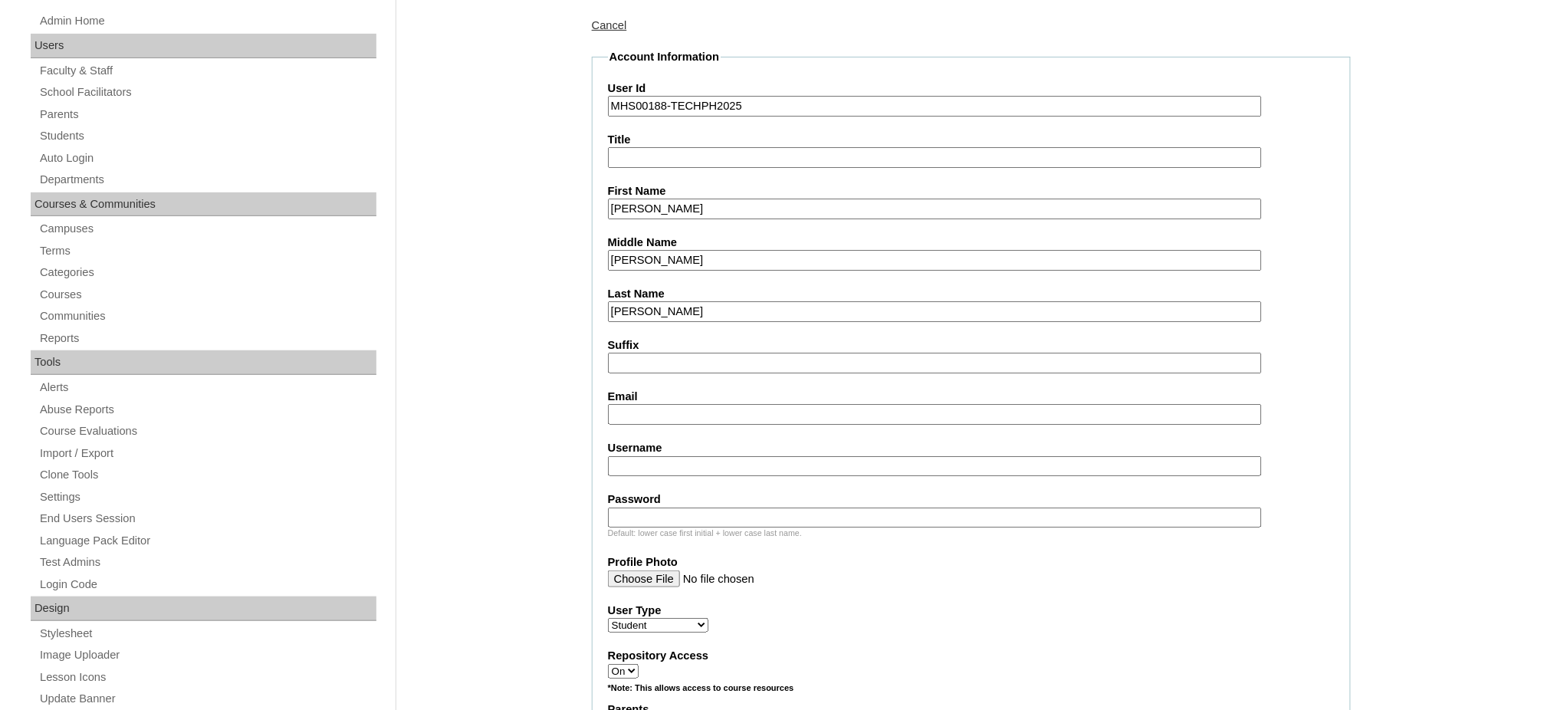
paste input "malonzo.jeurs@gmail.com"
type input "malonzo.jeurs@gmail.com"
click at [766, 456] on input "Username" at bounding box center [935, 466] width 654 height 21
paste input "juliaduldulao"
type input "juliaduldulao"
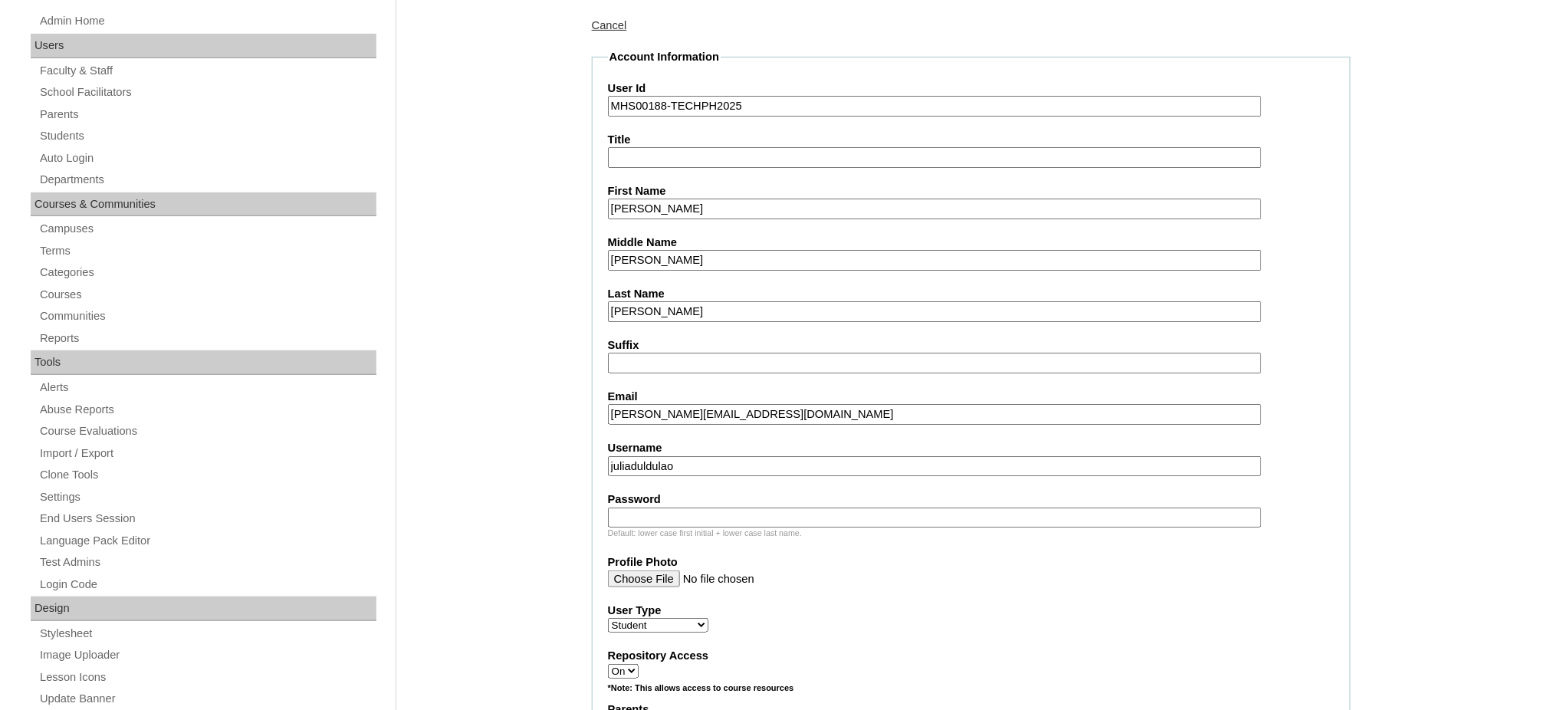
click at [743, 507] on input "Password" at bounding box center [935, 517] width 654 height 21
paste input "250006441"
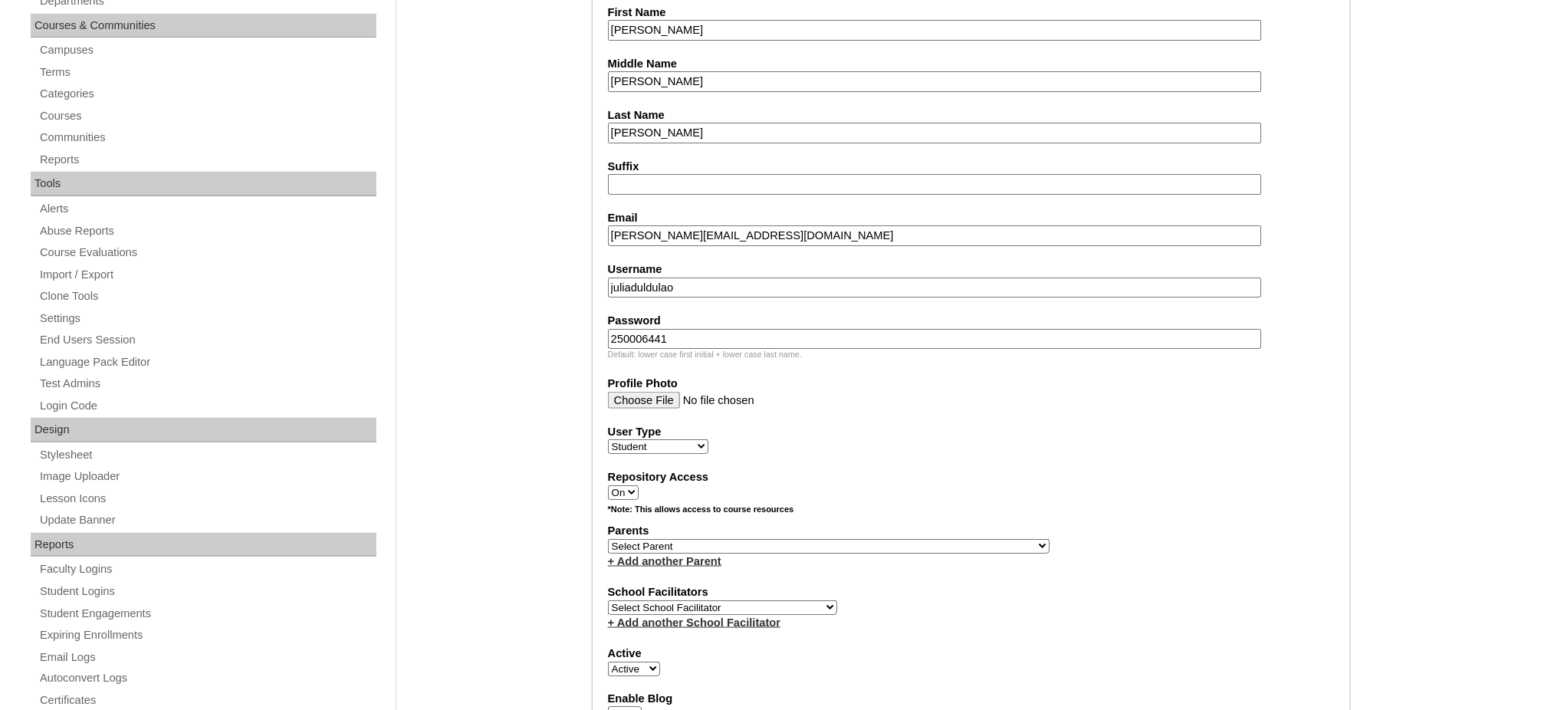
scroll to position [409, 0]
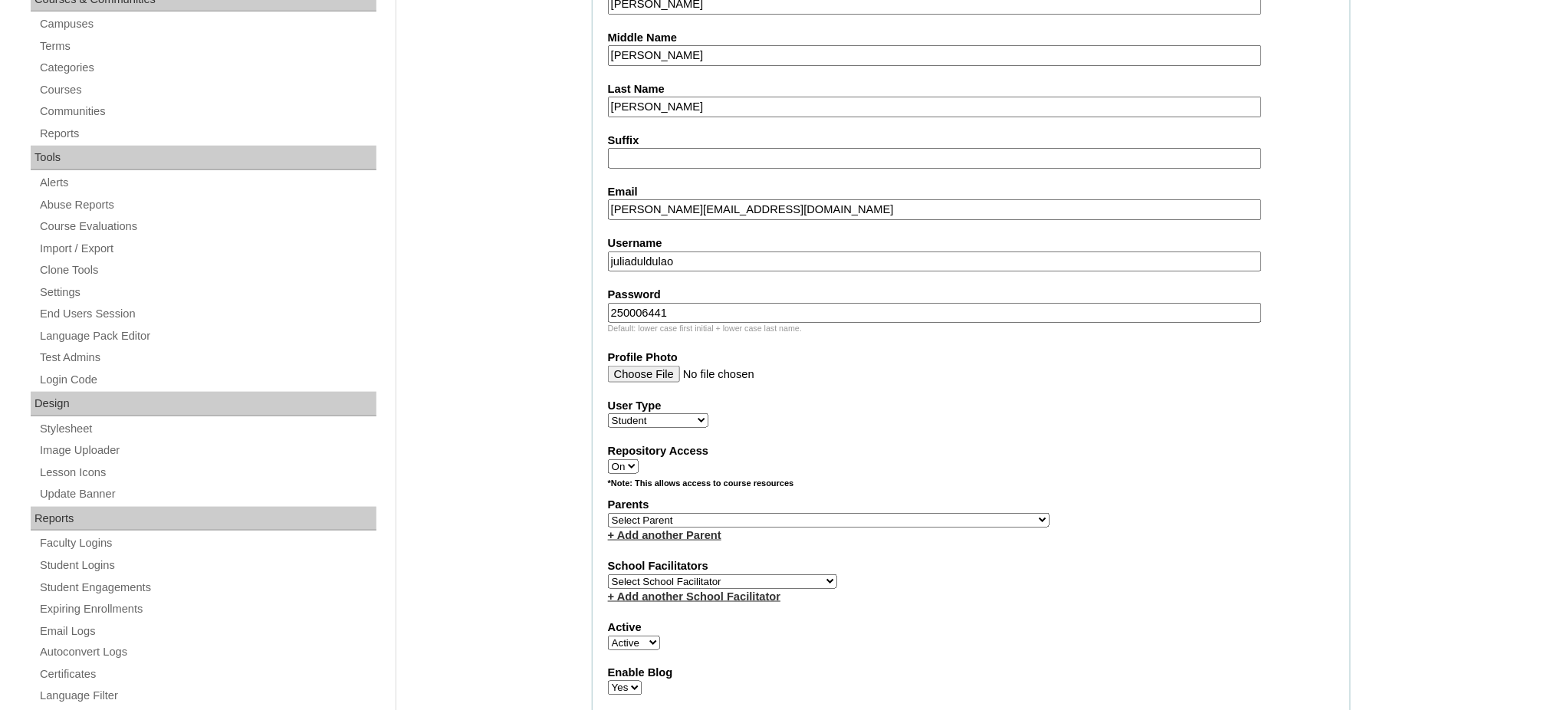
type input "250006441"
click at [868, 513] on select "Select Parent , , , , , , , , , , , , , , , , , , , , , , , , , , , , , , , , ,…" at bounding box center [828, 520] width 441 height 15
select select "43534"
click at [608, 513] on select "Select Parent , , , , , , , , , , , , , , , , , , , , , , , , , , , , , , , , ,…" at bounding box center [828, 520] width 441 height 15
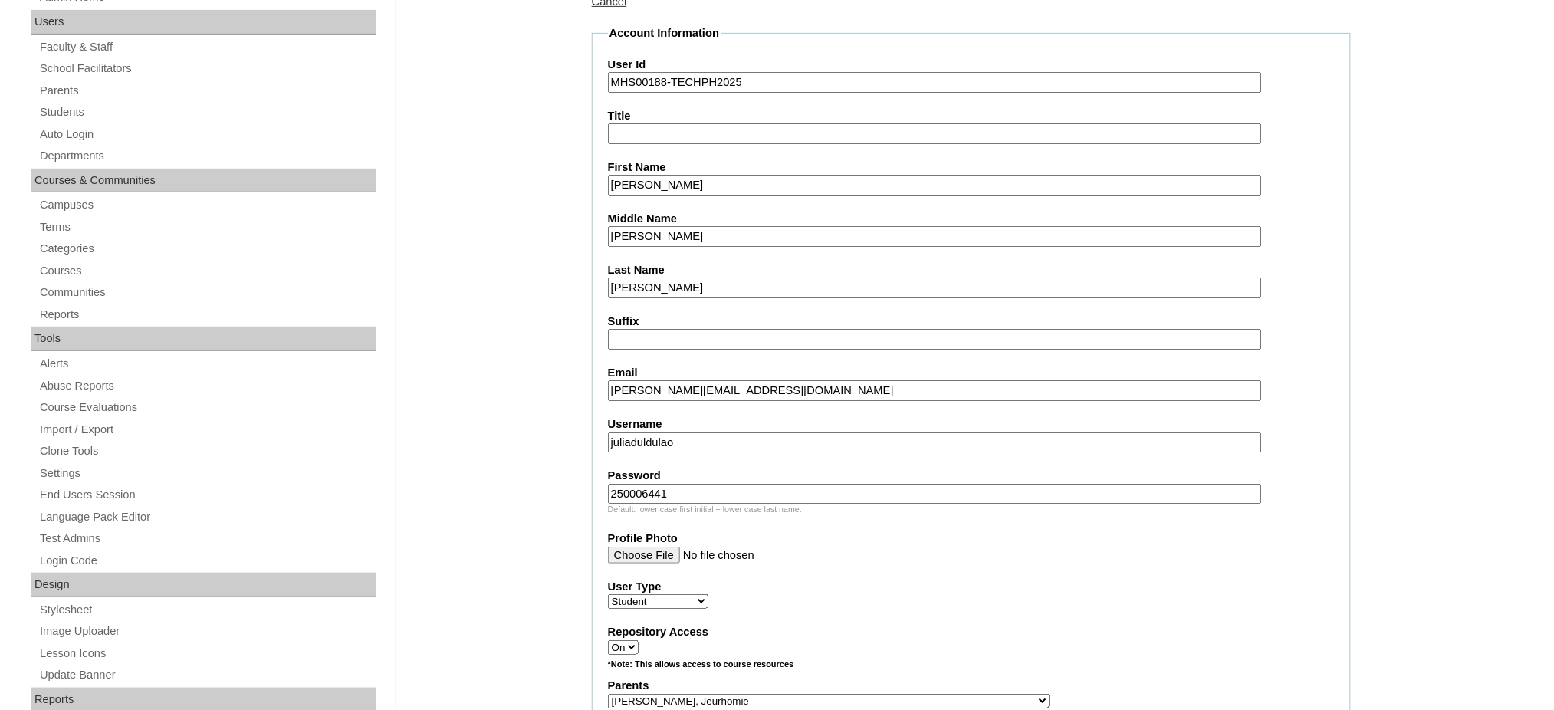
scroll to position [204, 0]
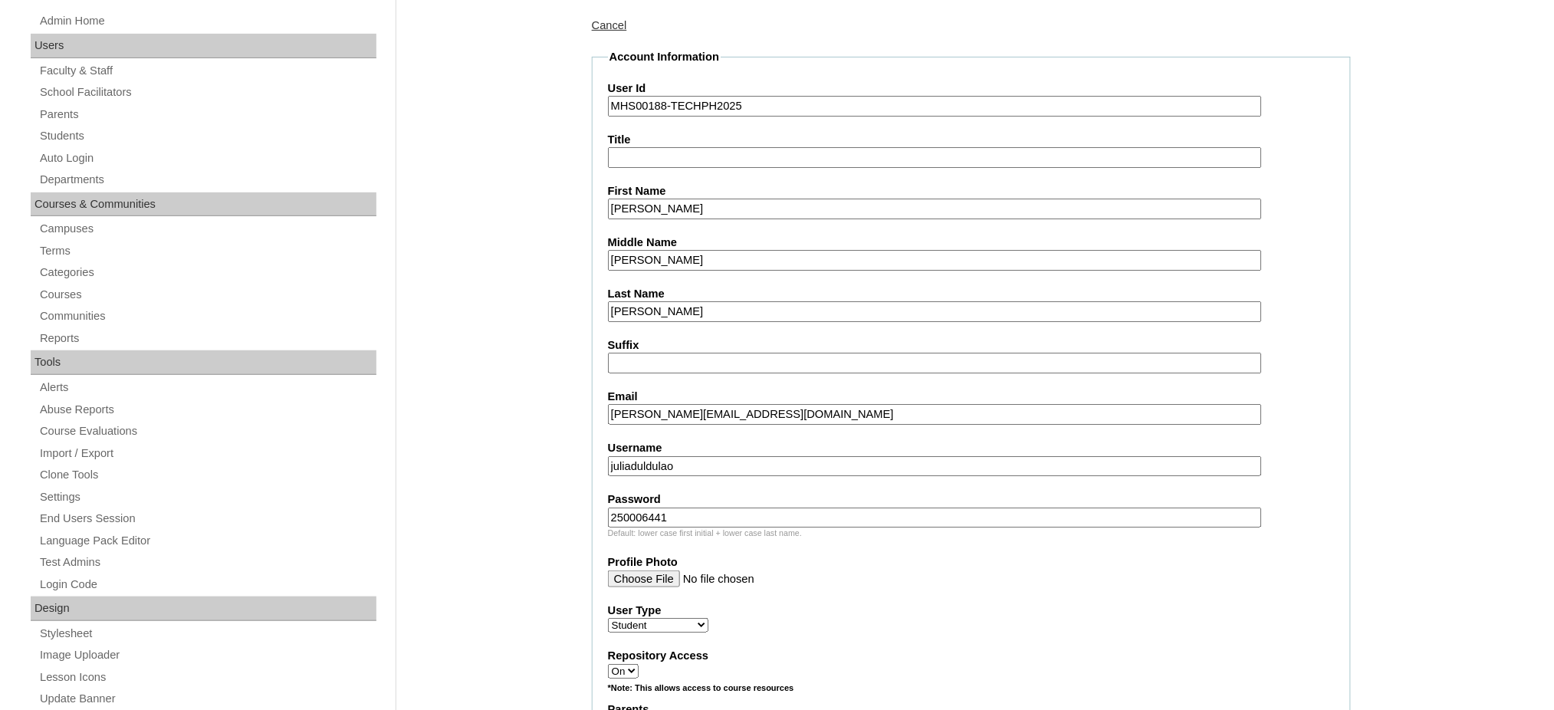
click at [704, 205] on input "Julia Isabelle" at bounding box center [935, 209] width 654 height 21
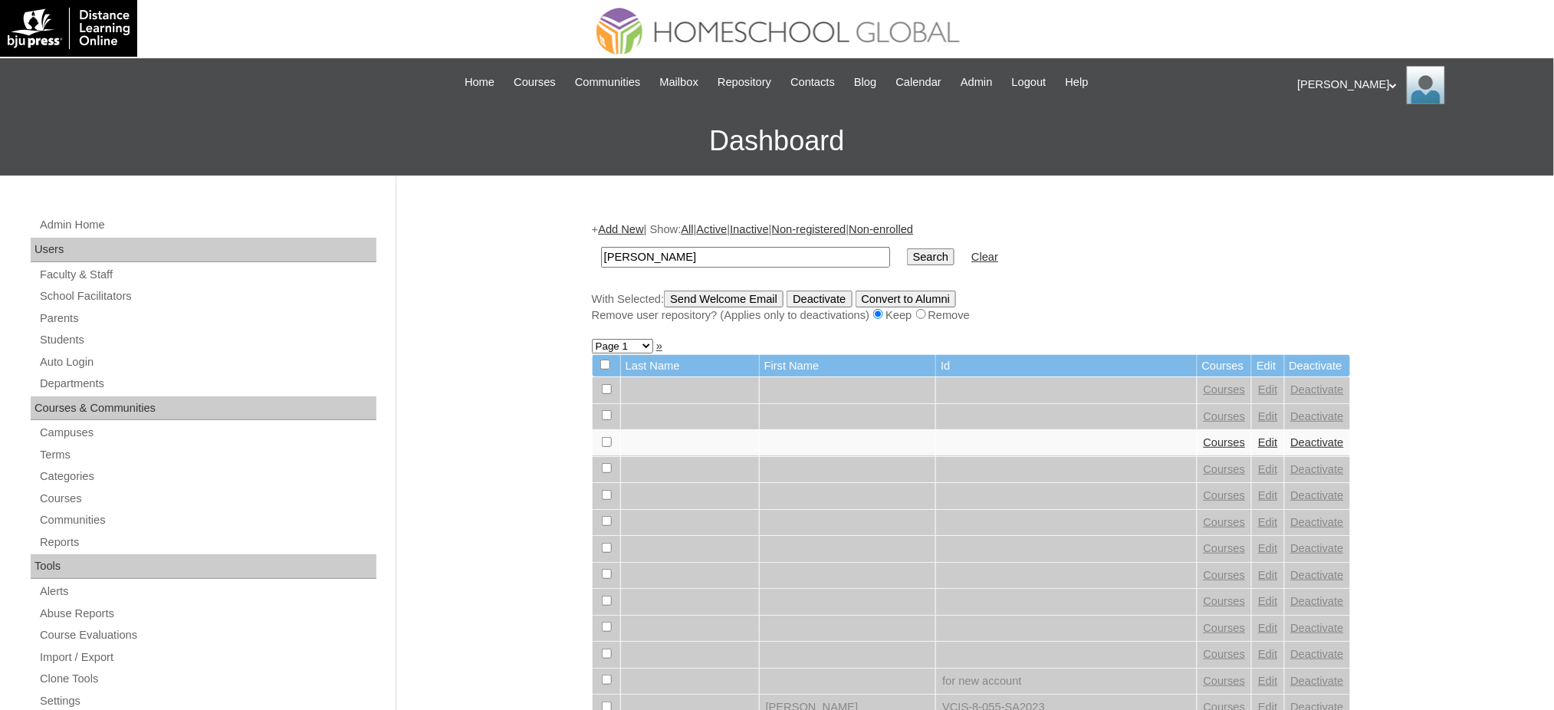
type input "[PERSON_NAME]"
click at [907, 248] on input "Search" at bounding box center [931, 256] width 48 height 17
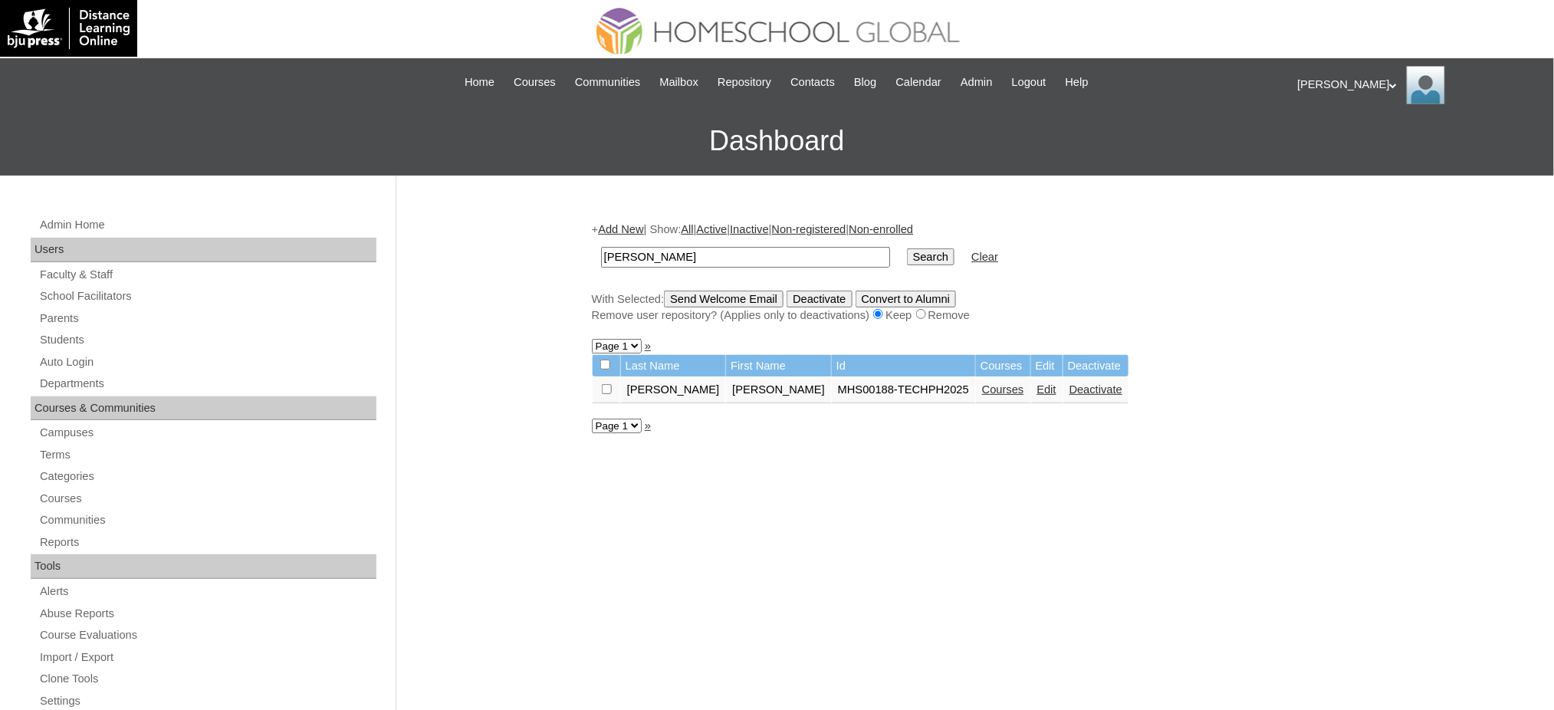
click at [982, 383] on link "Courses" at bounding box center [1003, 389] width 42 height 12
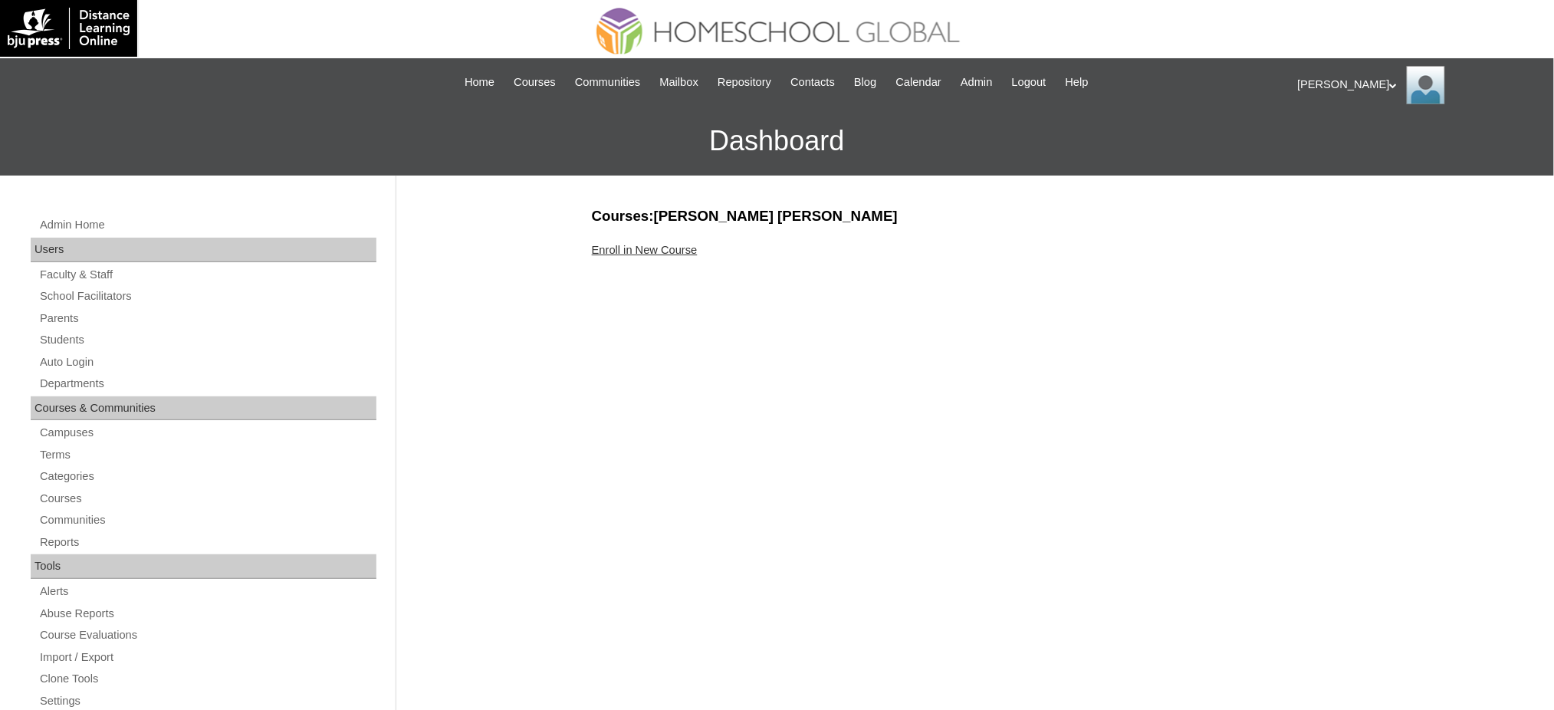
click at [621, 252] on link "Enroll in New Course" at bounding box center [645, 250] width 106 height 12
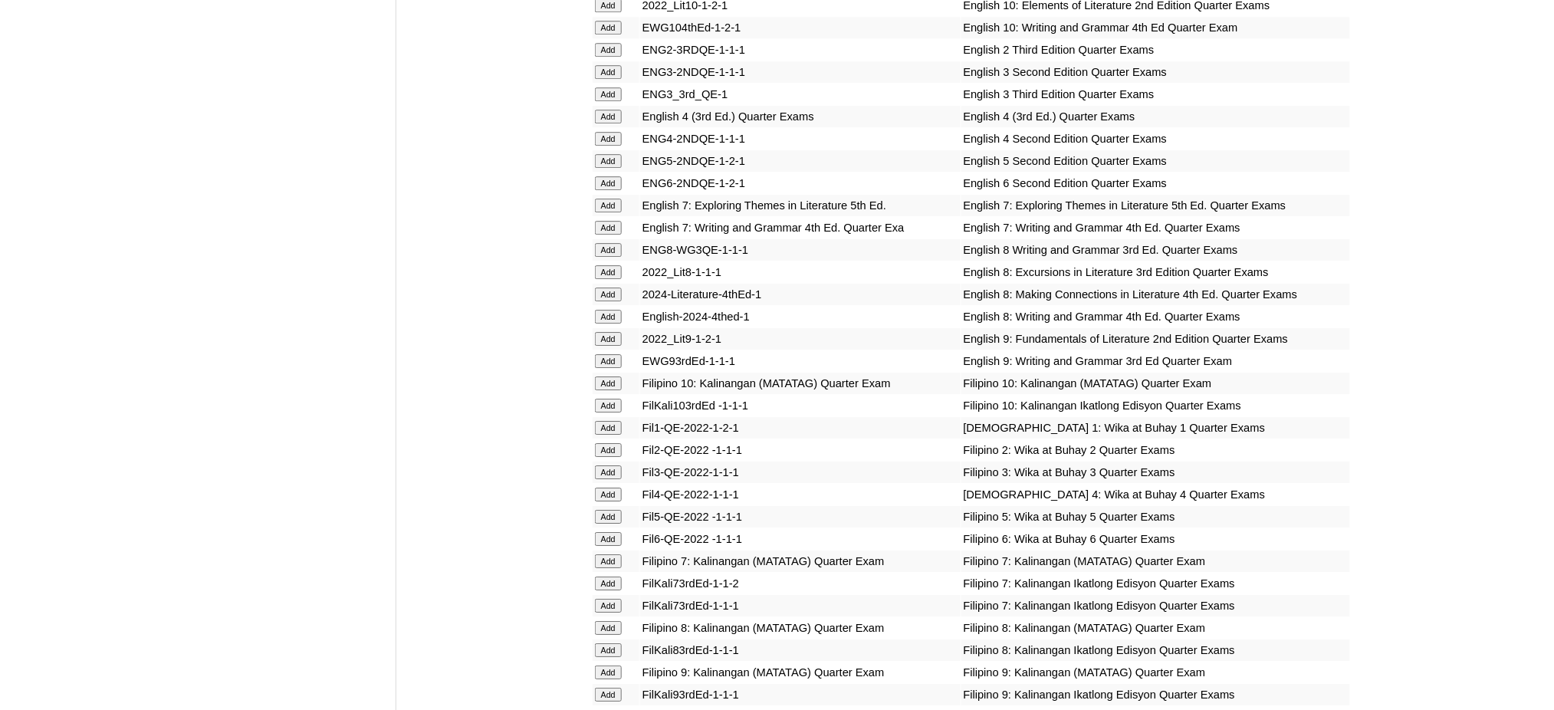
scroll to position [1635, 0]
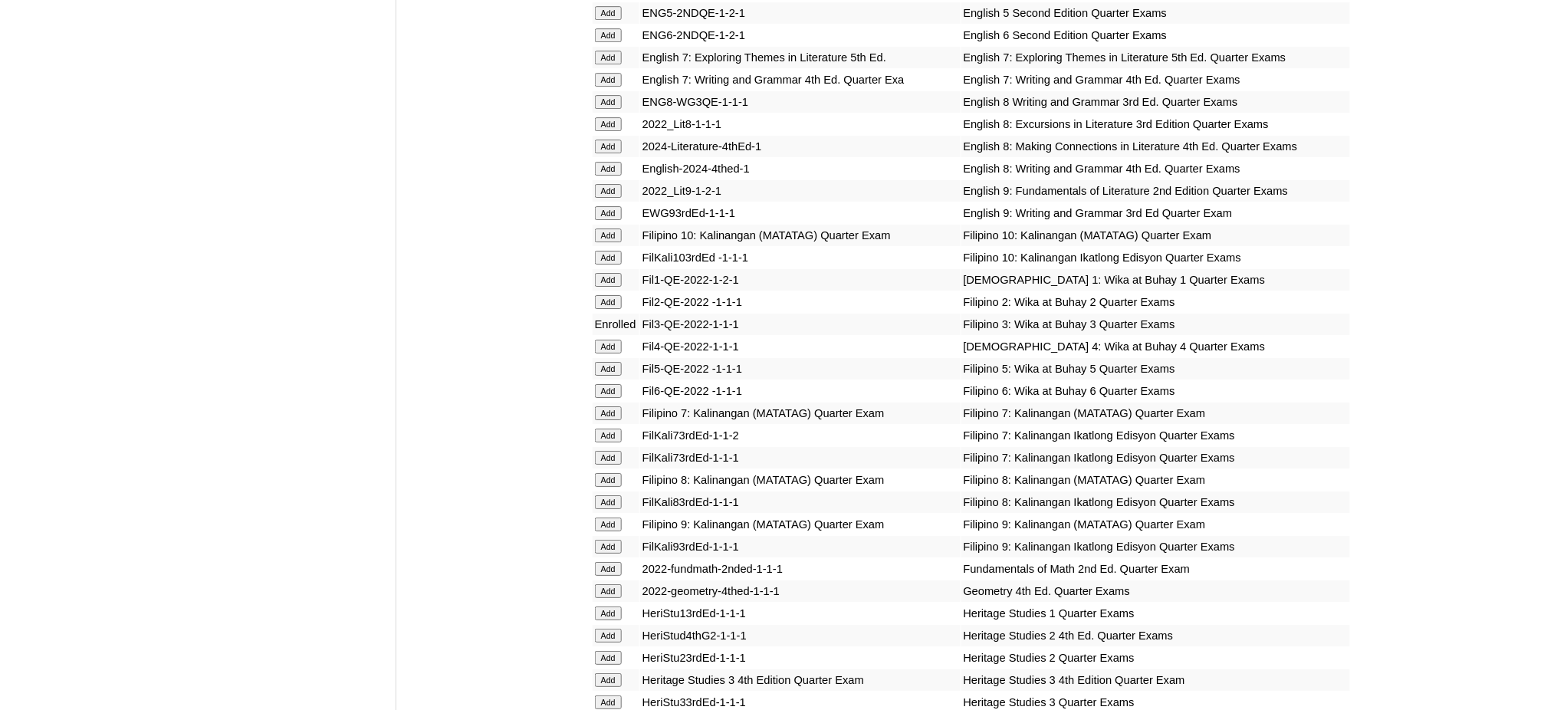
scroll to position [1839, 0]
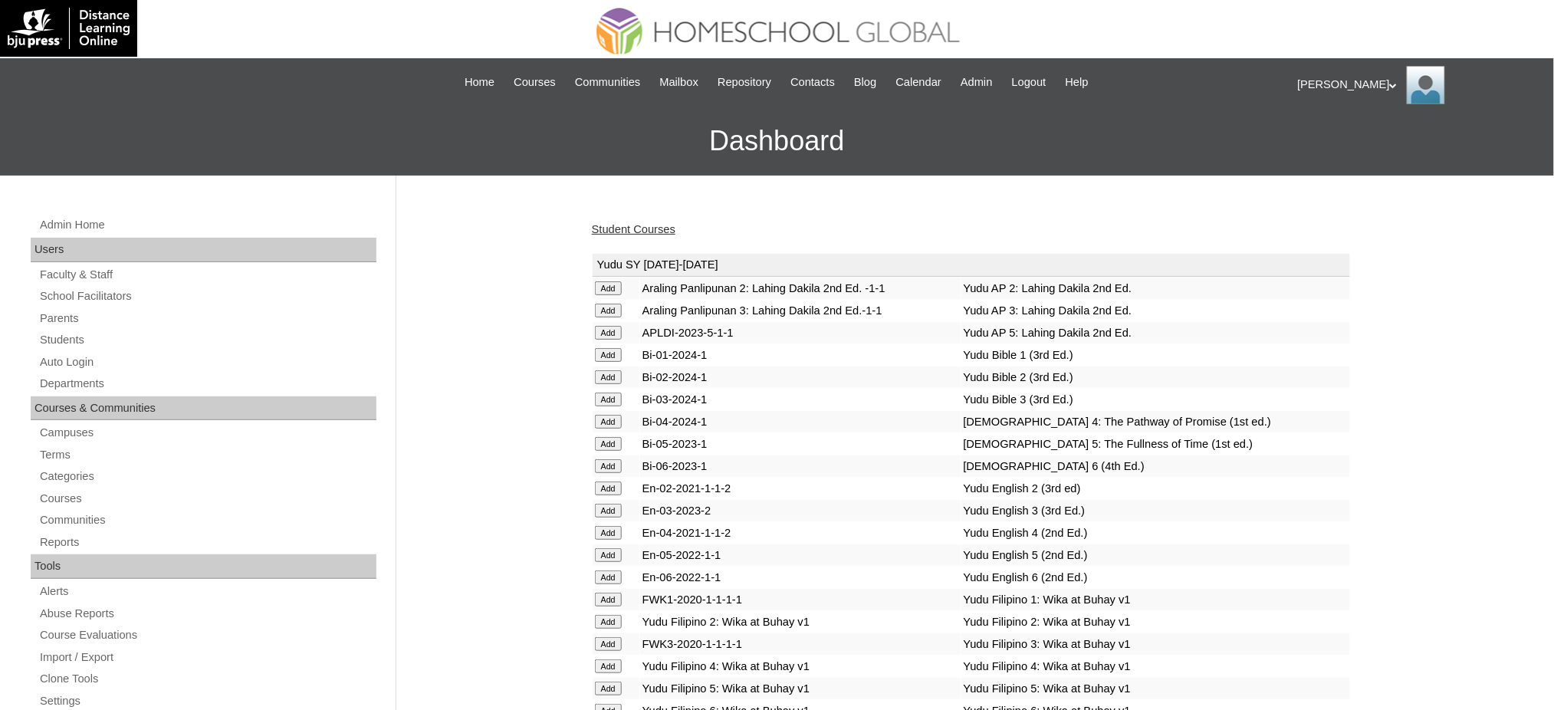
drag, startPoint x: 0, startPoint y: 0, endPoint x: 645, endPoint y: 230, distance: 685.1
click at [645, 230] on link "Student Courses" at bounding box center [634, 229] width 84 height 12
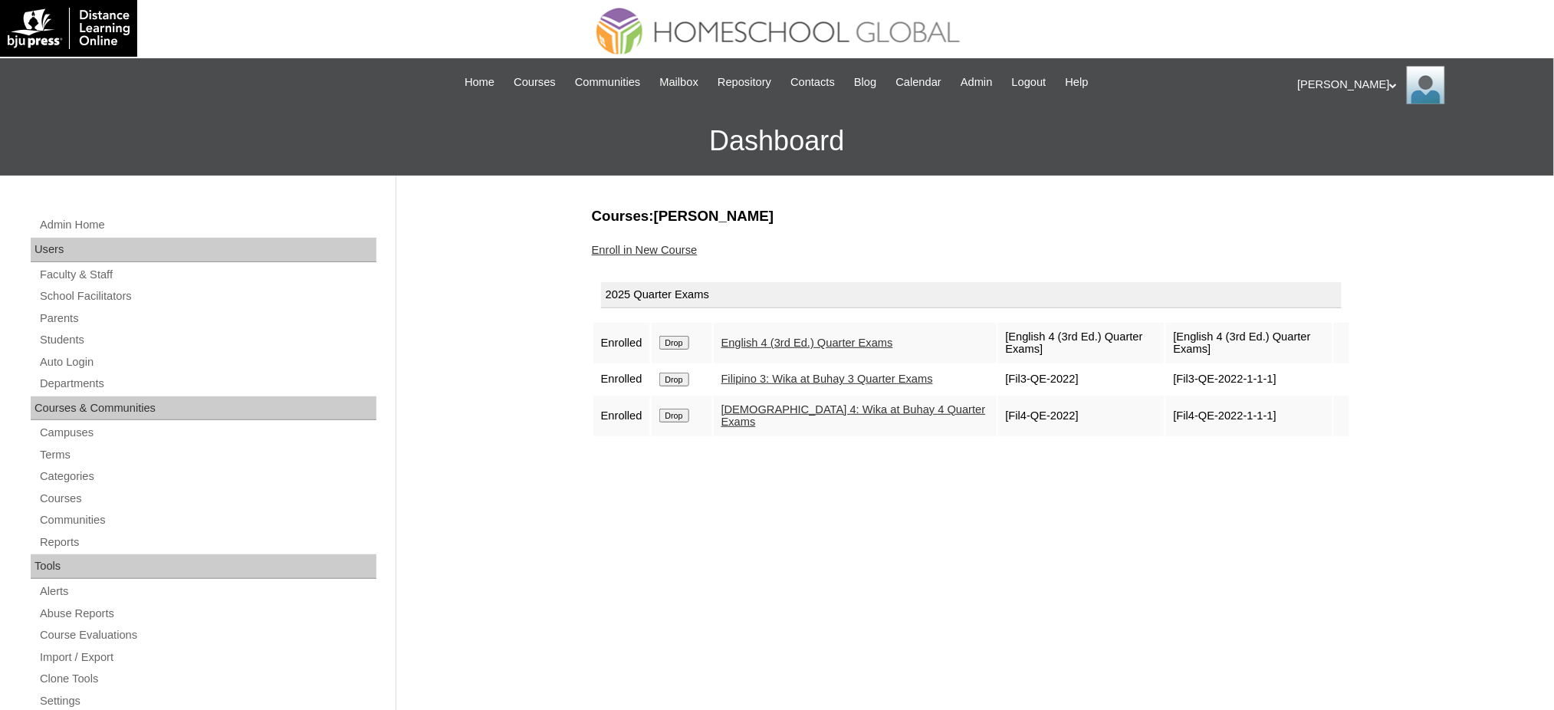
click at [670, 350] on input "Drop" at bounding box center [674, 343] width 30 height 14
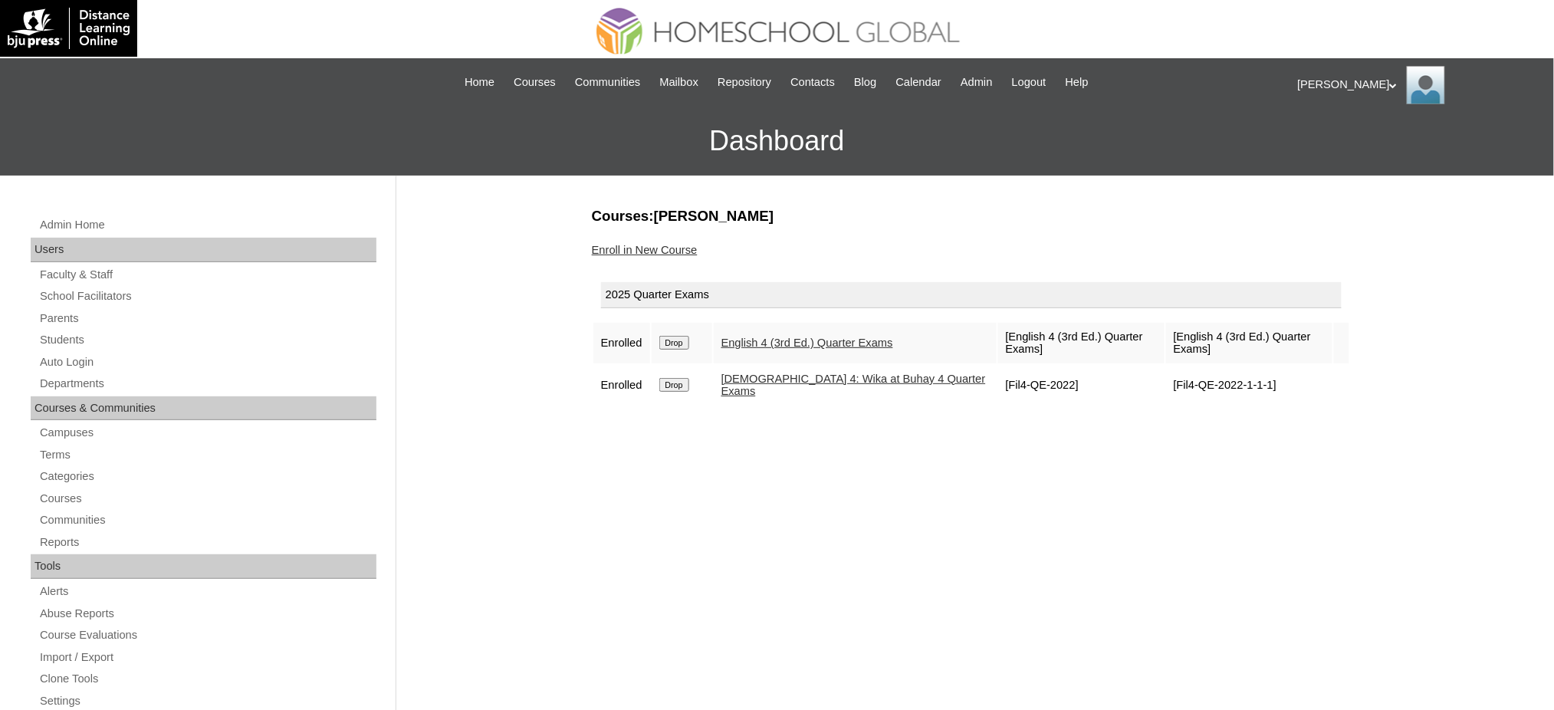
drag, startPoint x: 0, startPoint y: 0, endPoint x: 655, endPoint y: 246, distance: 699.3
click at [655, 246] on link "Enroll in New Course" at bounding box center [645, 250] width 106 height 12
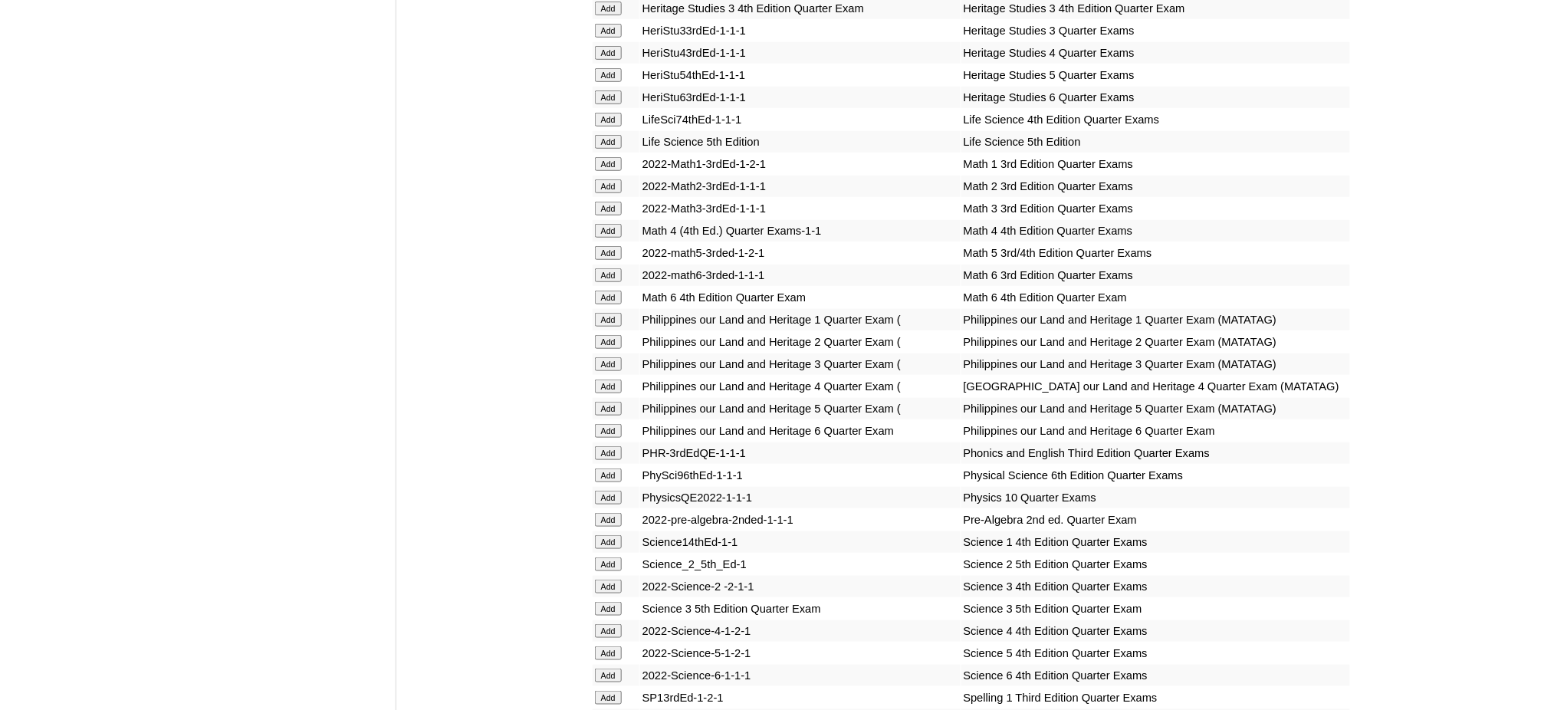
scroll to position [2453, 0]
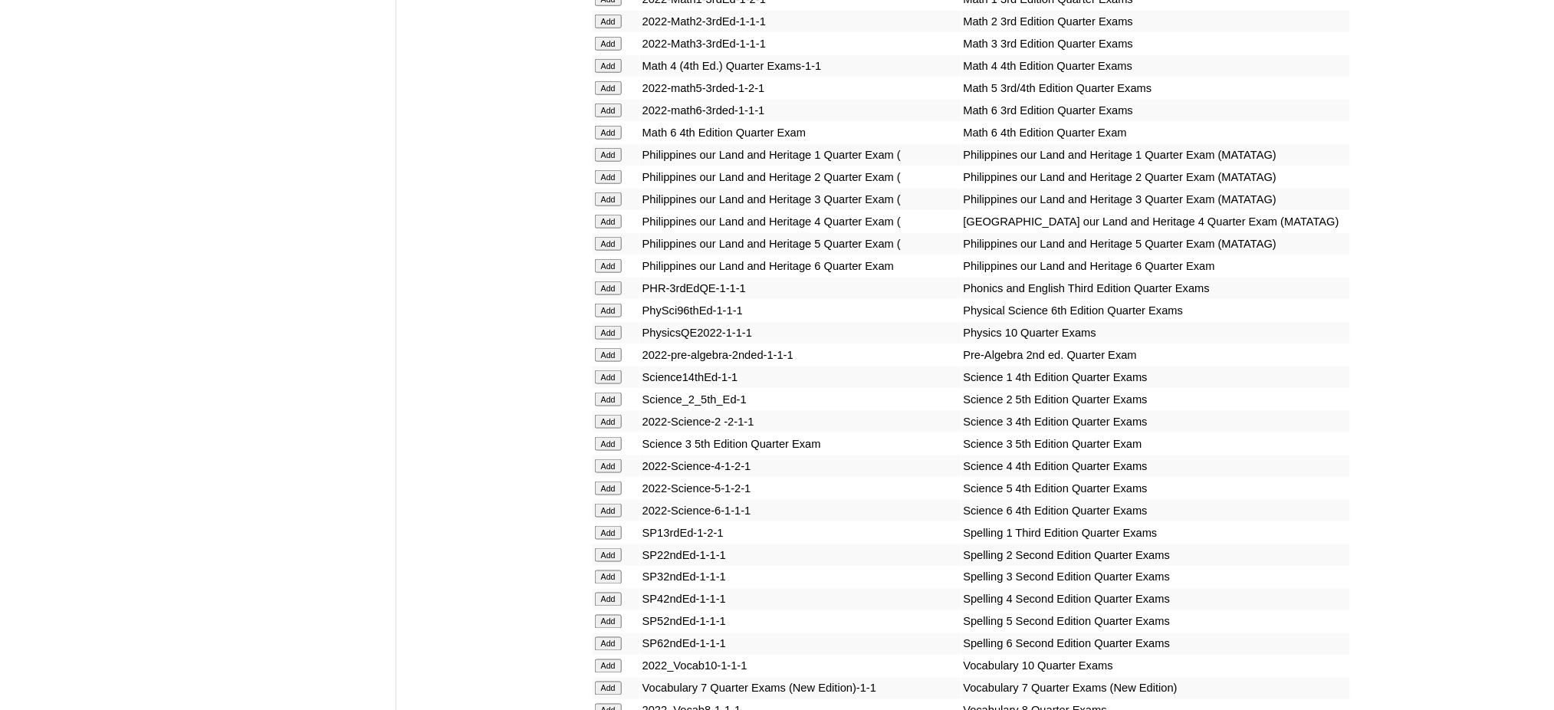
scroll to position [2657, 0]
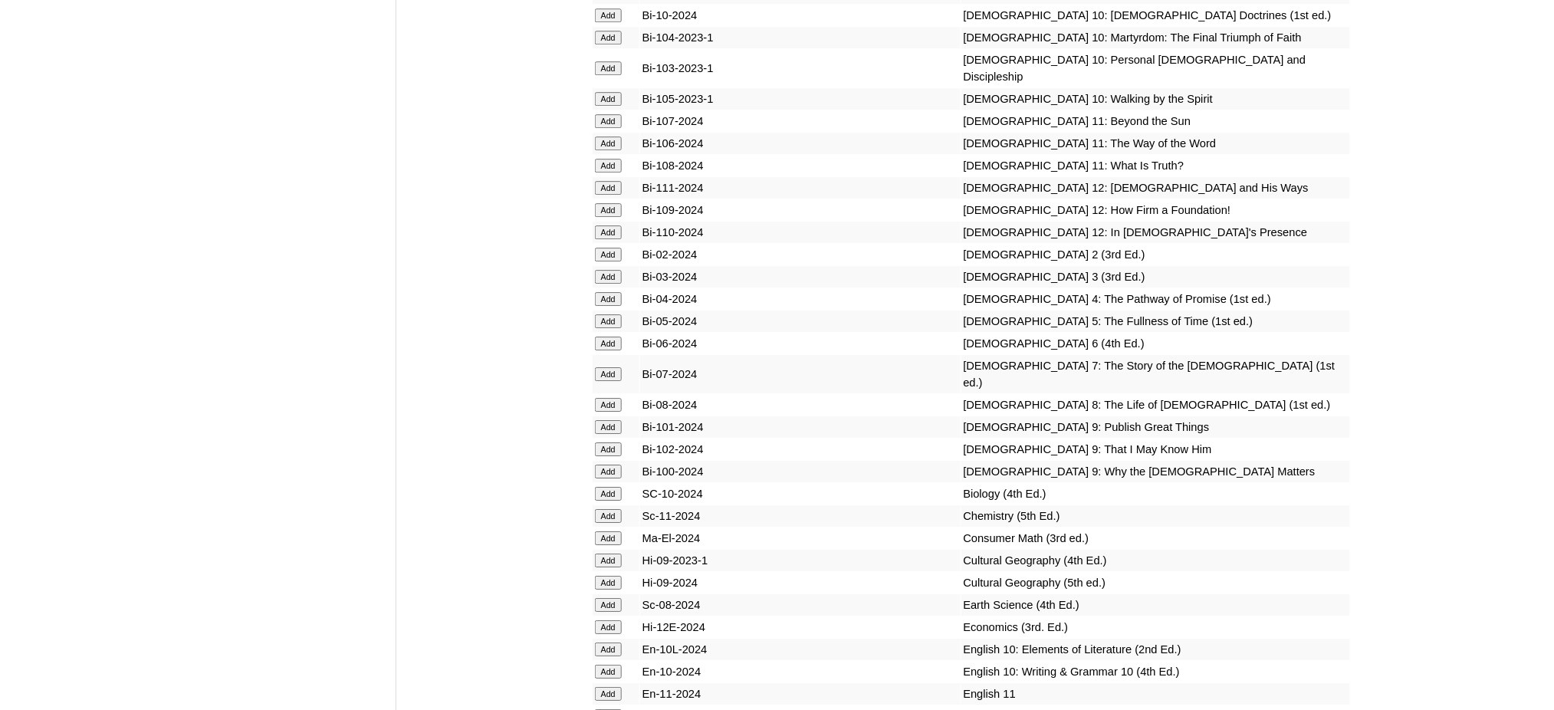
scroll to position [3883, 0]
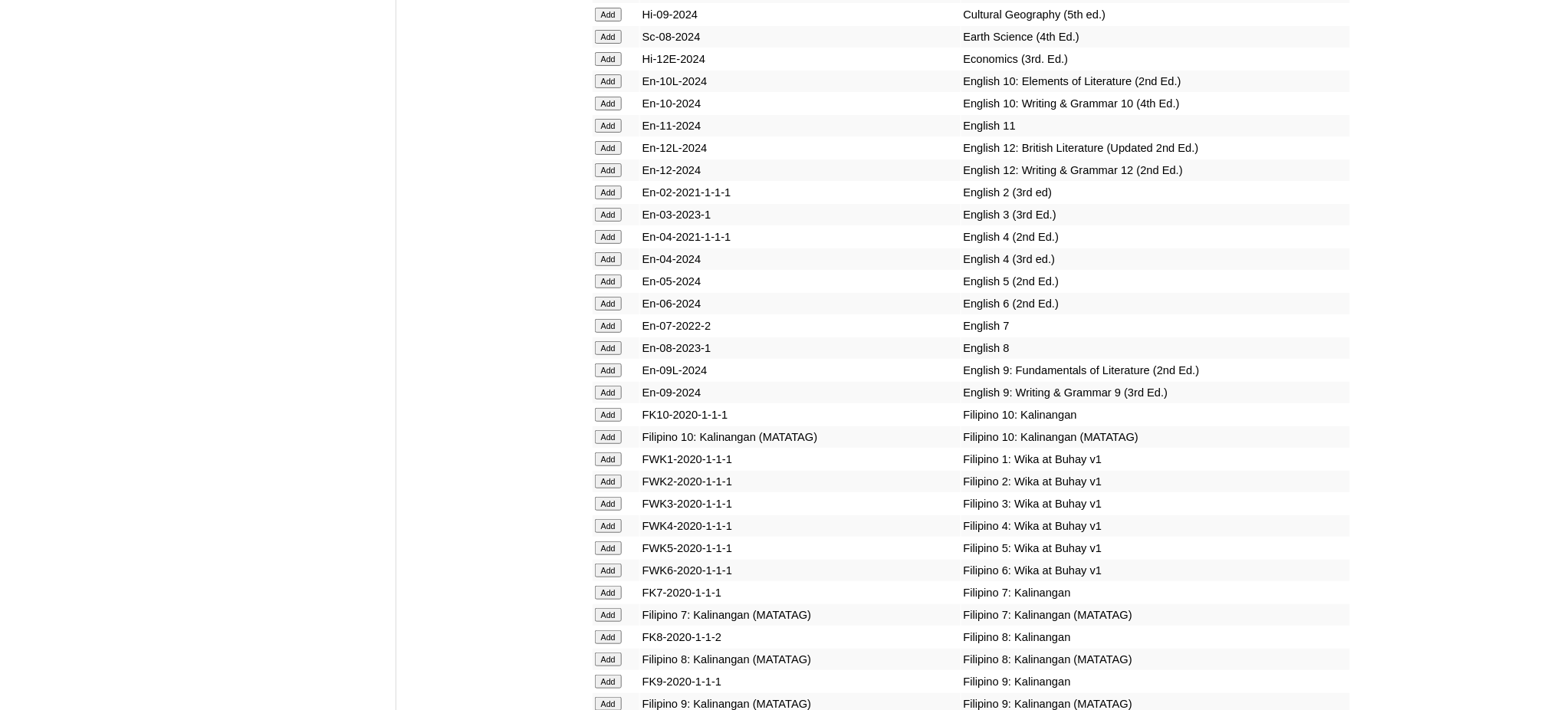
scroll to position [4394, 0]
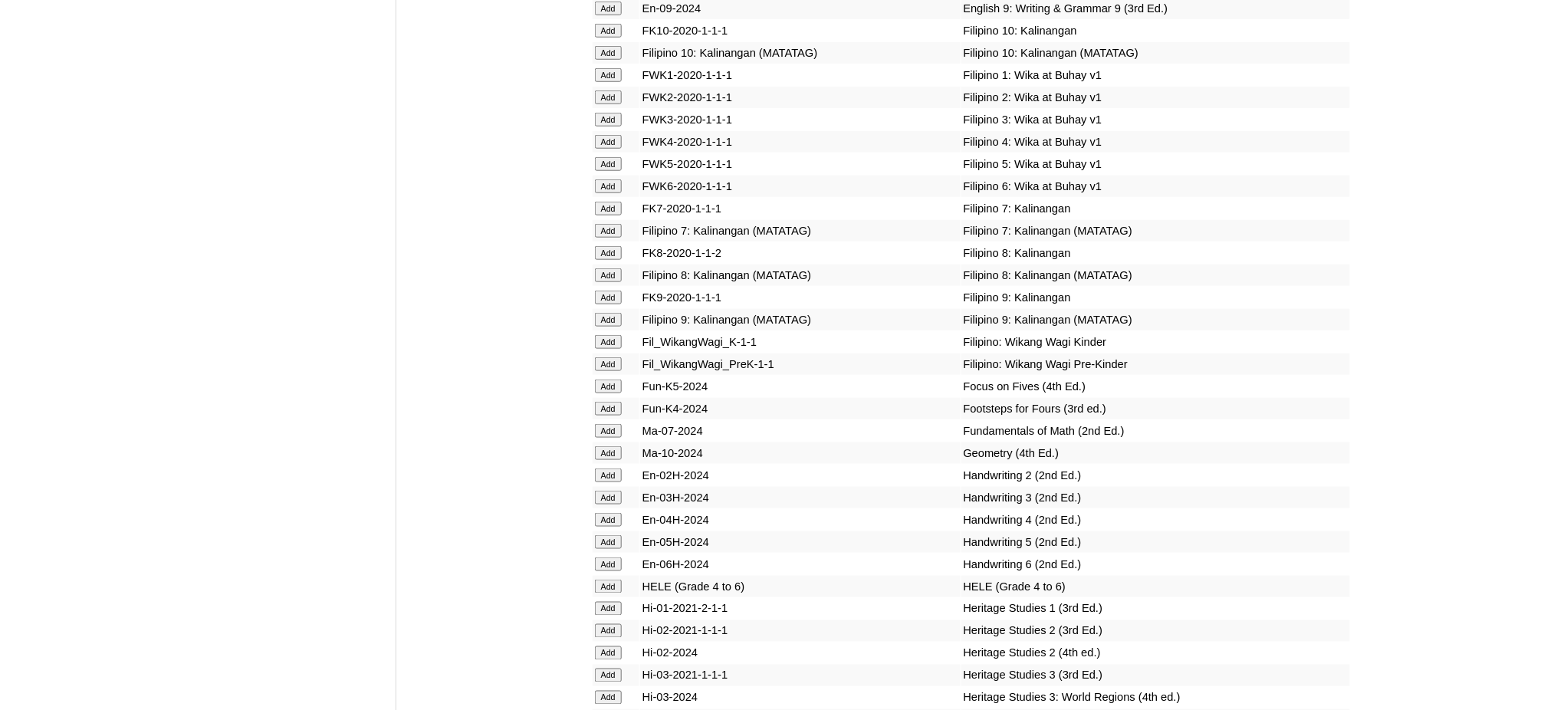
scroll to position [4701, 0]
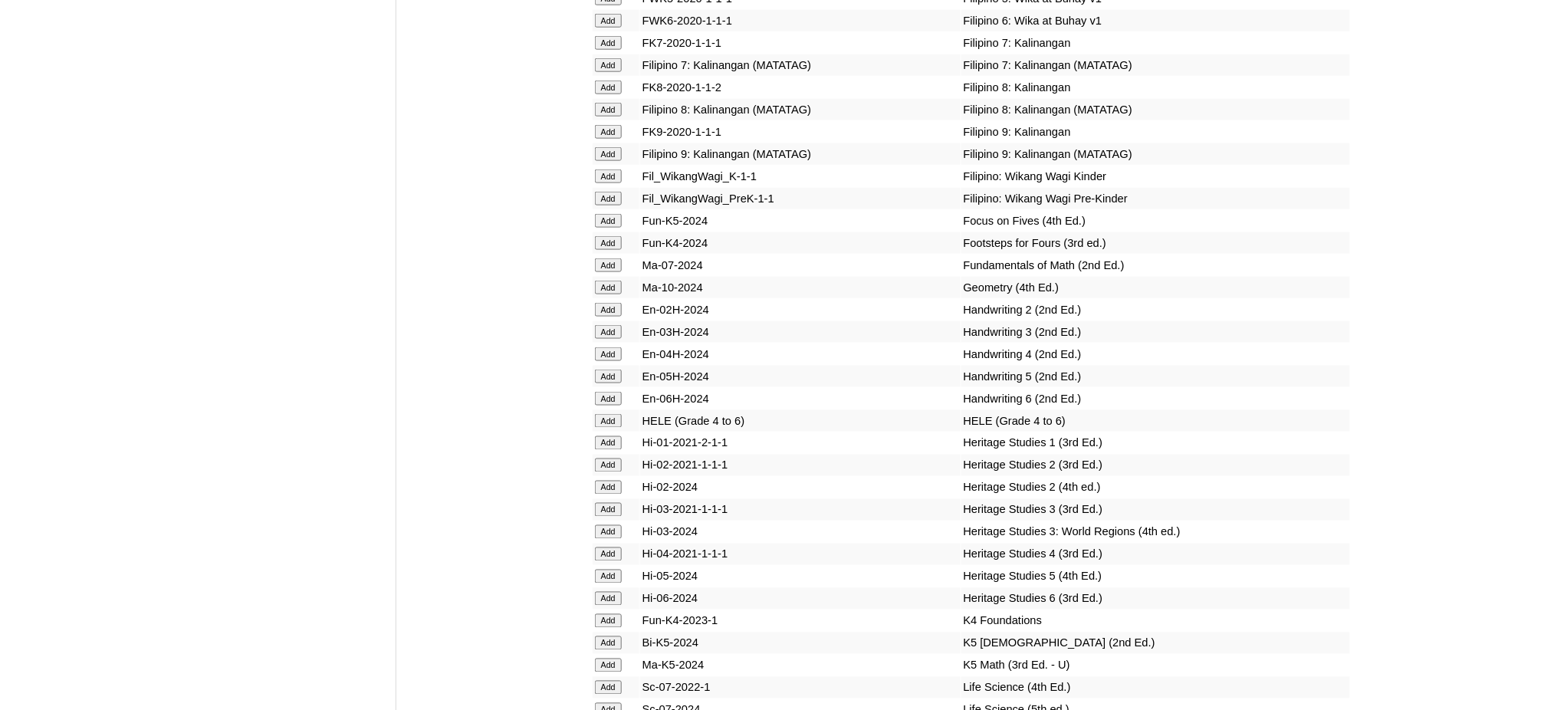
scroll to position [5007, 0]
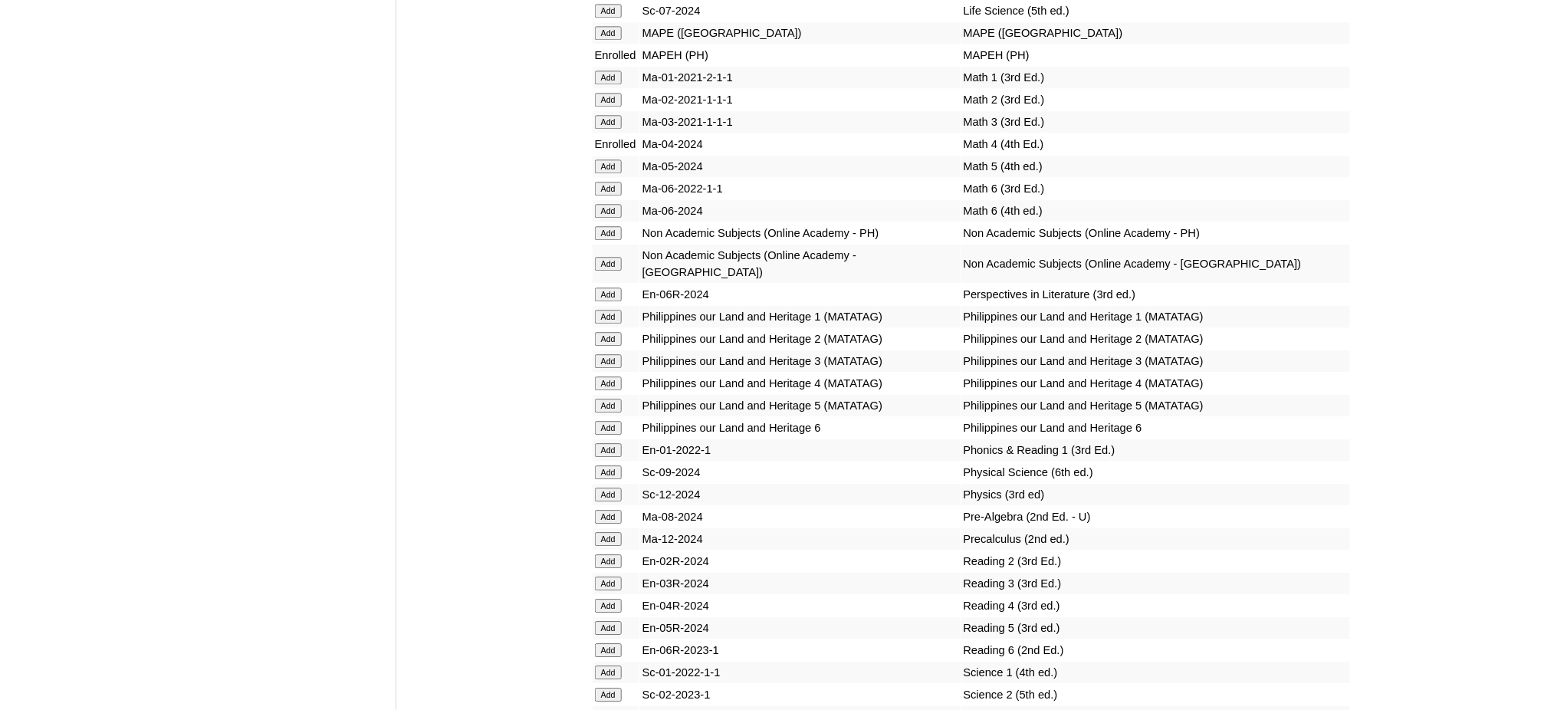
scroll to position [5722, 0]
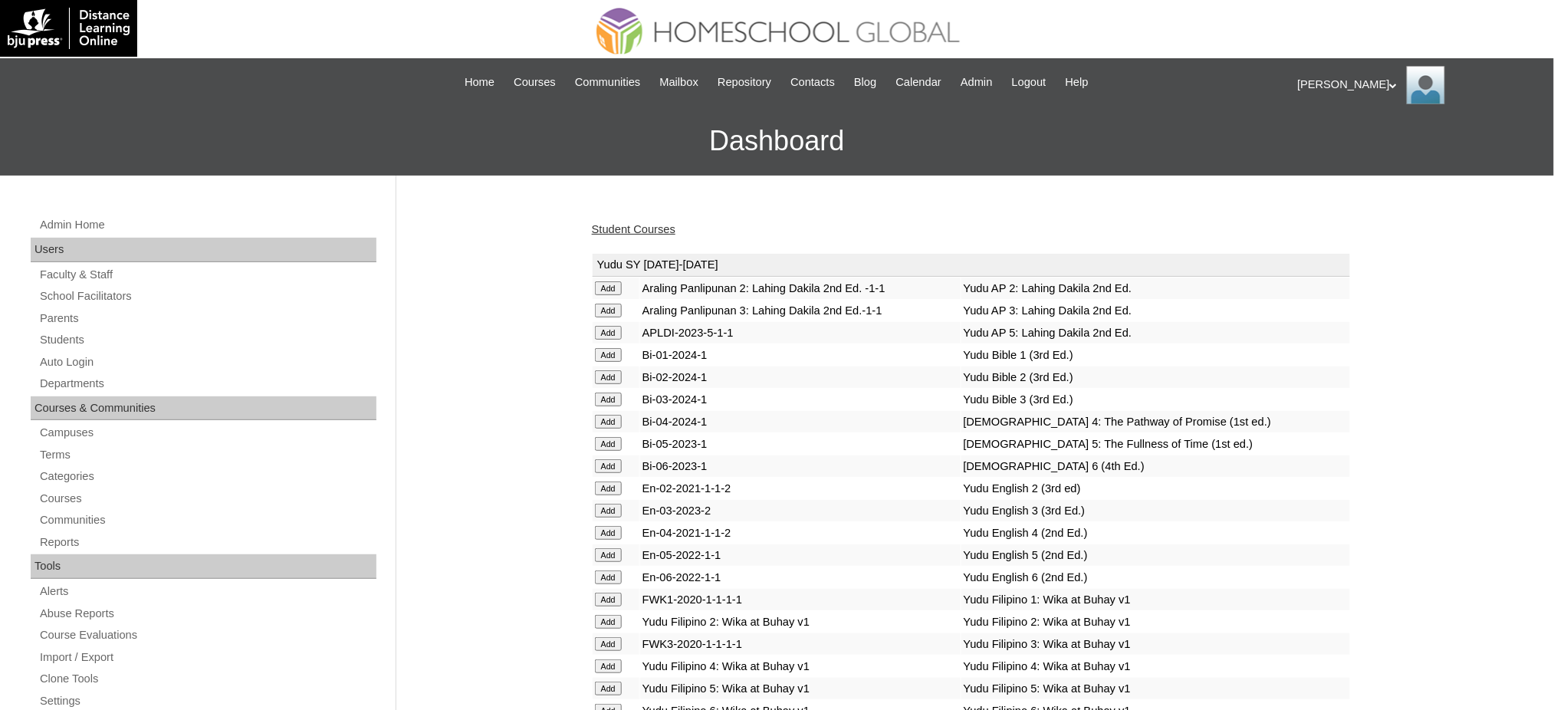
click at [621, 223] on link "Student Courses" at bounding box center [634, 229] width 84 height 12
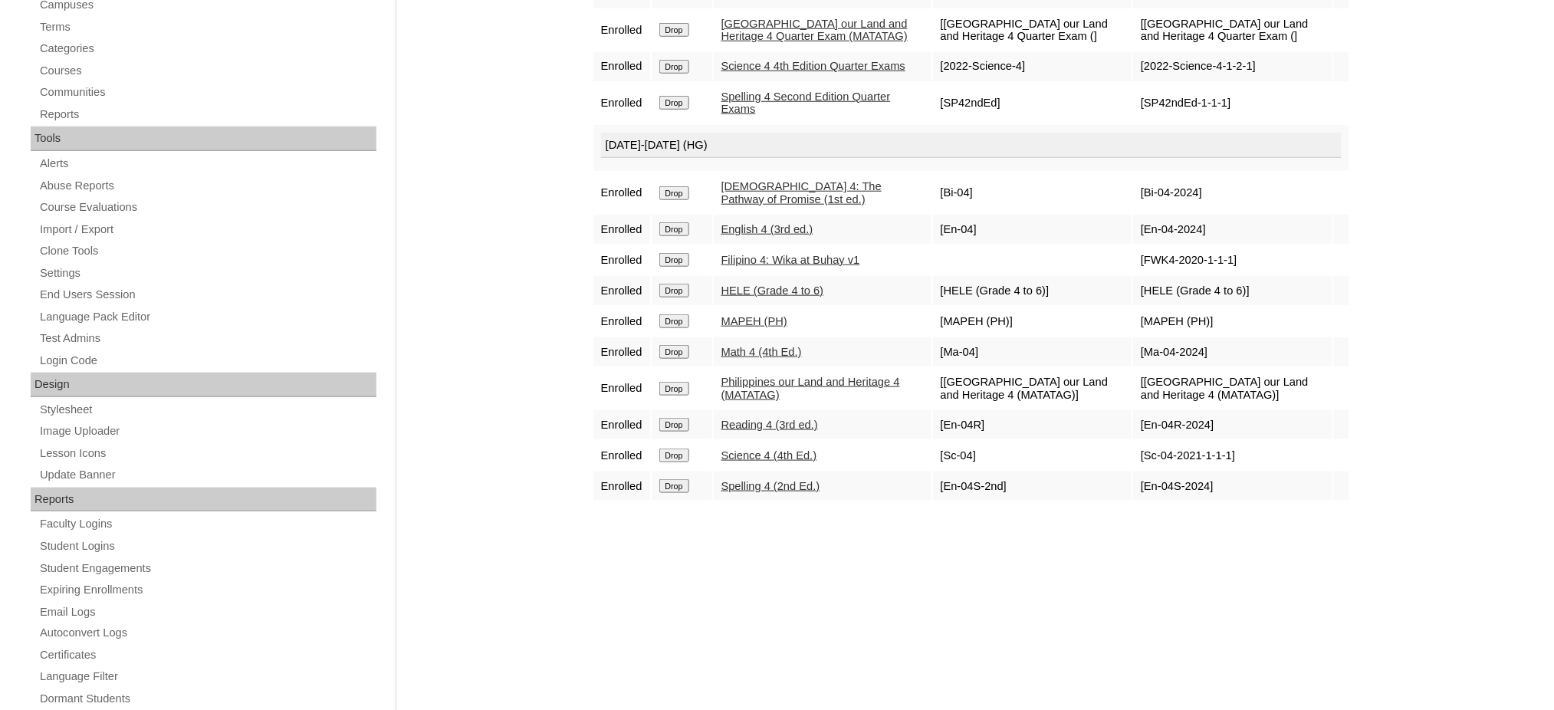
scroll to position [102, 0]
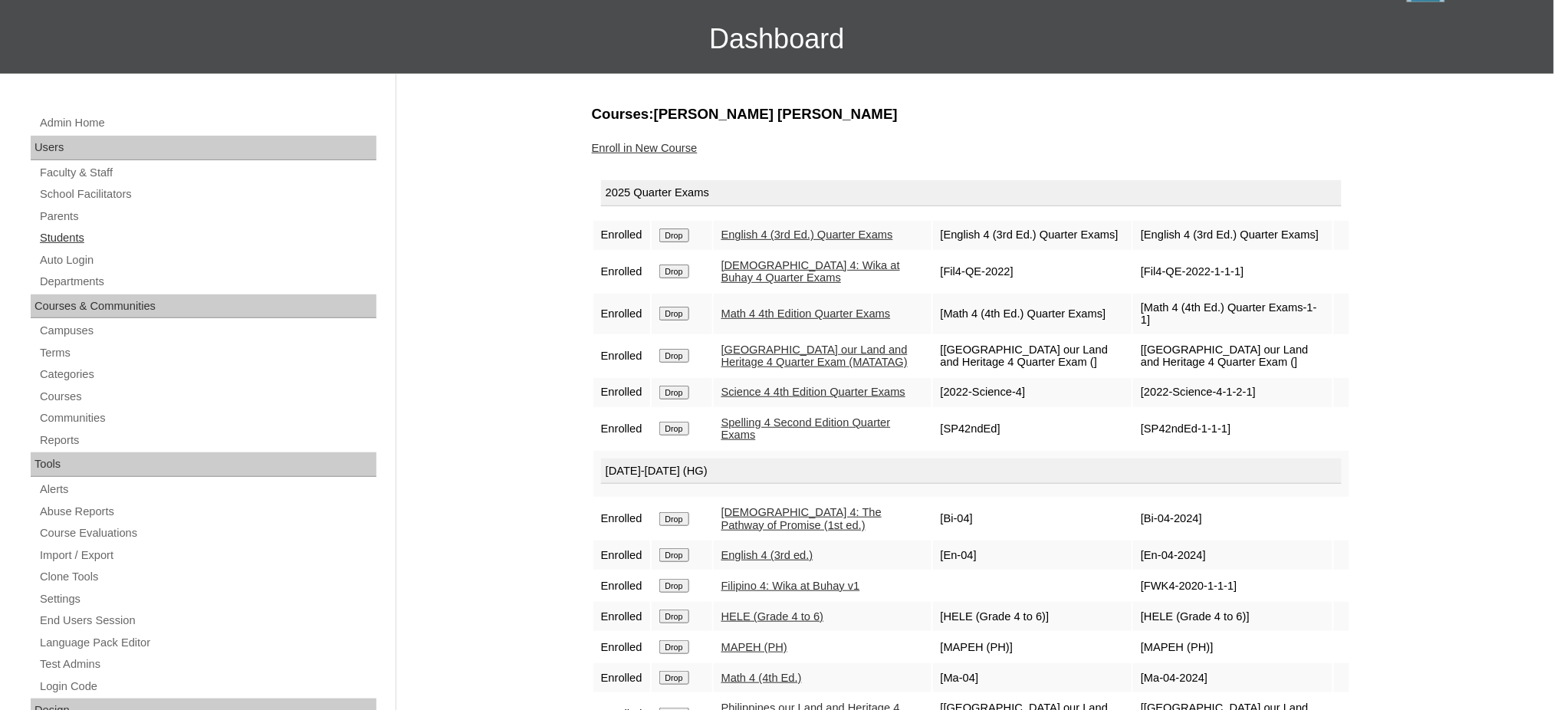
click at [57, 229] on link "Students" at bounding box center [207, 237] width 338 height 19
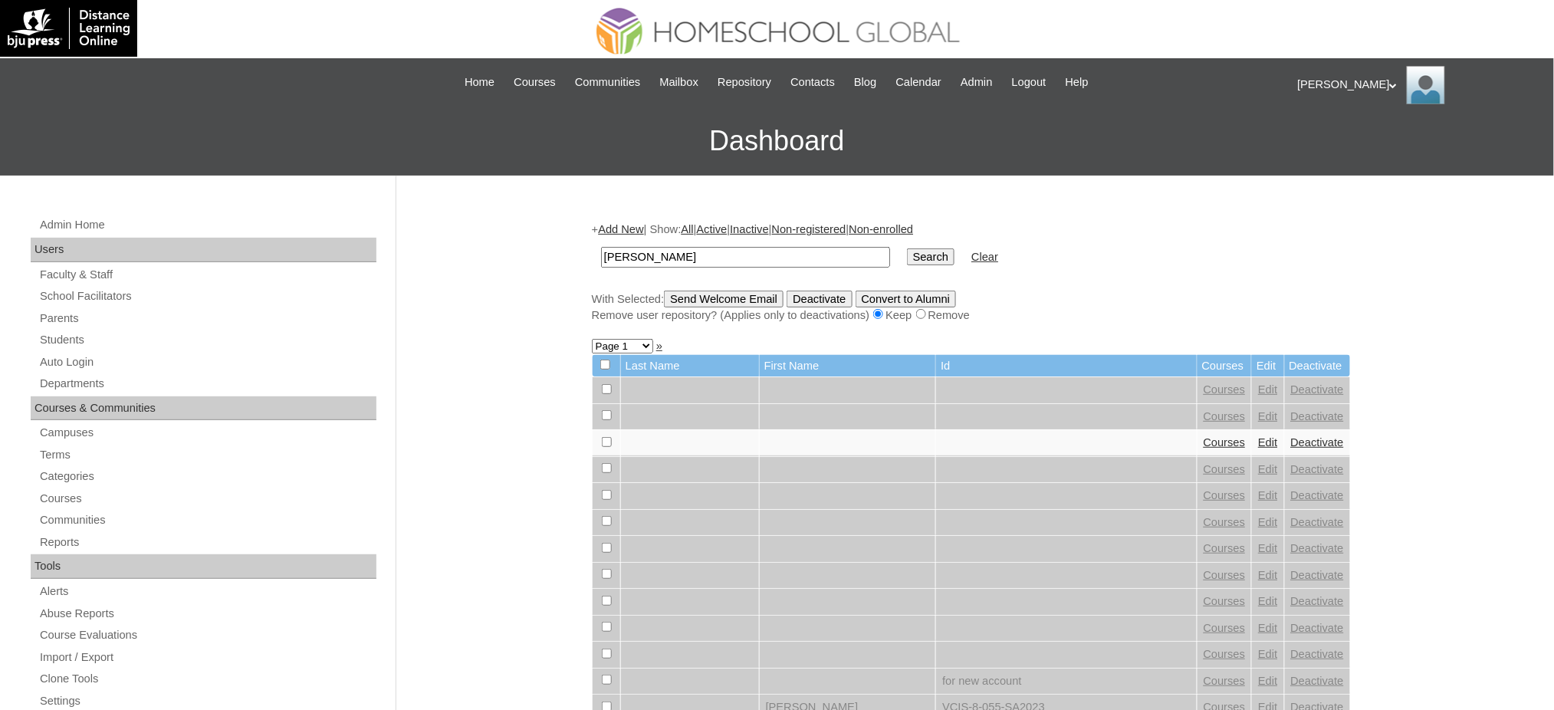
type input "[PERSON_NAME]"
click at [907, 248] on input "Search" at bounding box center [931, 256] width 48 height 17
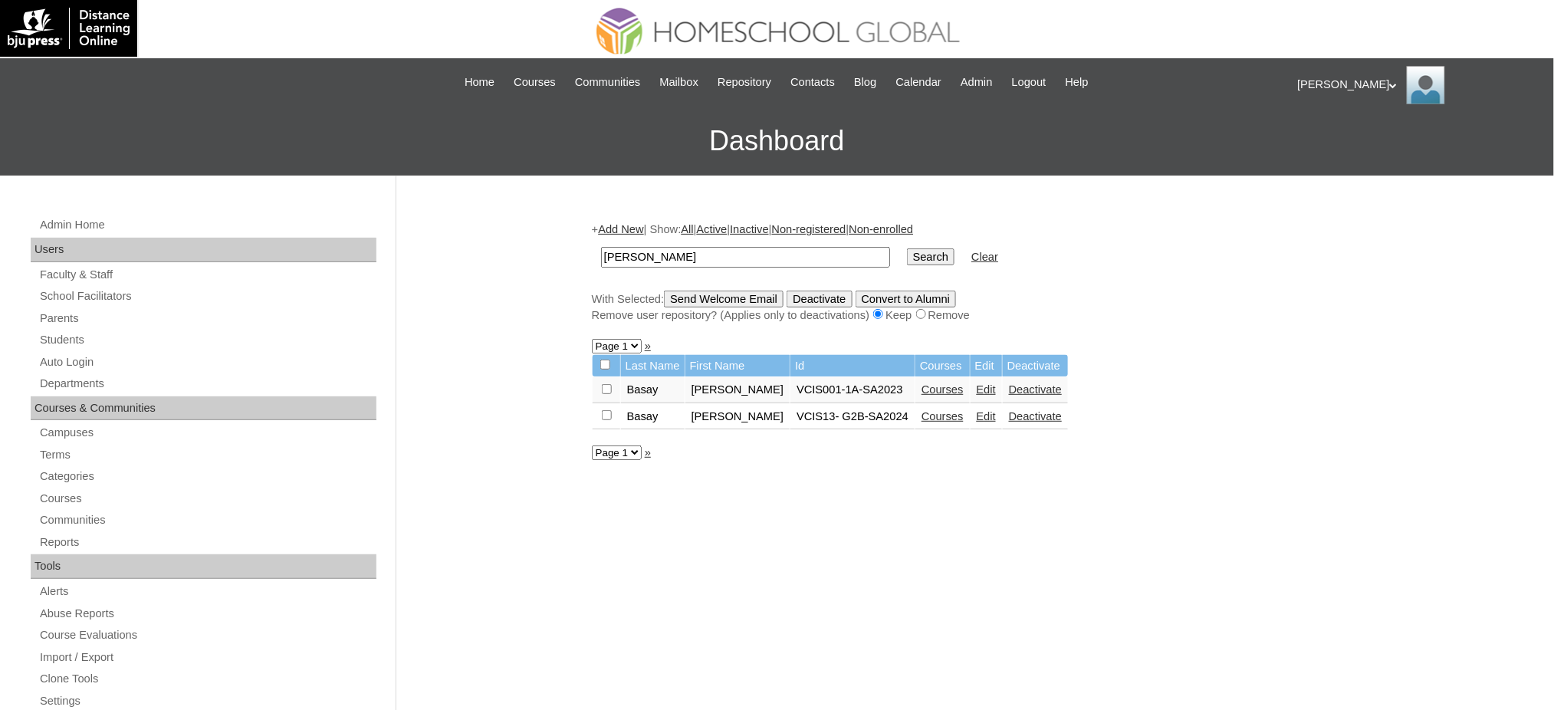
click at [976, 412] on link "Edit" at bounding box center [985, 416] width 19 height 12
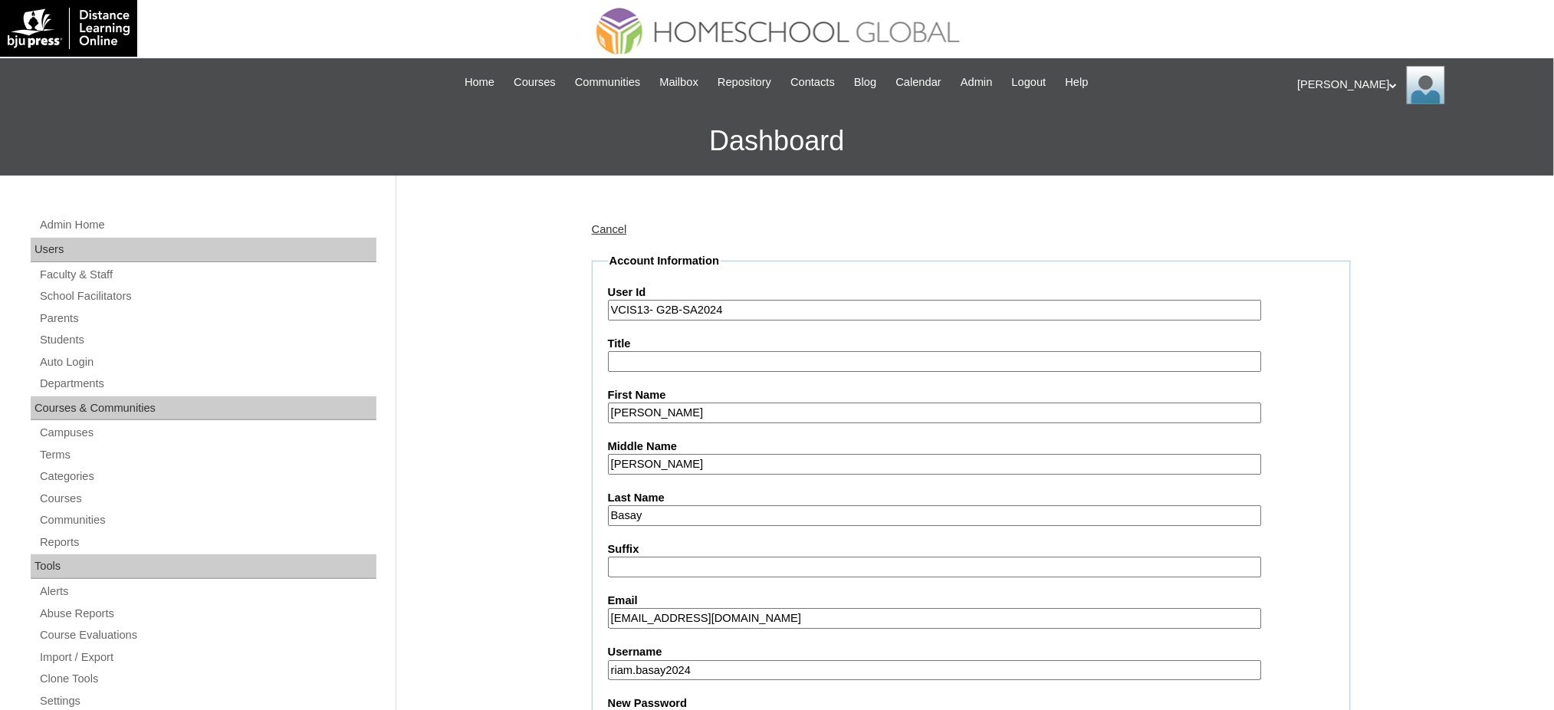
click at [697, 311] on input "VCIS13- G2B-SA2024" at bounding box center [935, 310] width 654 height 21
click at [697, 310] on input "VCIS13- G2B-SA2024" at bounding box center [935, 310] width 654 height 21
paste input "MHS00190-TECHPH2025"
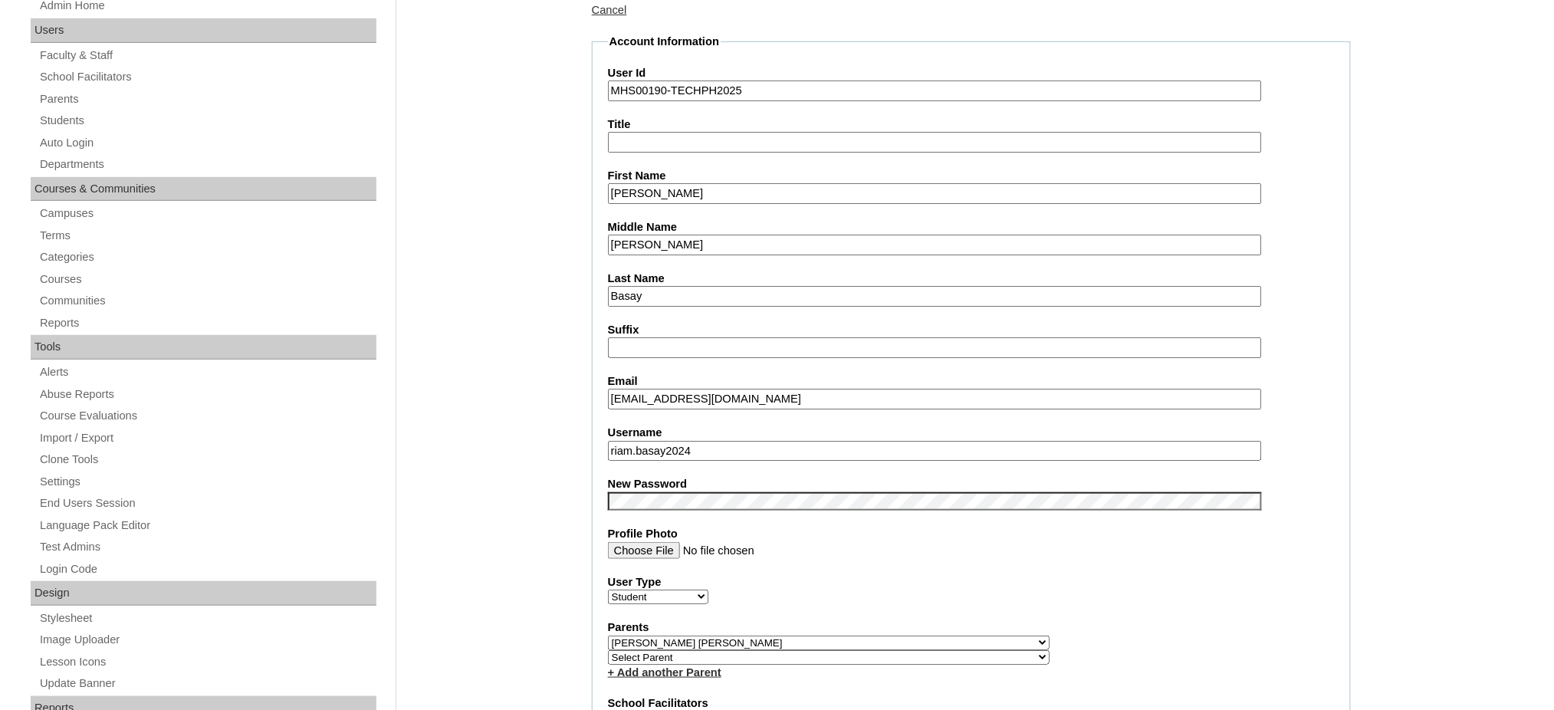
scroll to position [307, 0]
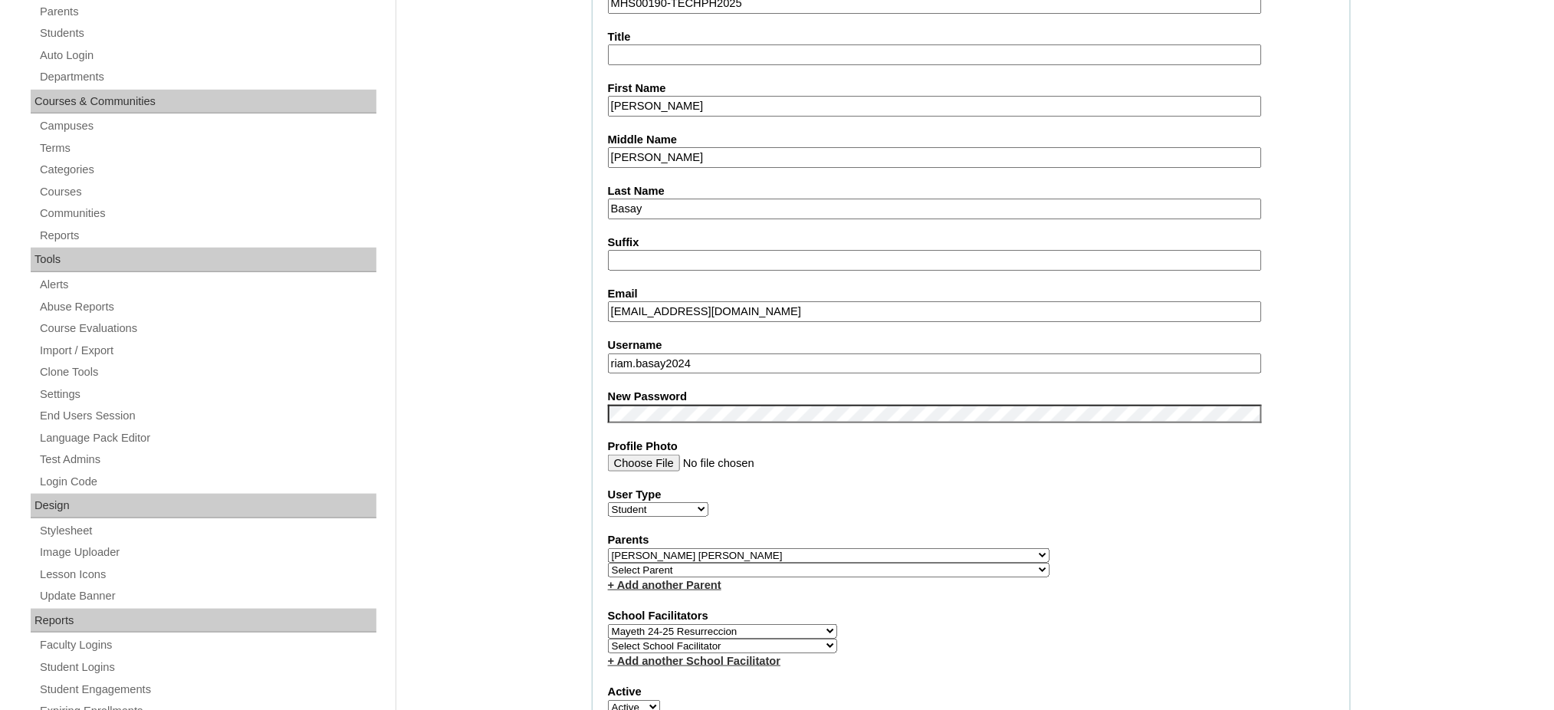
type input "MHS00190-TECHPH2025"
click at [733, 304] on input "rjbasay.student@vcis.edu.ph" at bounding box center [935, 311] width 654 height 21
paste input "omebasay@gmail.com"
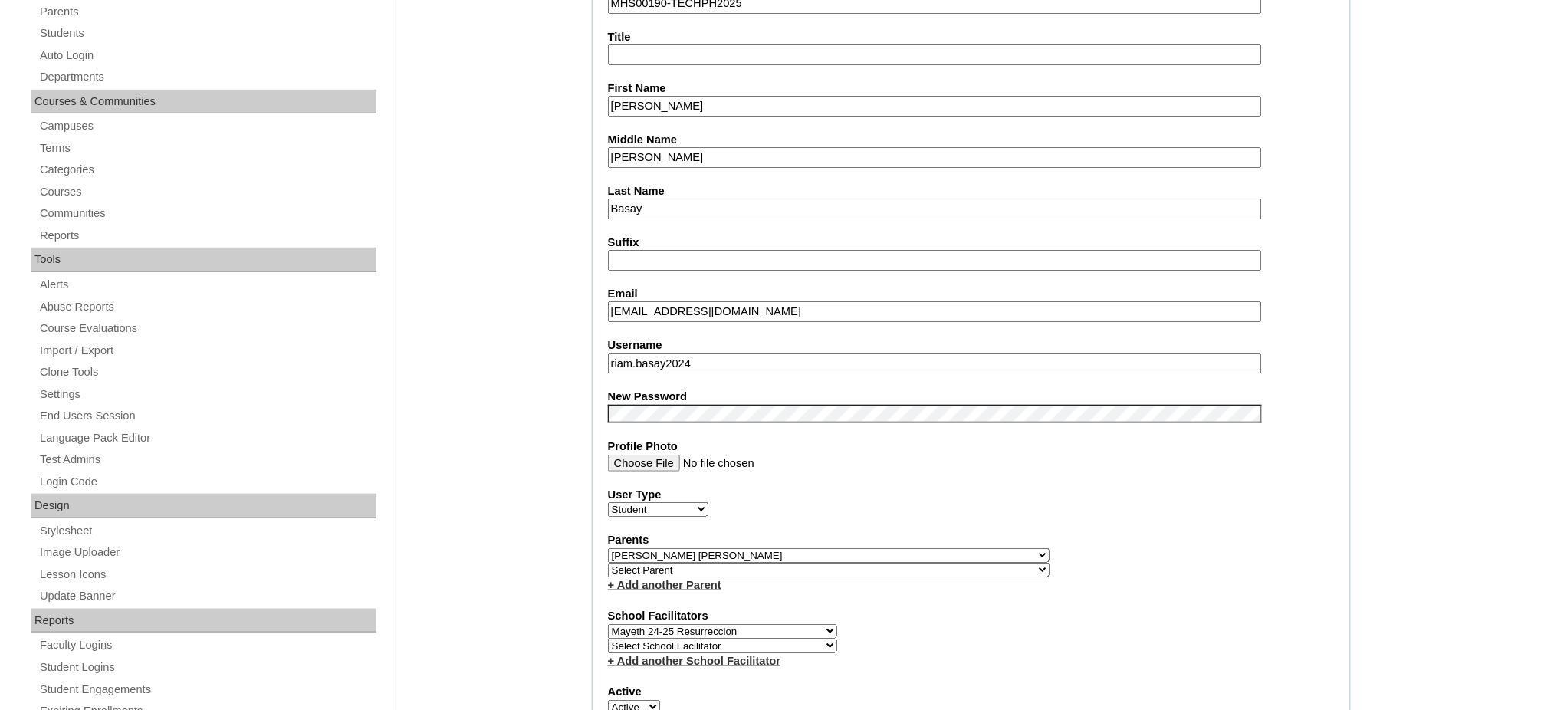
type input "romebasay@gmail.com"
click at [703, 353] on input "riam.basay2024" at bounding box center [935, 363] width 654 height 21
paste input "basay"
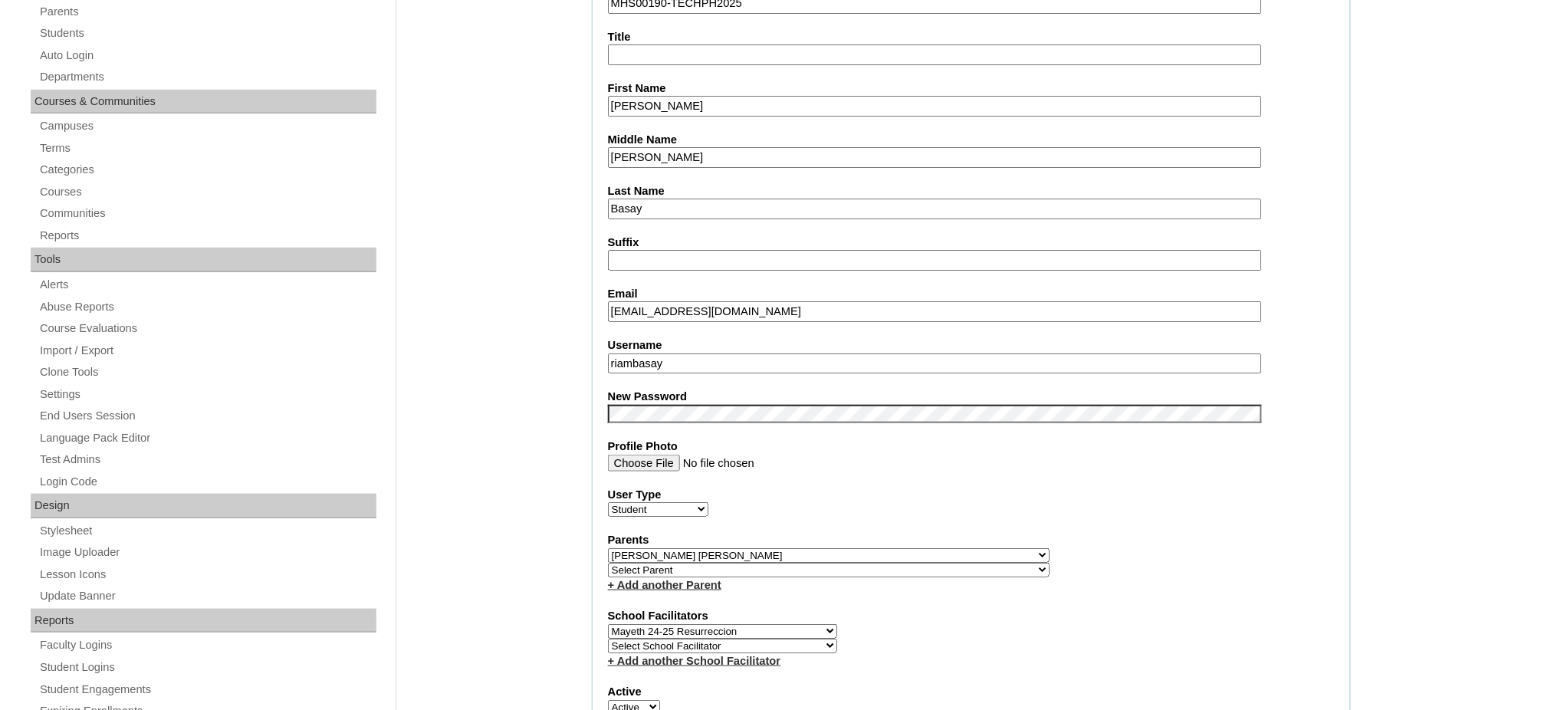
type input "riambasay"
click at [1012, 489] on div "User Type Faculty Staff Student Parents School Facilitators" at bounding box center [971, 502] width 727 height 31
click at [865, 548] on select "Select Parent , , , , , , , , , , , , , , , , , , , , , , , , , , , , , , , , ,…" at bounding box center [828, 555] width 441 height 15
click at [608, 548] on select "Select Parent , , , , , , , , , , , , , , , , , , , , , , , , , , , , , , , , ,…" at bounding box center [828, 555] width 441 height 15
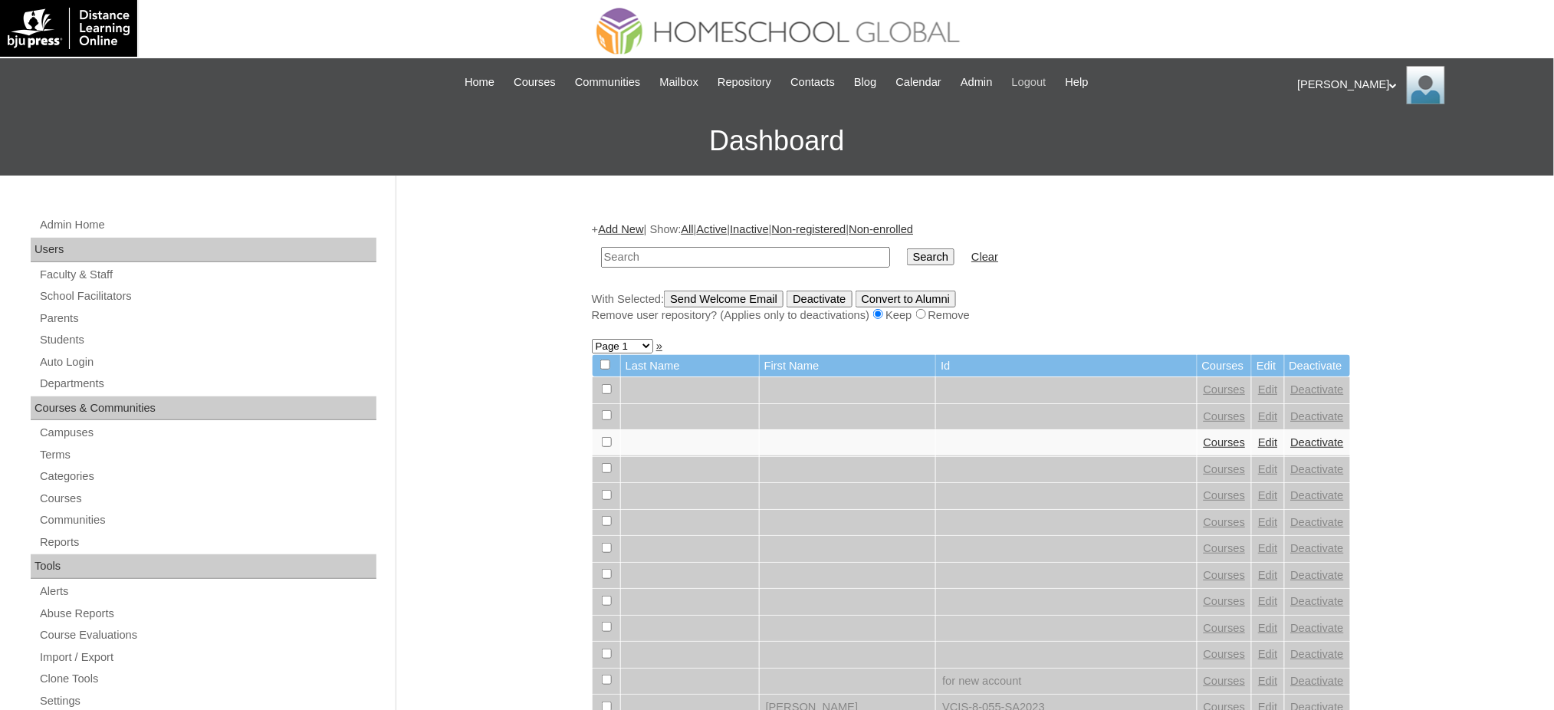
click at [1039, 84] on span "Logout" at bounding box center [1029, 83] width 34 height 18
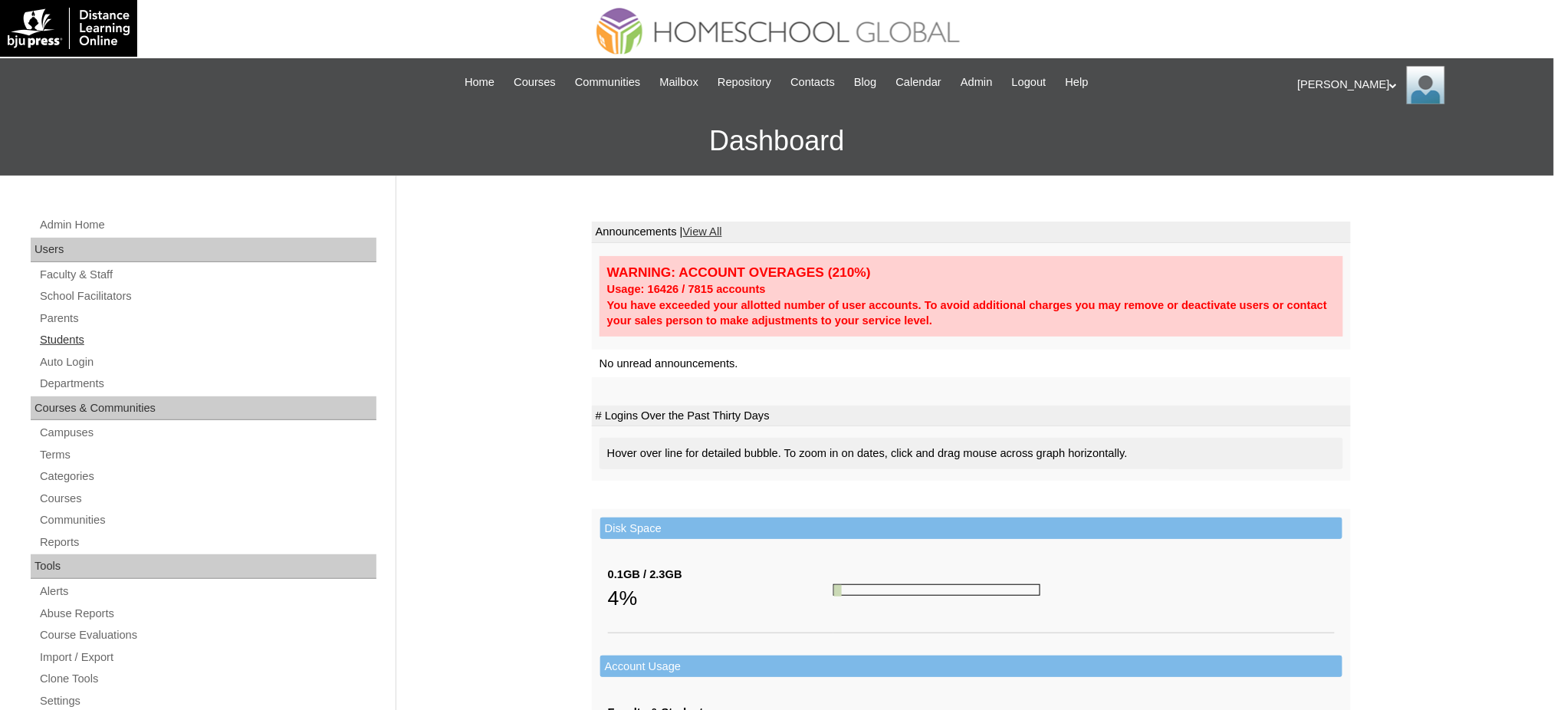
click at [63, 340] on link "Students" at bounding box center [207, 339] width 338 height 19
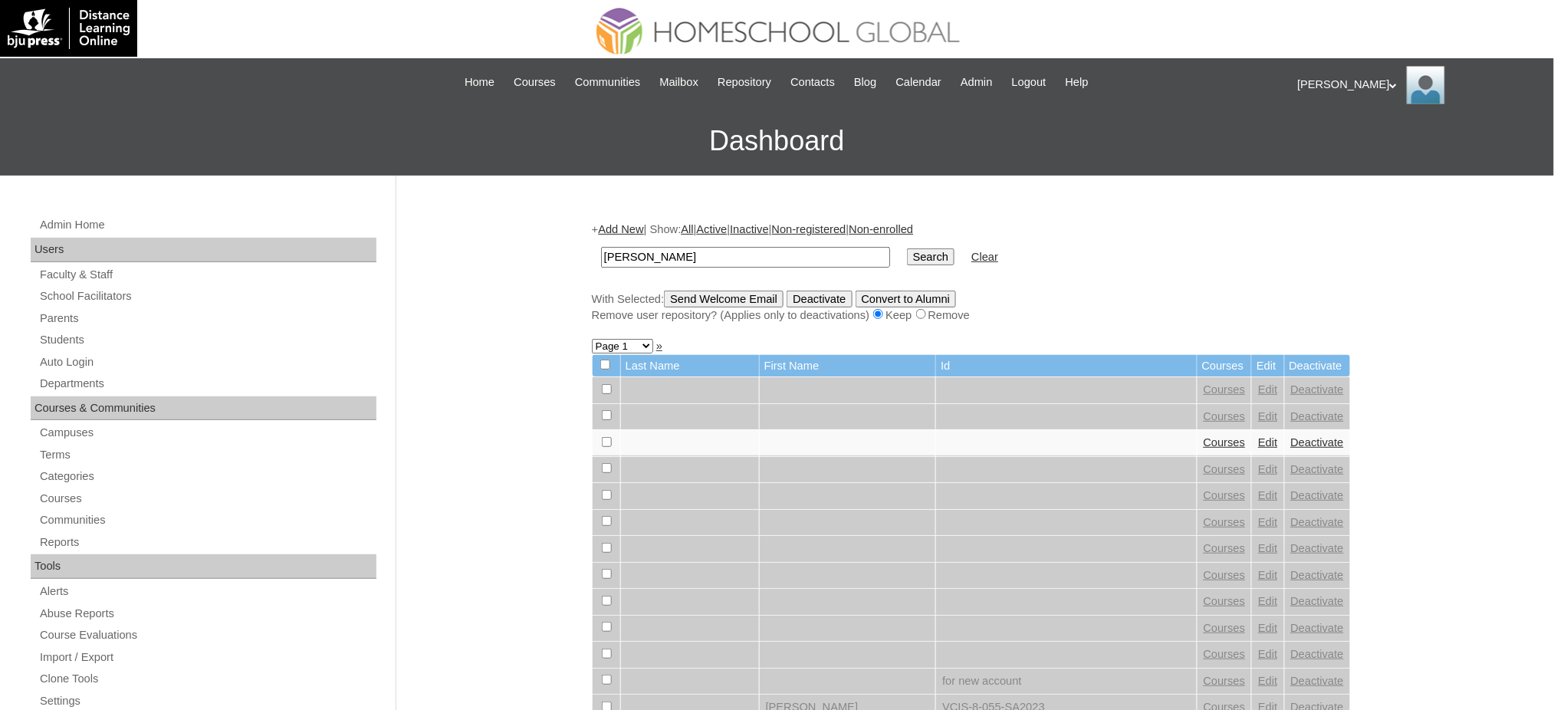
type input "[PERSON_NAME]"
click at [848, 253] on td "[PERSON_NAME]" at bounding box center [745, 257] width 304 height 36
click at [907, 251] on input "Search" at bounding box center [931, 256] width 48 height 17
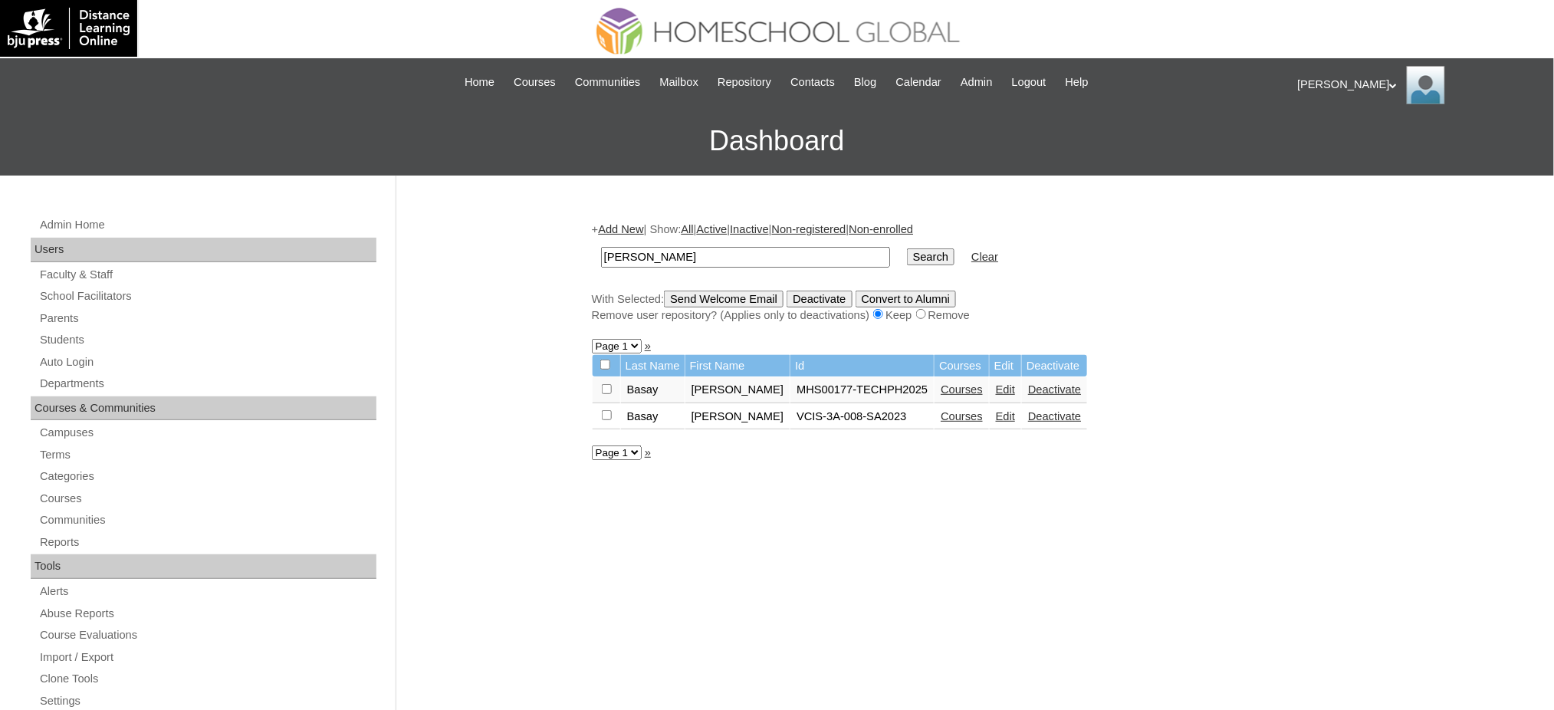
click at [996, 383] on link "Edit" at bounding box center [1005, 389] width 19 height 12
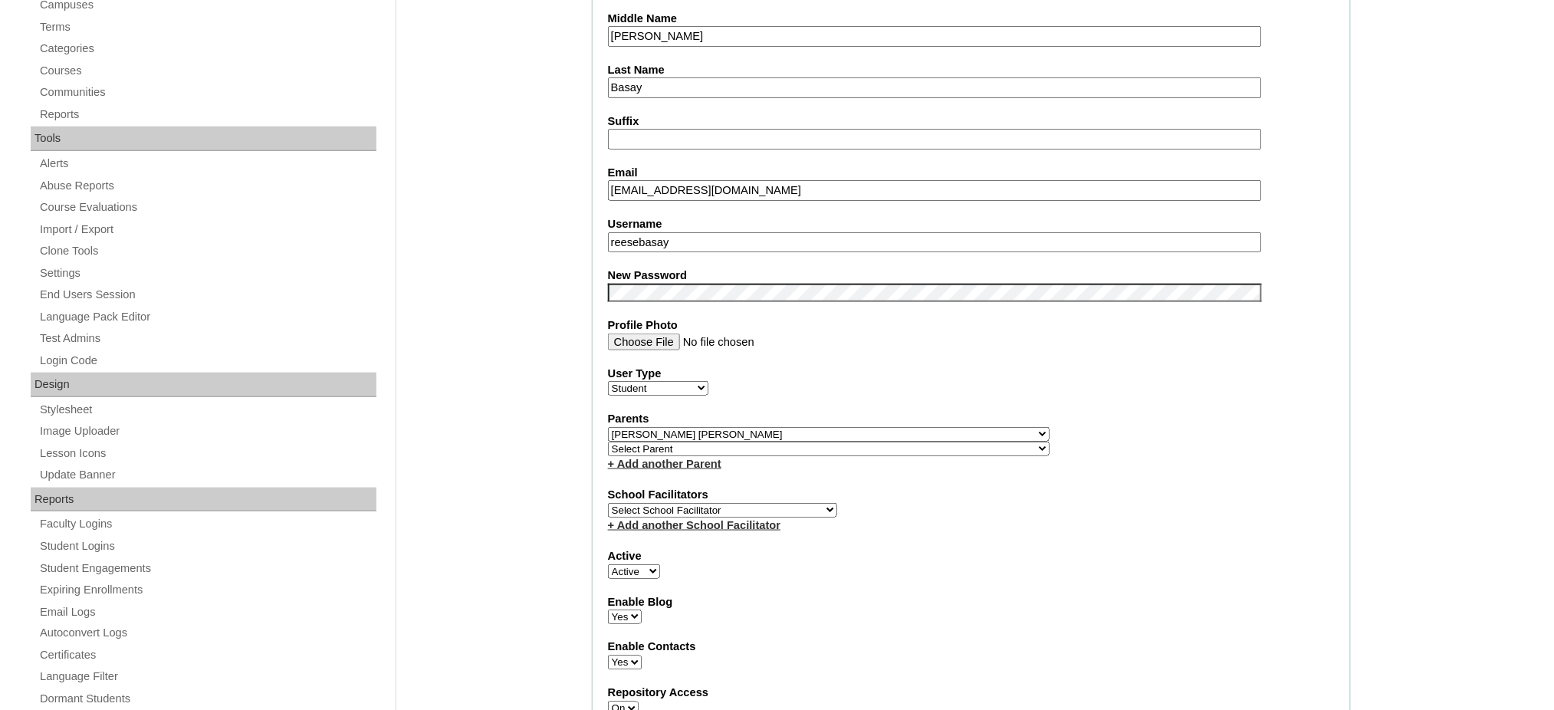
scroll to position [420, 0]
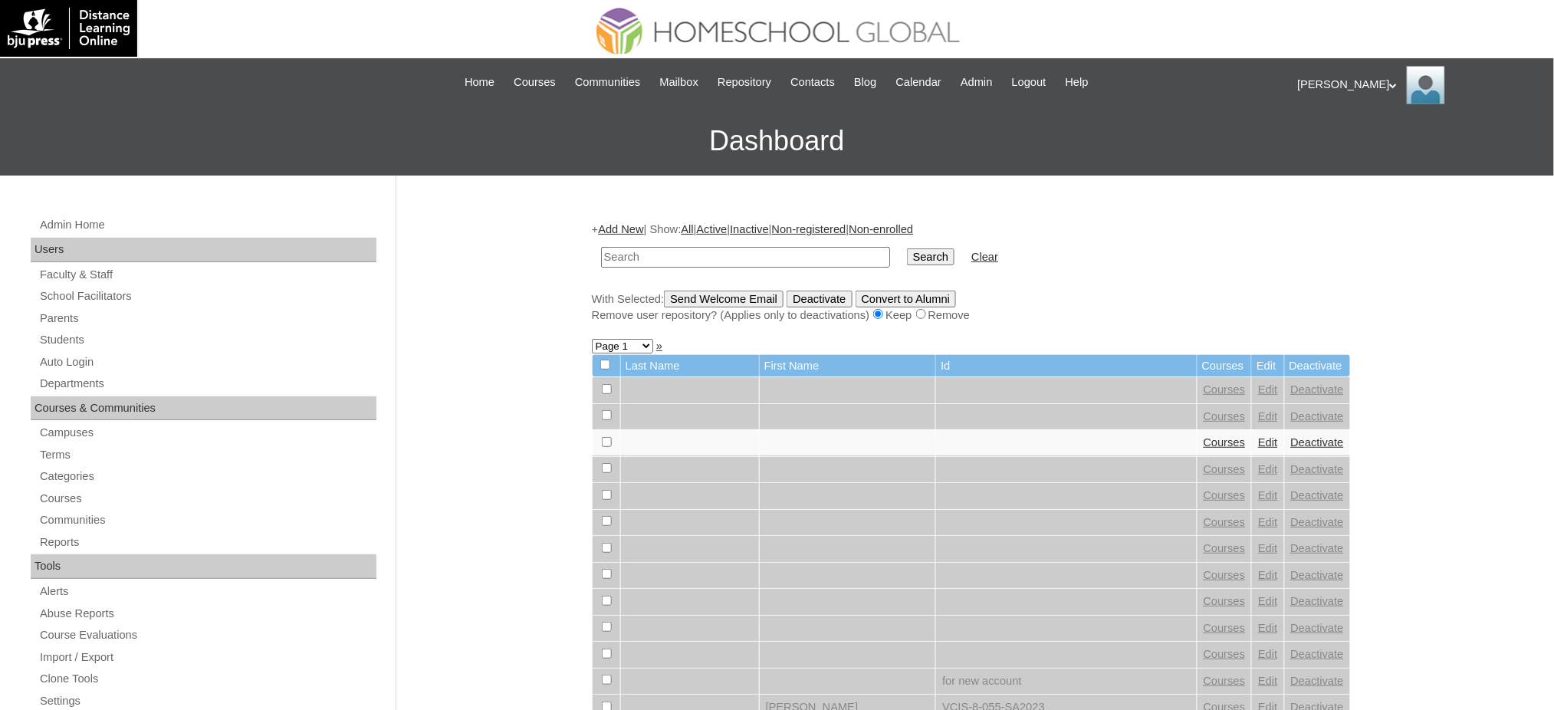
paste input "[PERSON_NAME]"
type input "[PERSON_NAME]"
click at [907, 248] on input "Search" at bounding box center [931, 256] width 48 height 17
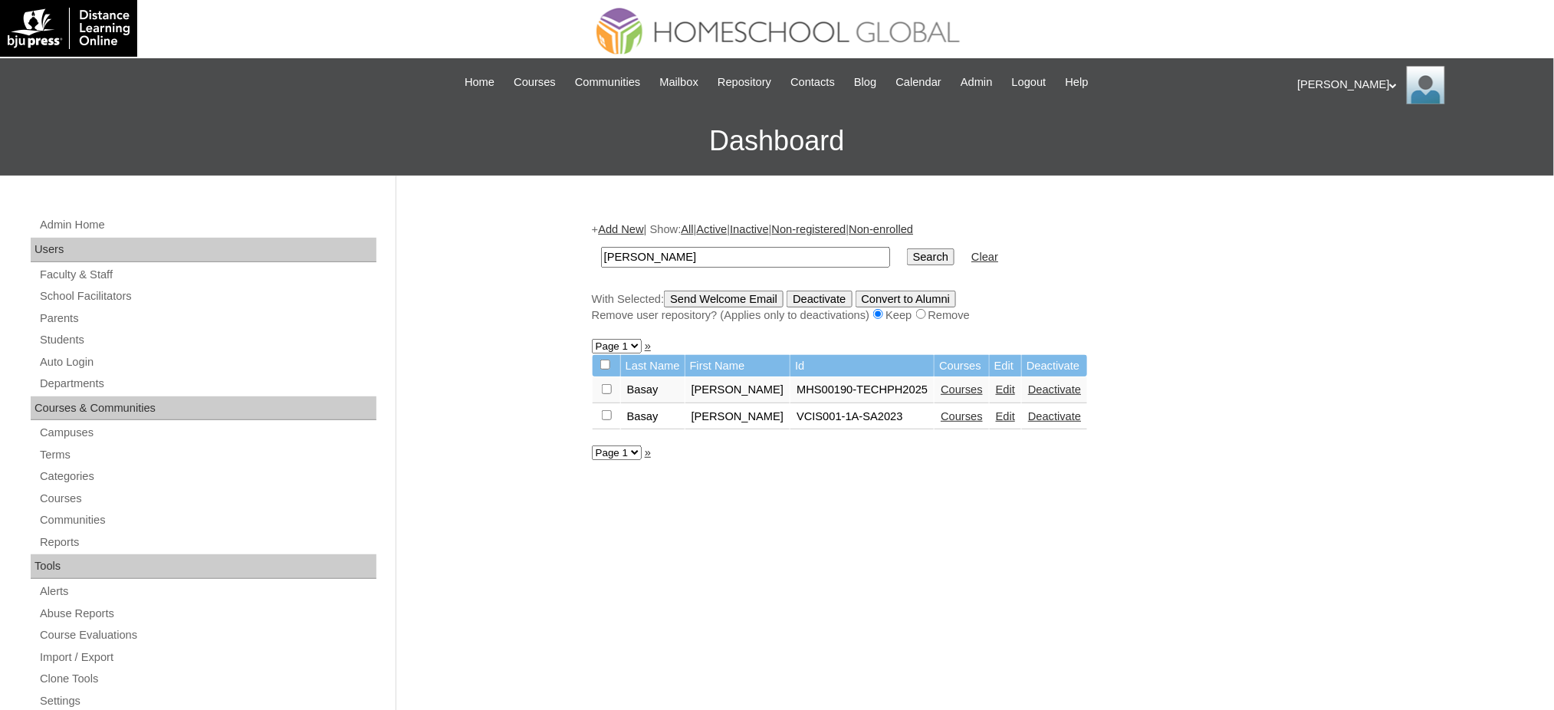
click at [940, 386] on link "Courses" at bounding box center [961, 389] width 42 height 12
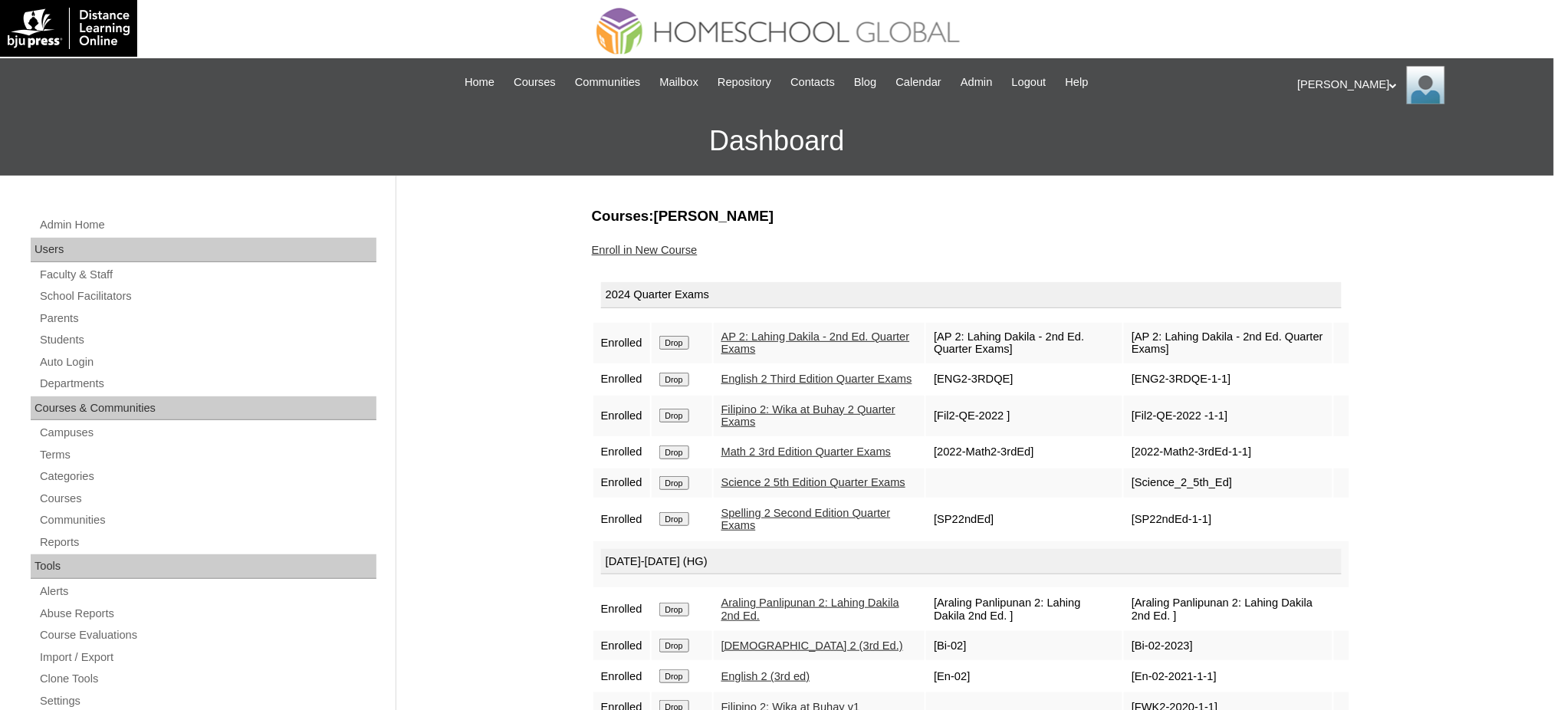
click at [667, 337] on input "Drop" at bounding box center [674, 343] width 30 height 14
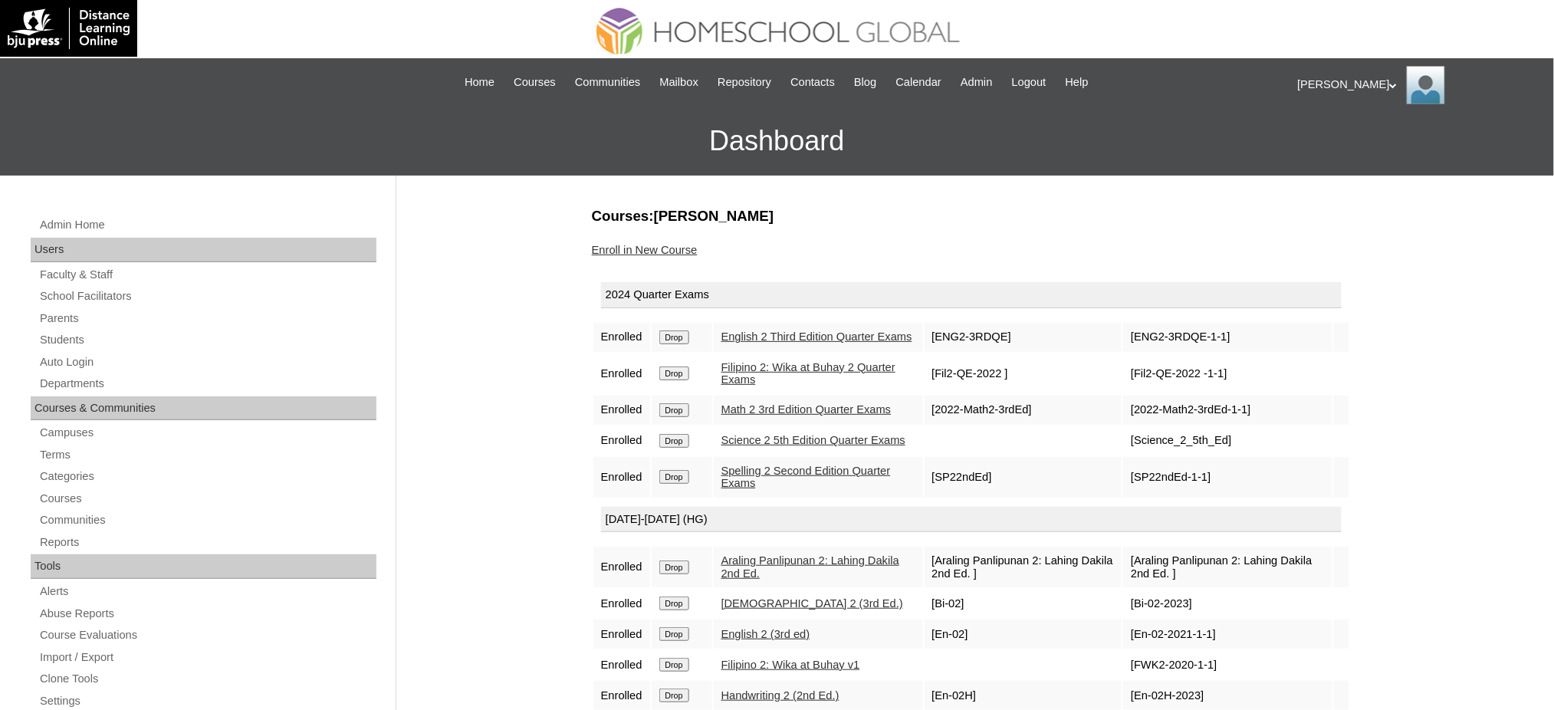
click at [684, 340] on input "Drop" at bounding box center [674, 337] width 30 height 14
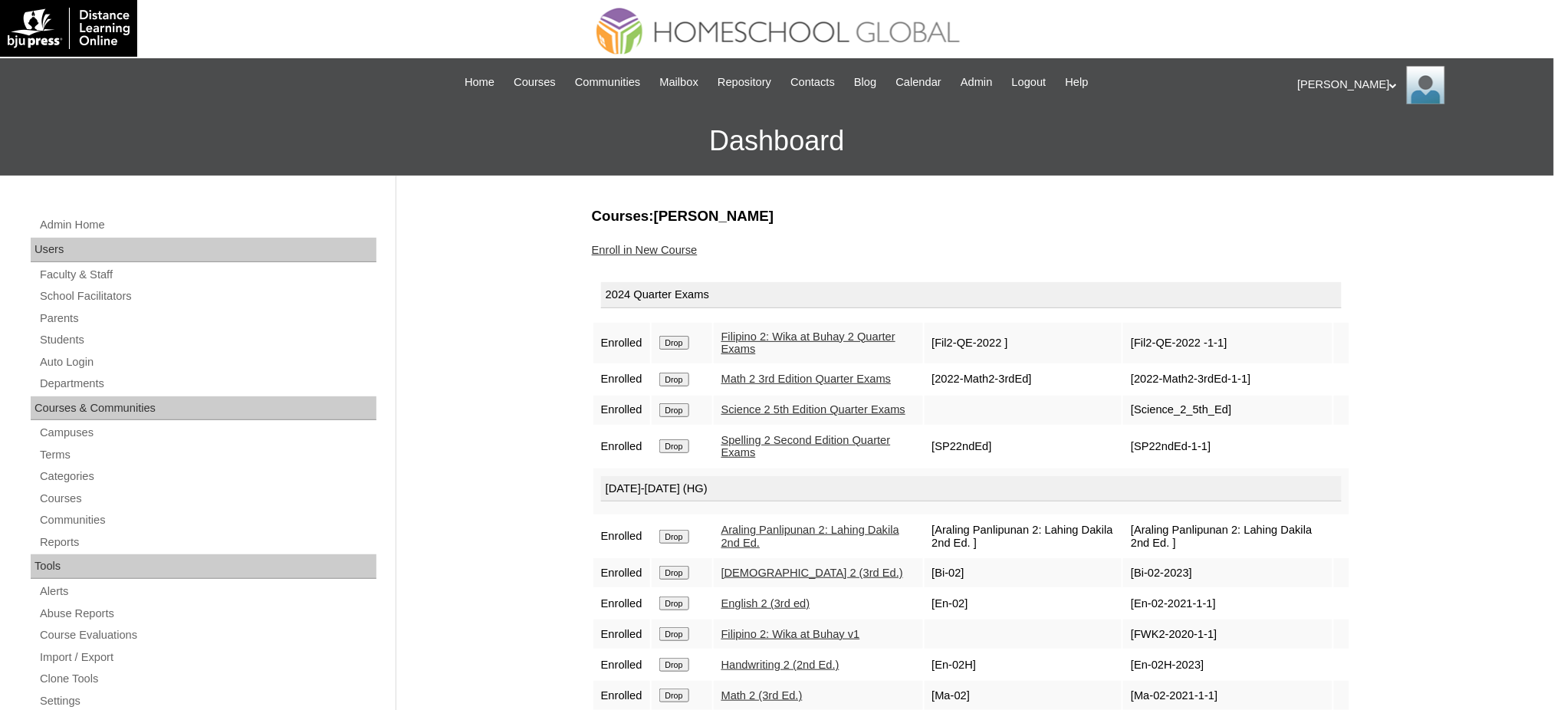
click at [667, 343] on input "Drop" at bounding box center [674, 343] width 30 height 14
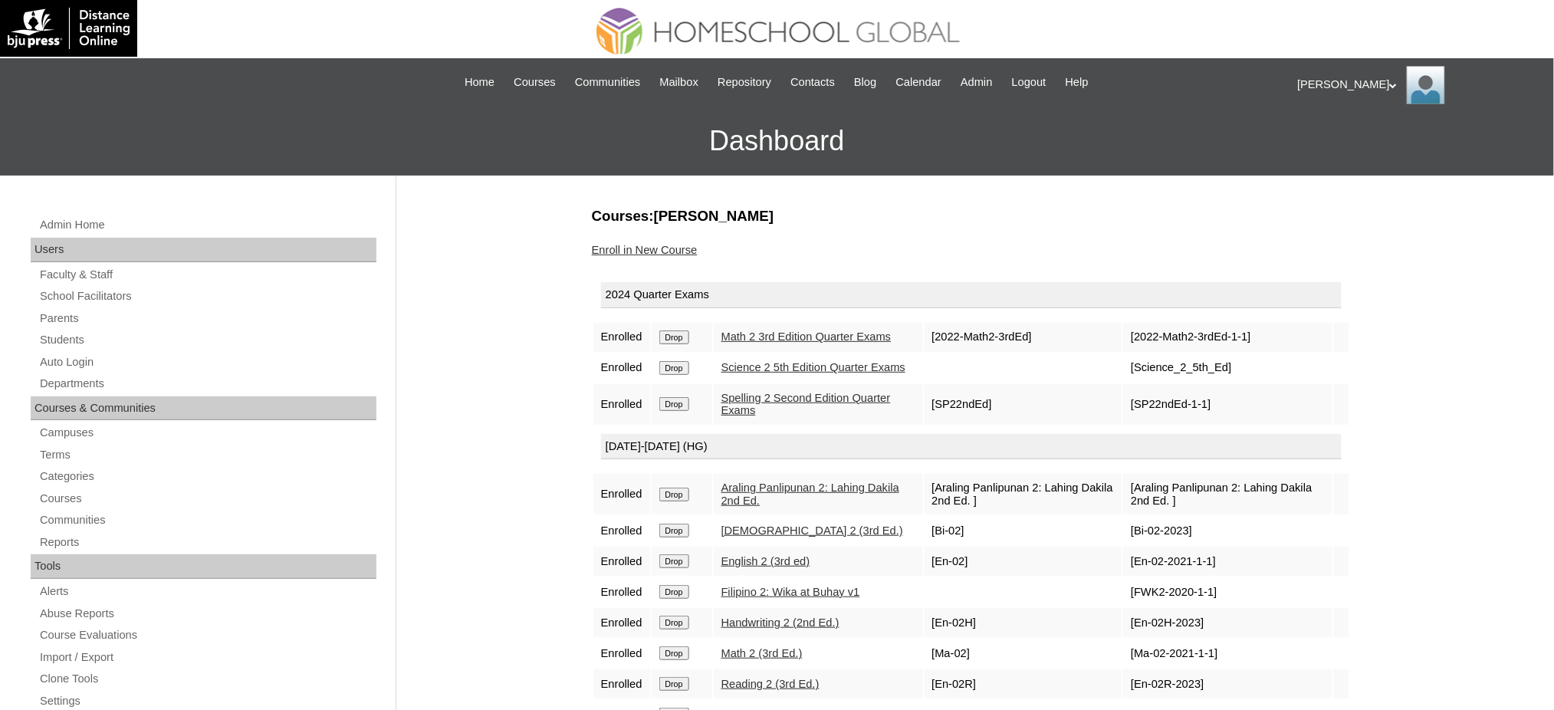
click at [681, 333] on input "Drop" at bounding box center [674, 337] width 30 height 14
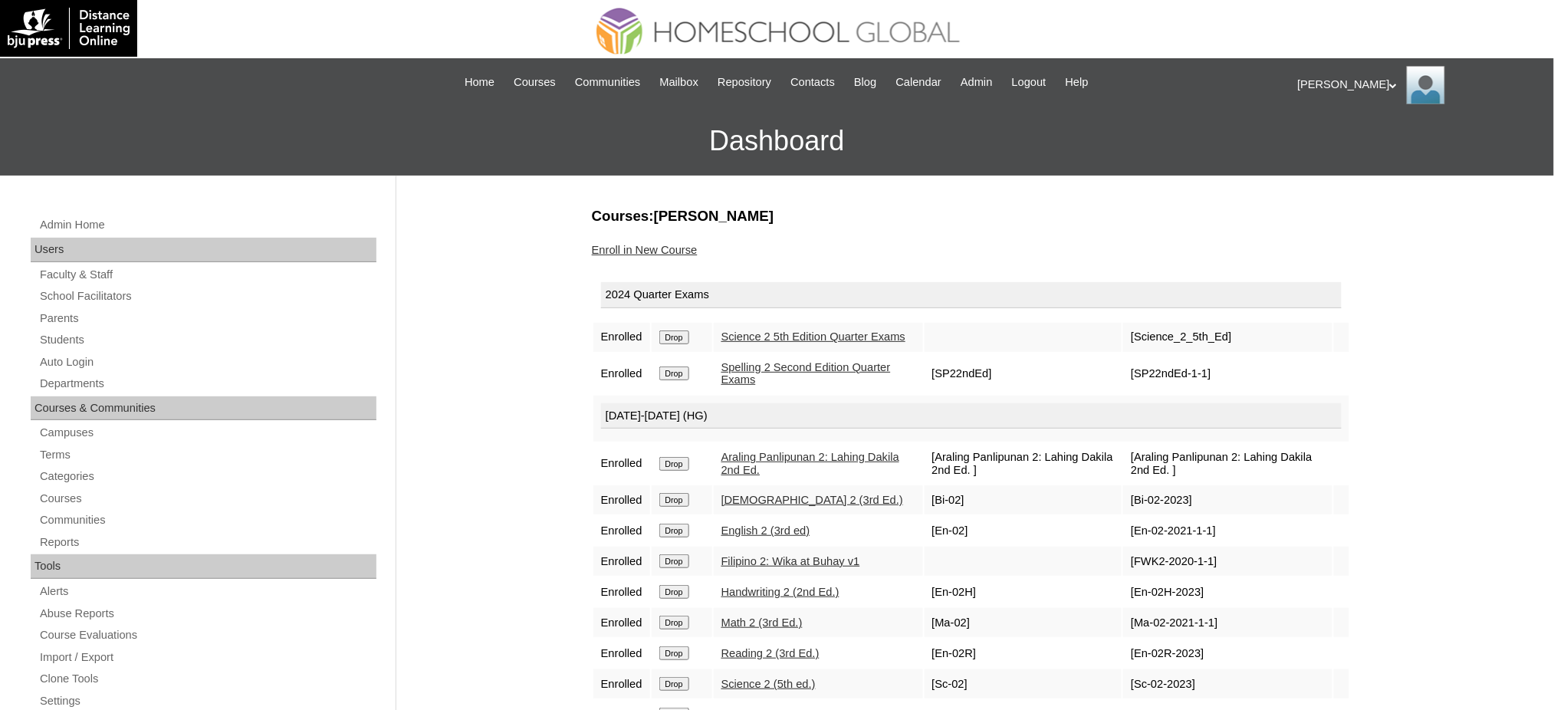
click at [677, 337] on input "Drop" at bounding box center [674, 337] width 30 height 14
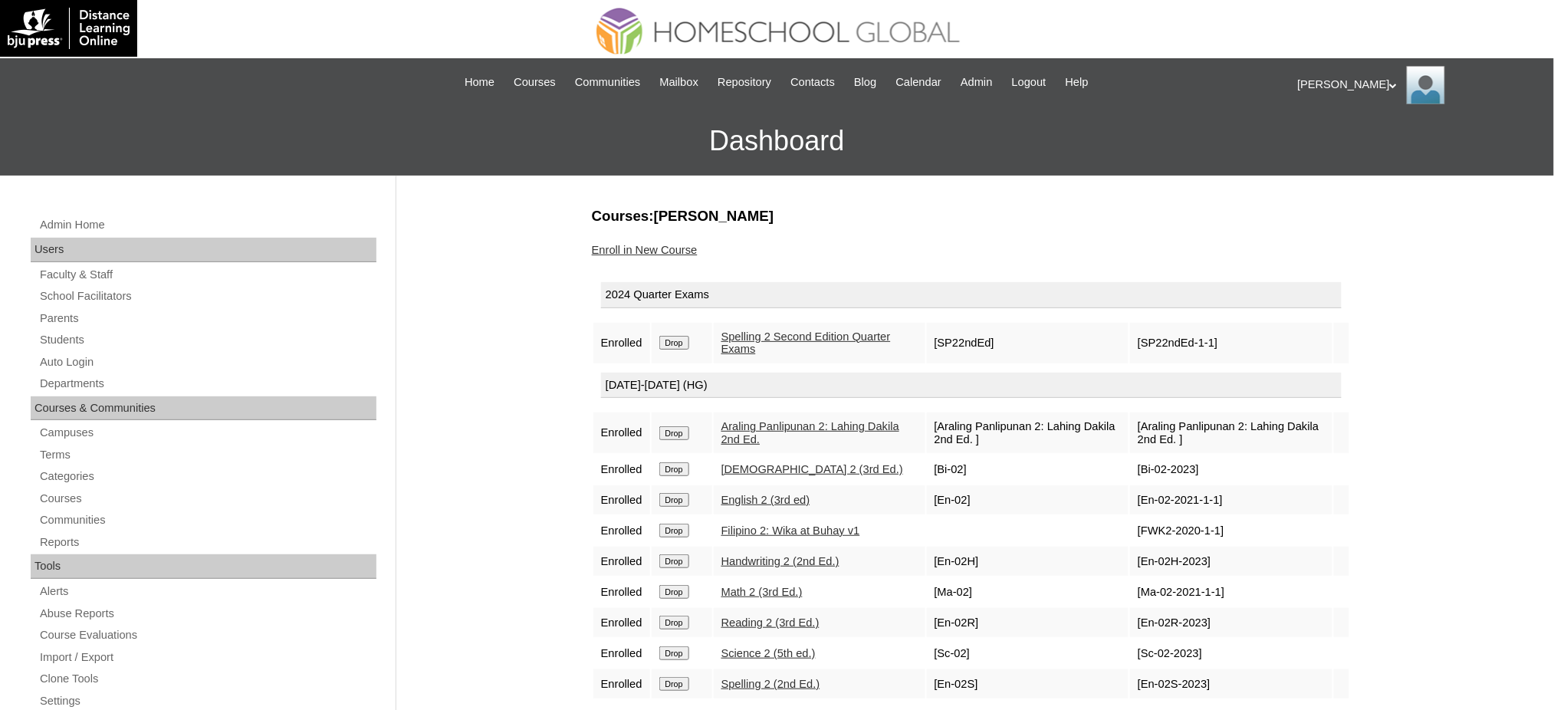
click at [678, 340] on input "Drop" at bounding box center [674, 343] width 30 height 14
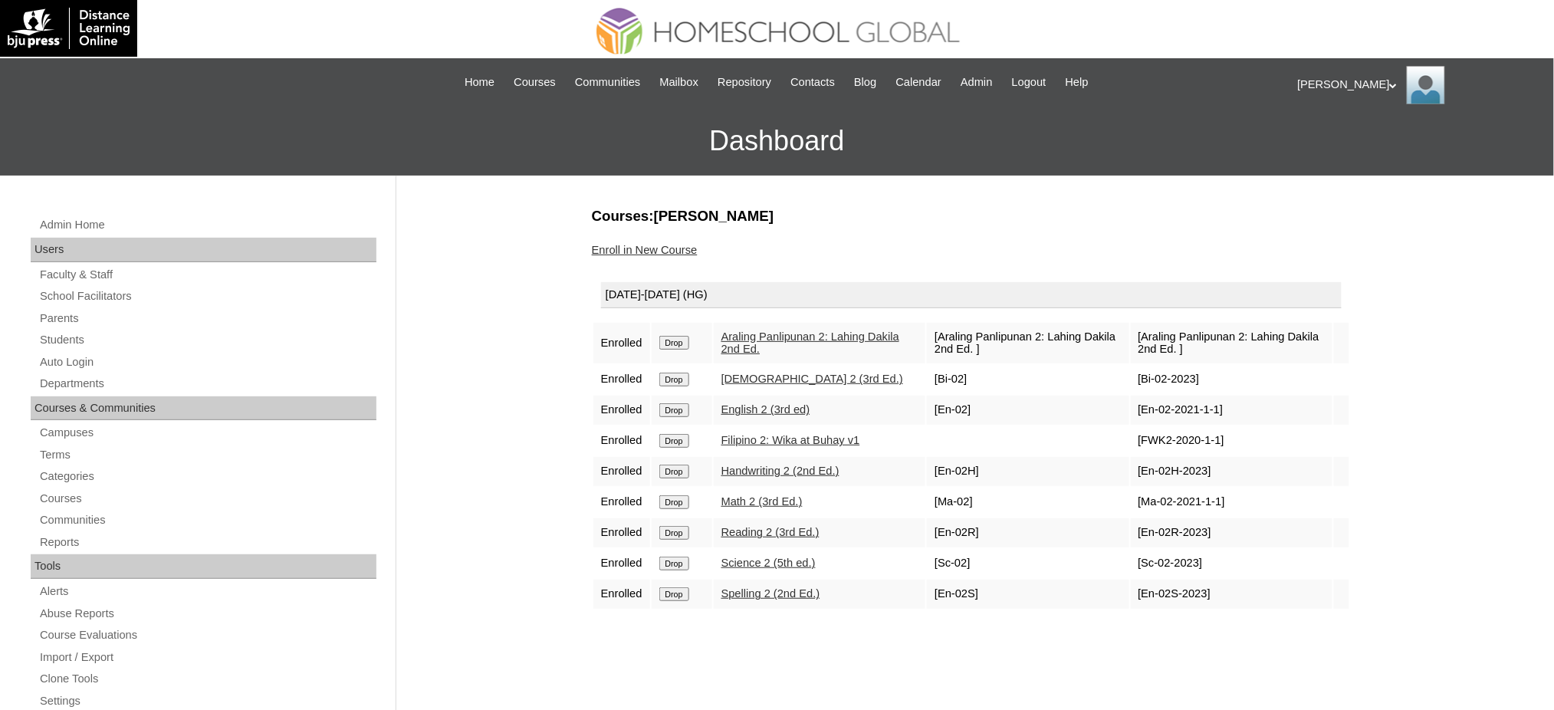
click at [673, 341] on input "Drop" at bounding box center [674, 343] width 30 height 14
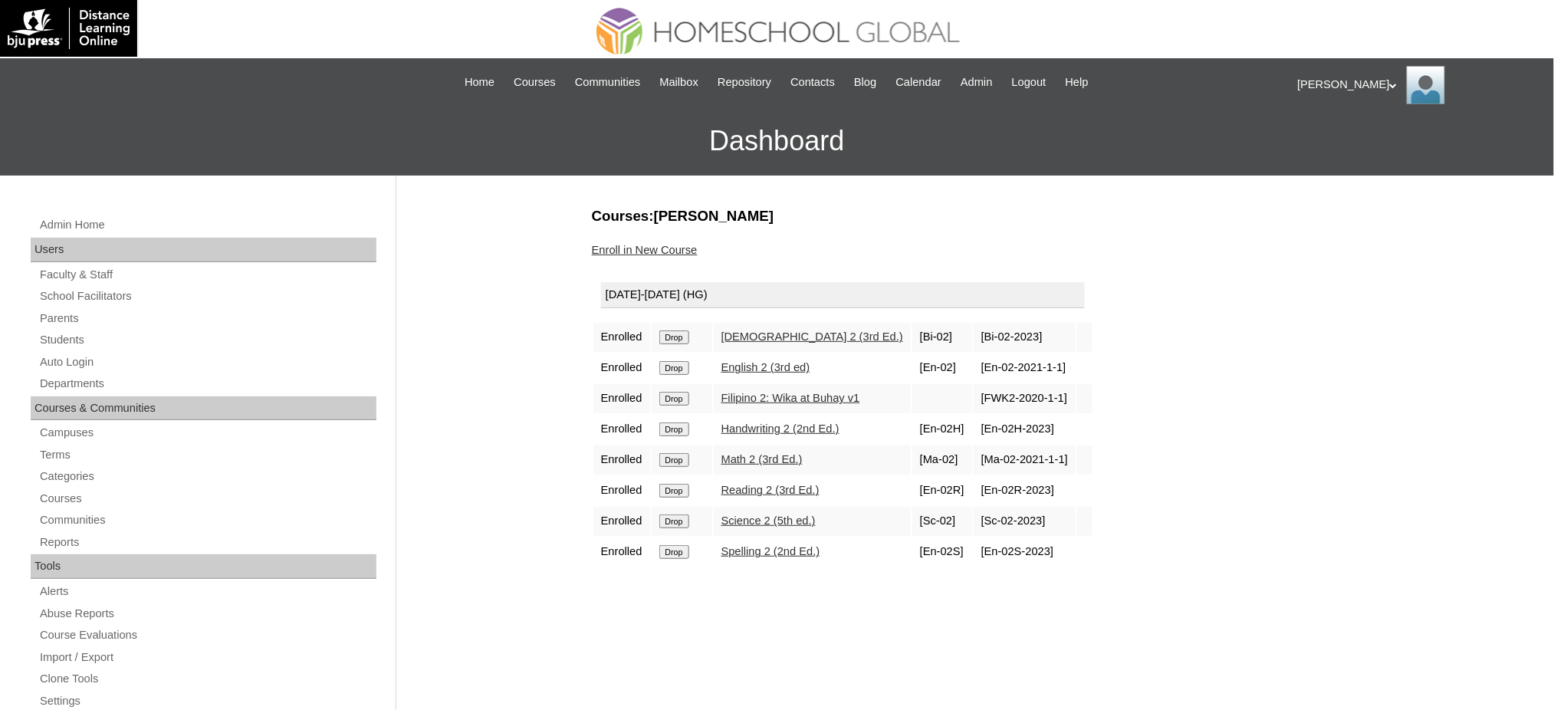
click at [673, 340] on input "Drop" at bounding box center [674, 337] width 30 height 14
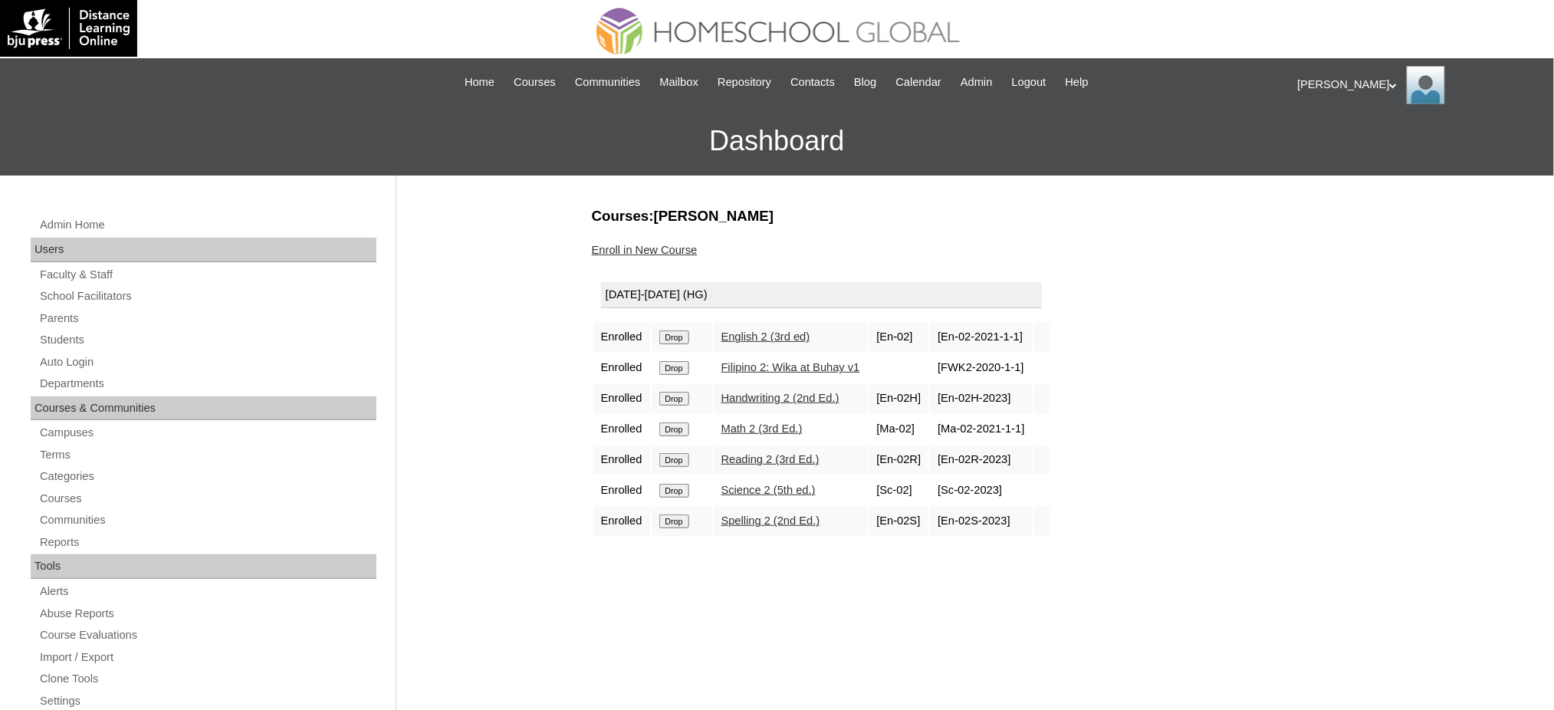
click at [678, 337] on input "Drop" at bounding box center [674, 337] width 30 height 14
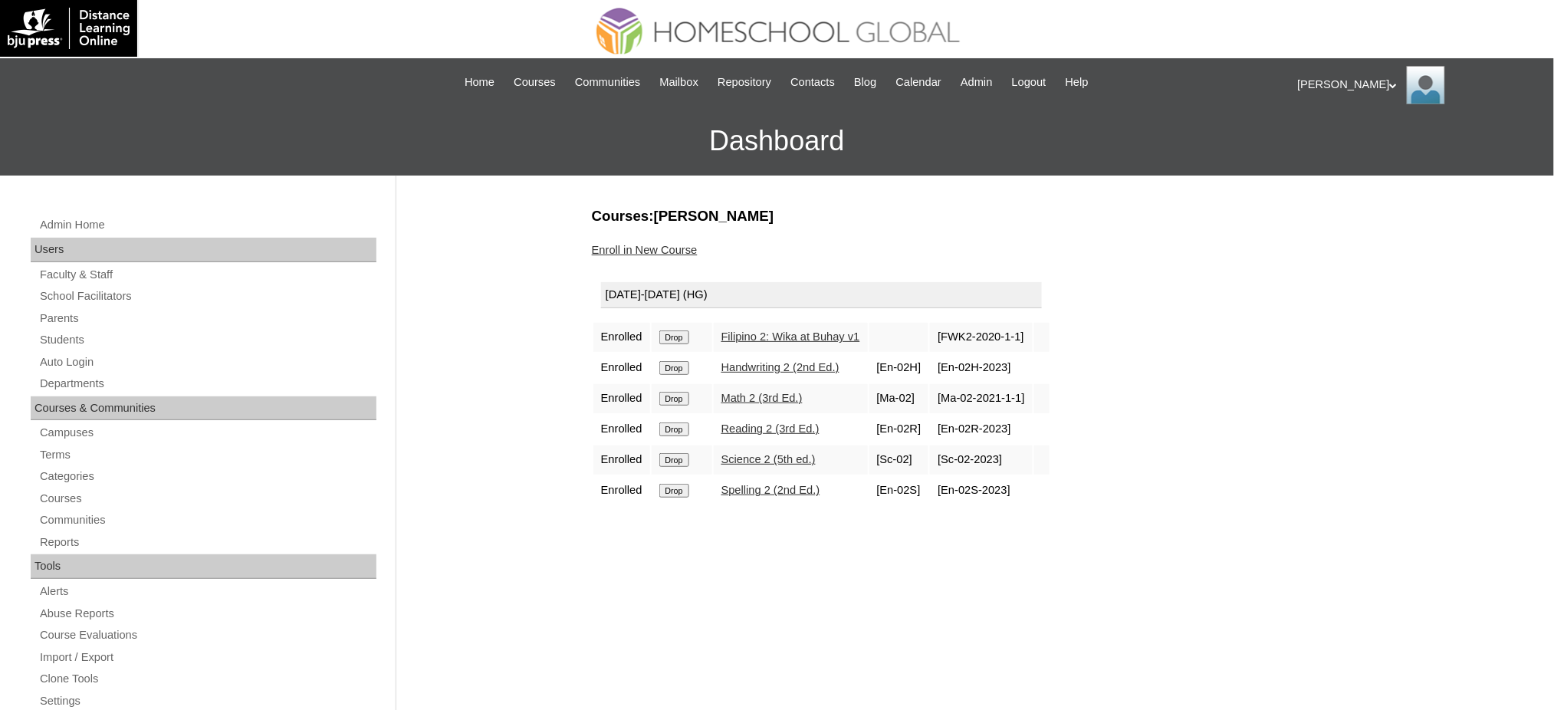
click at [682, 336] on input "Drop" at bounding box center [674, 337] width 30 height 14
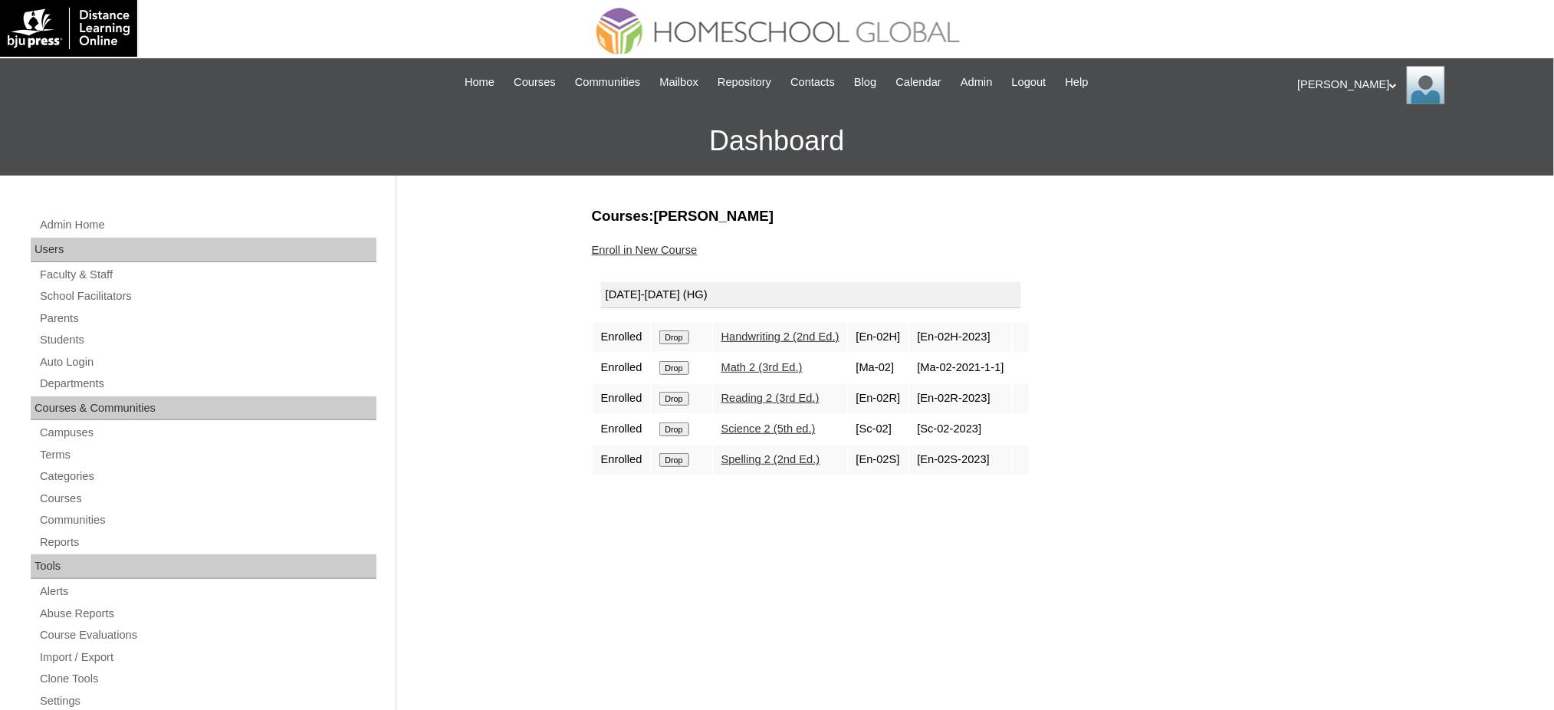
click at [664, 336] on input "Drop" at bounding box center [674, 337] width 30 height 14
drag, startPoint x: 0, startPoint y: 0, endPoint x: 880, endPoint y: 72, distance: 882.8
click at [677, 334] on input "Drop" at bounding box center [674, 337] width 30 height 14
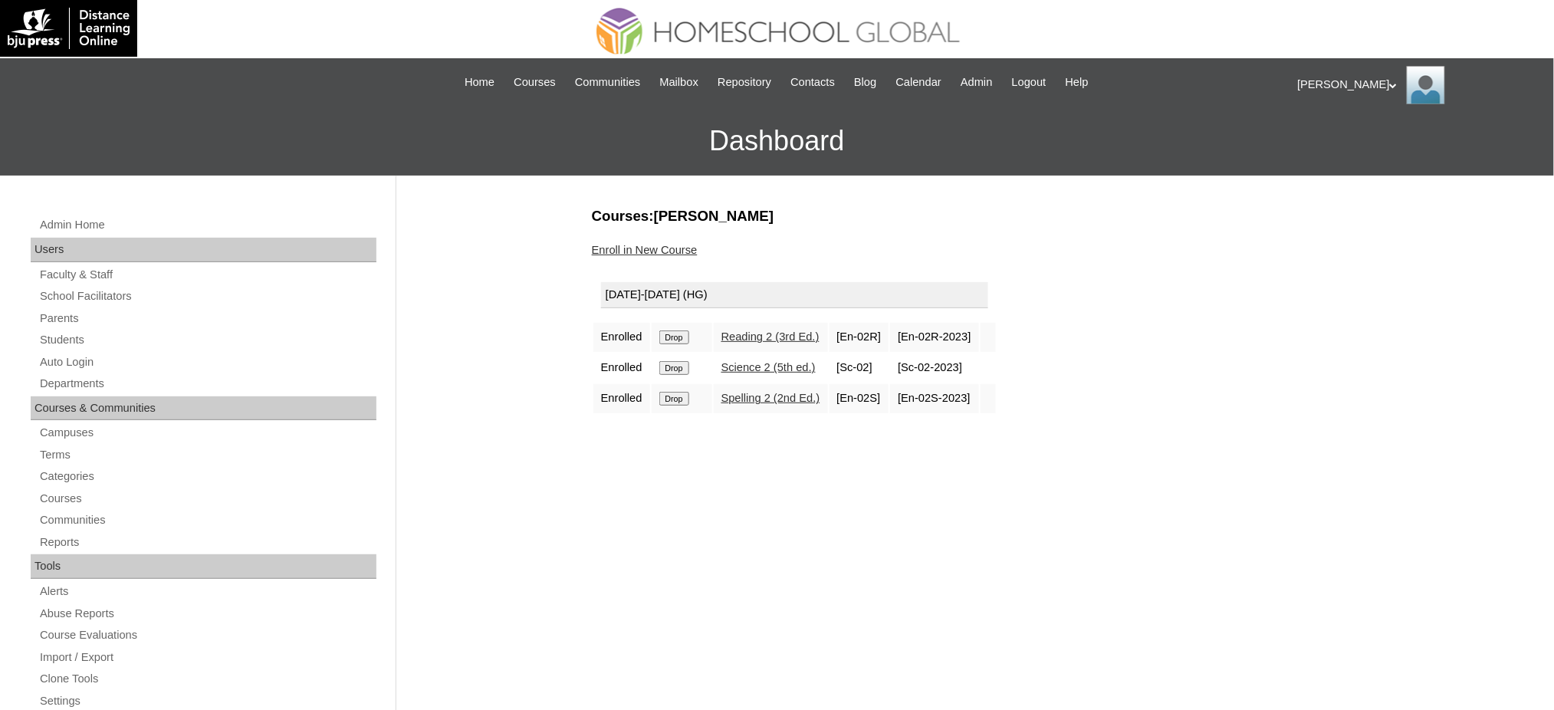
click at [677, 336] on input "Drop" at bounding box center [674, 337] width 30 height 14
click at [676, 336] on input "Drop" at bounding box center [674, 337] width 30 height 14
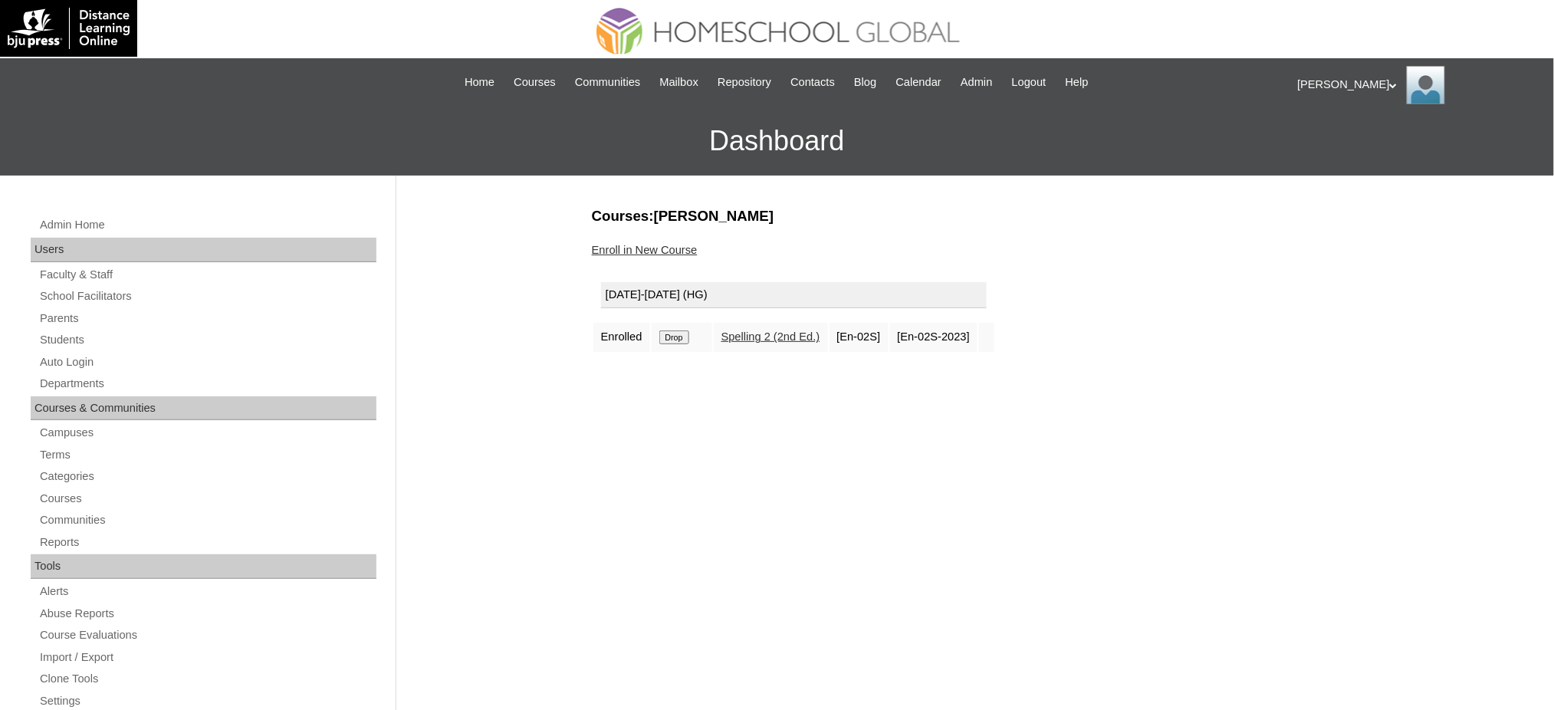
click at [684, 340] on input "Drop" at bounding box center [674, 337] width 30 height 14
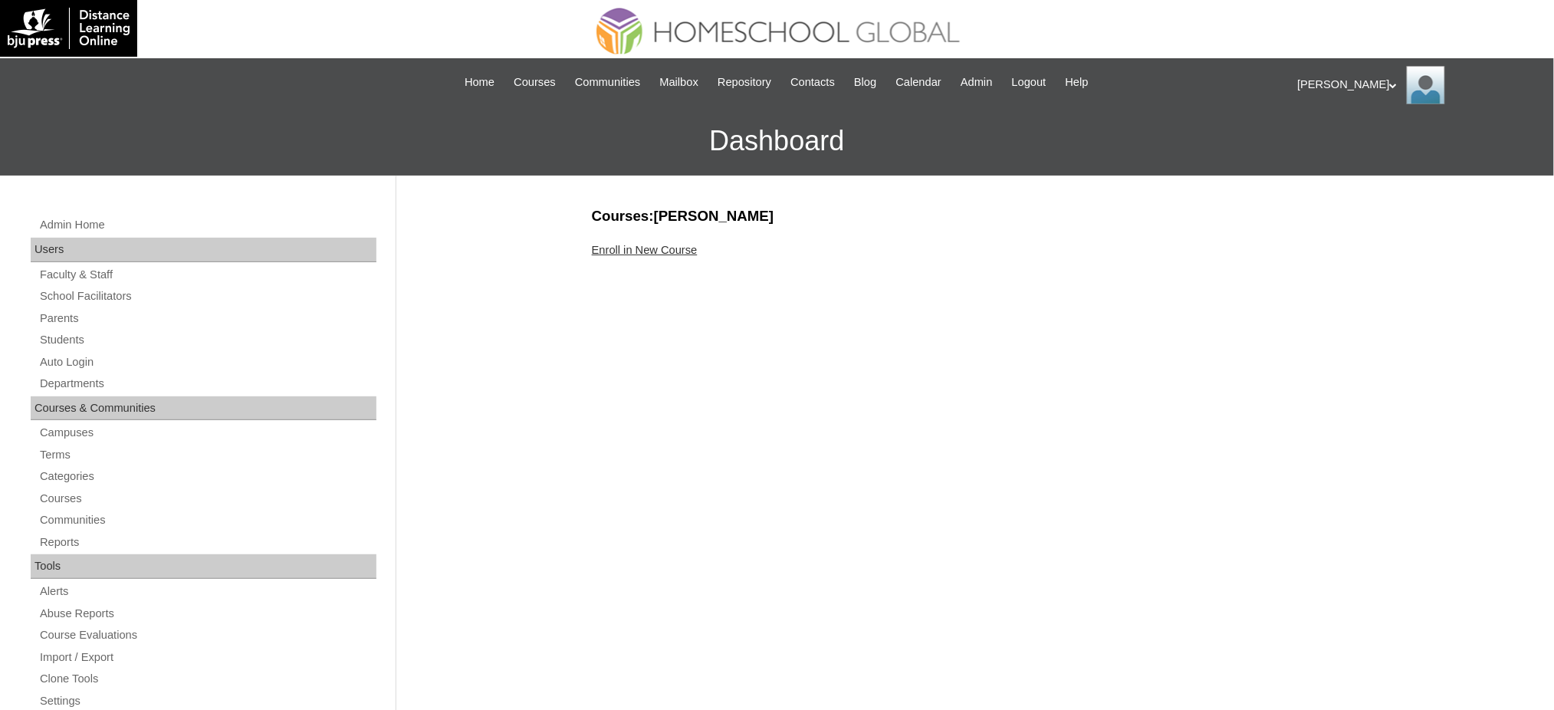
click at [665, 248] on link "Enroll in New Course" at bounding box center [645, 250] width 106 height 12
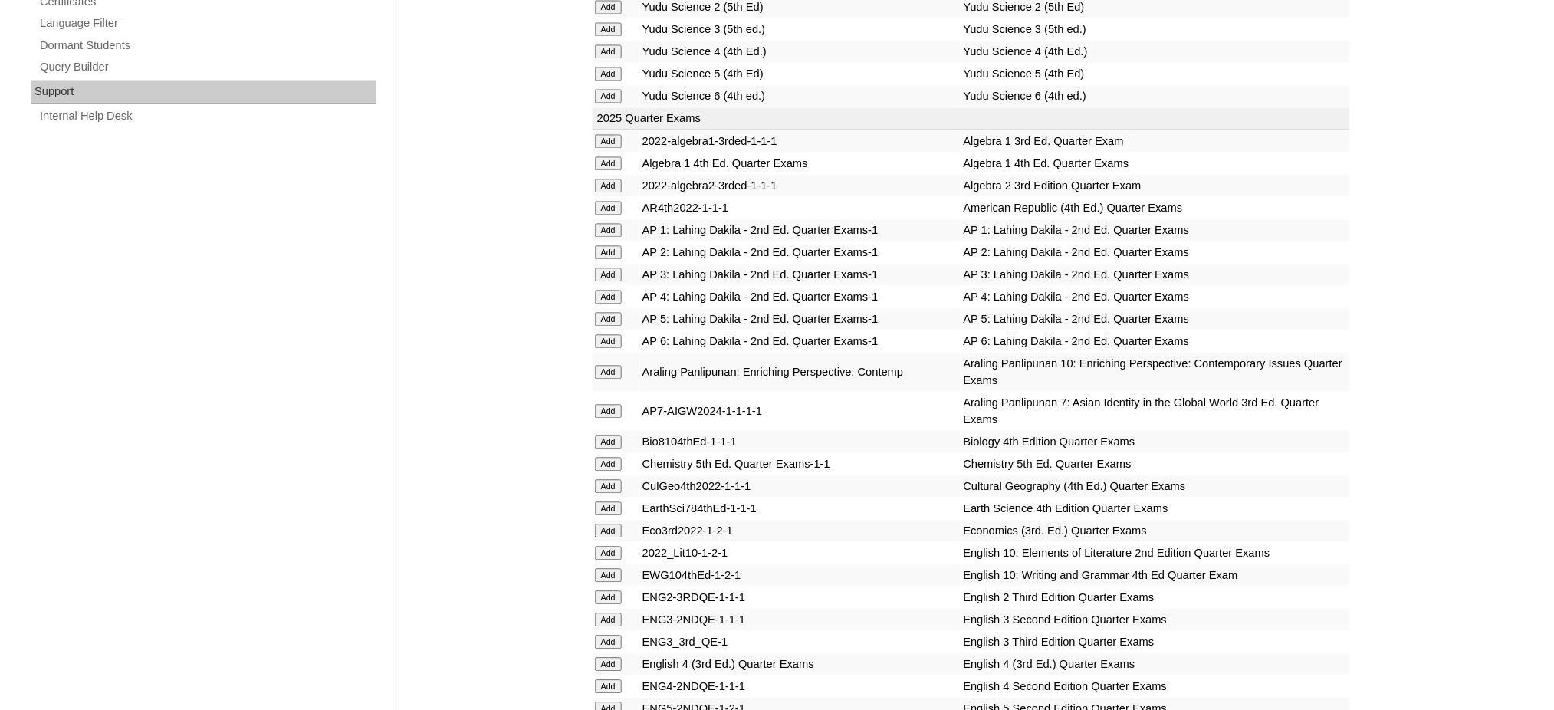
scroll to position [1124, 0]
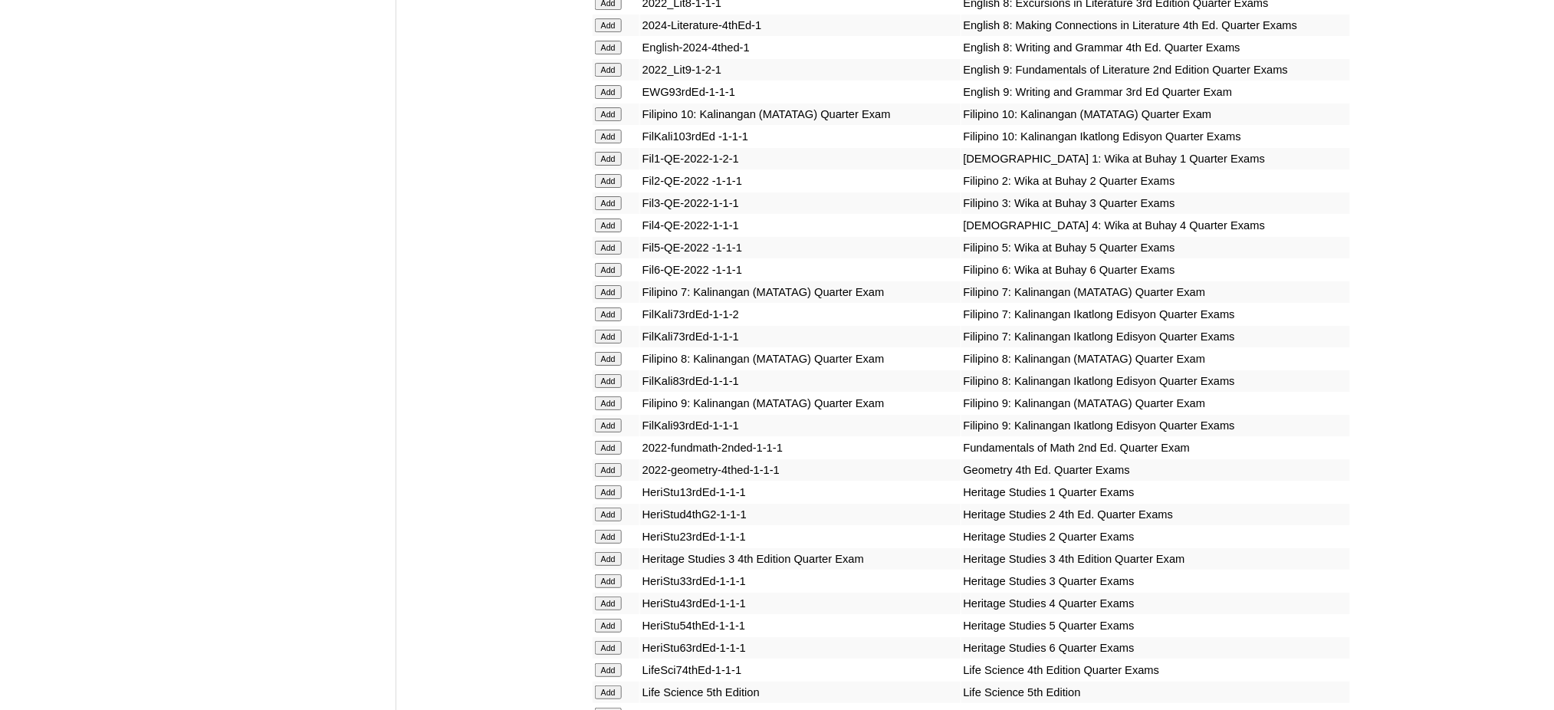
scroll to position [1941, 0]
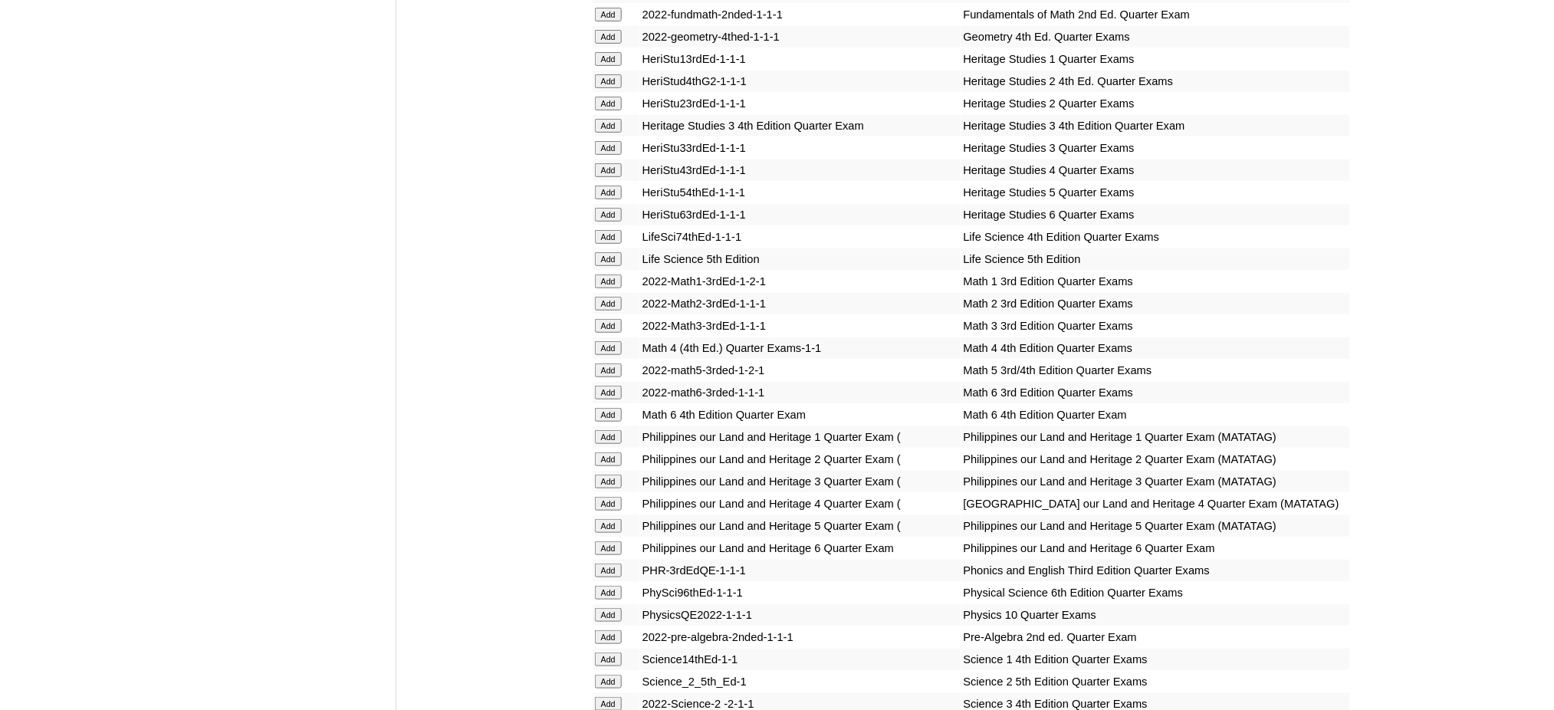
scroll to position [2350, 0]
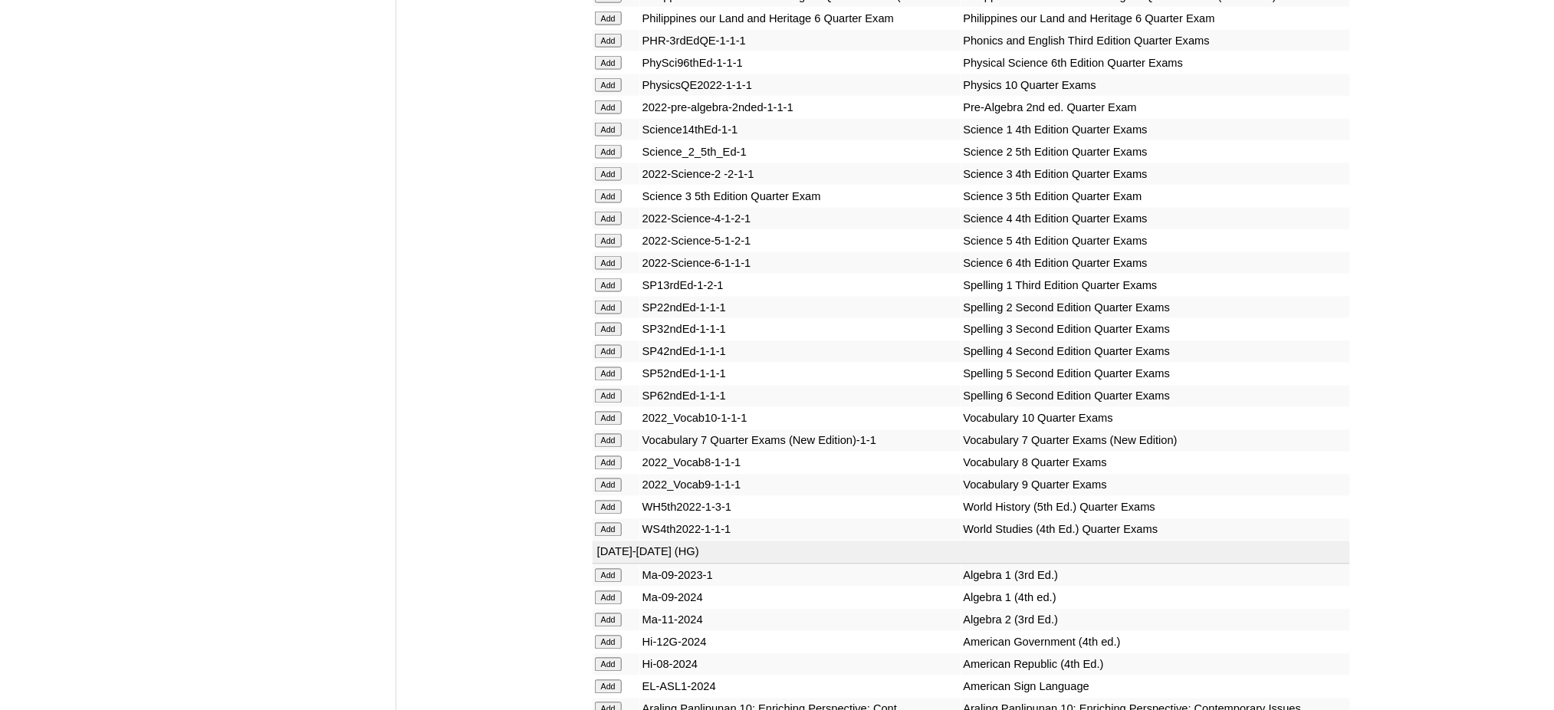
scroll to position [2861, 0]
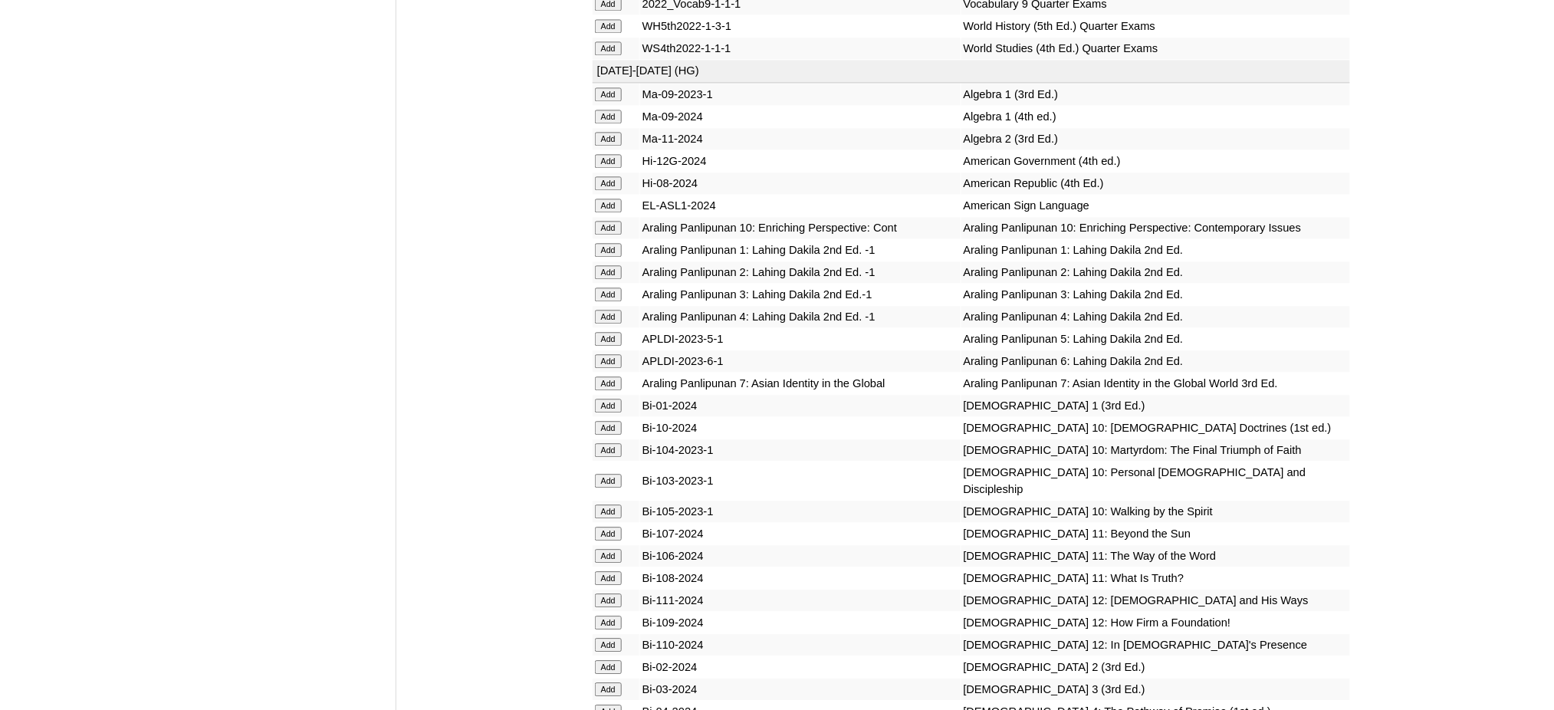
scroll to position [3372, 0]
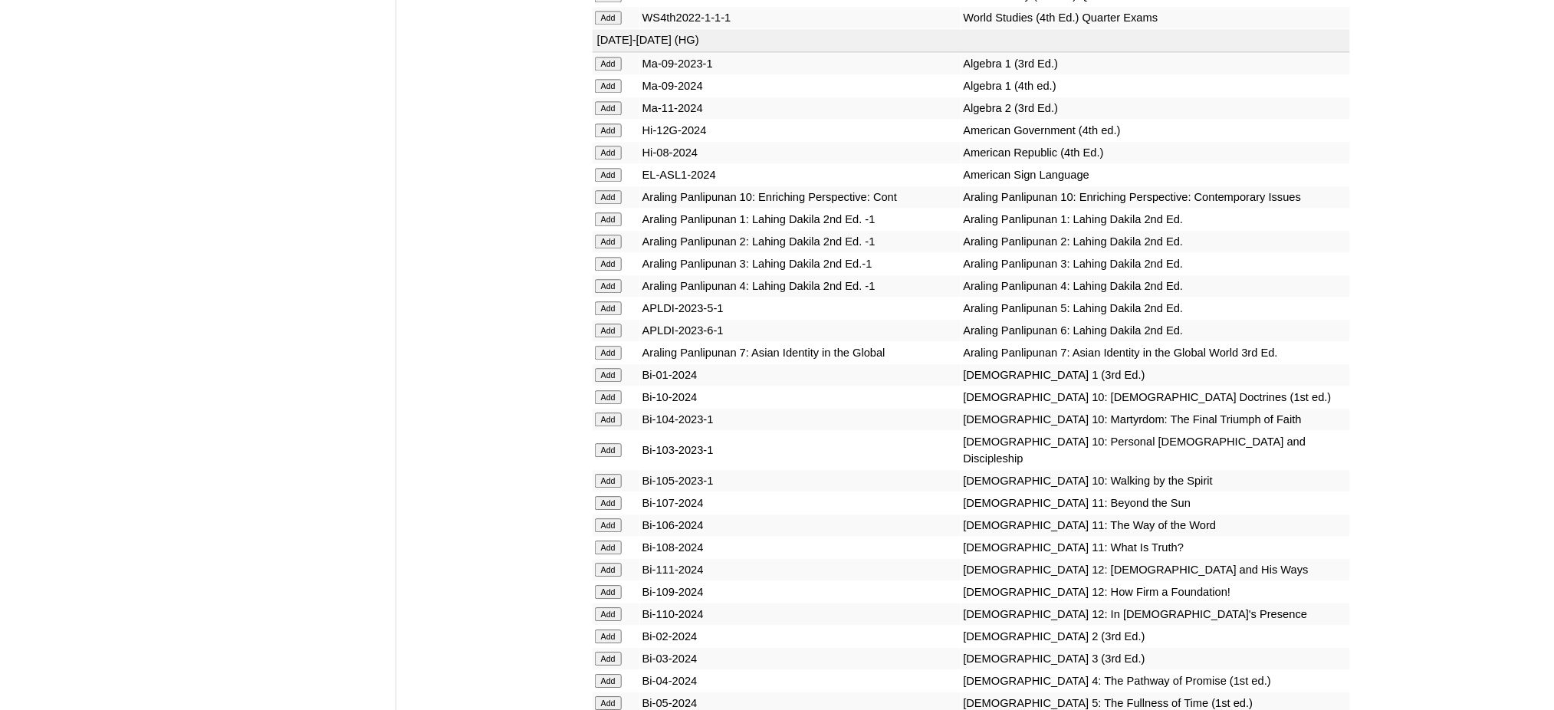
click at [614, 253] on td "Add" at bounding box center [615, 263] width 47 height 21
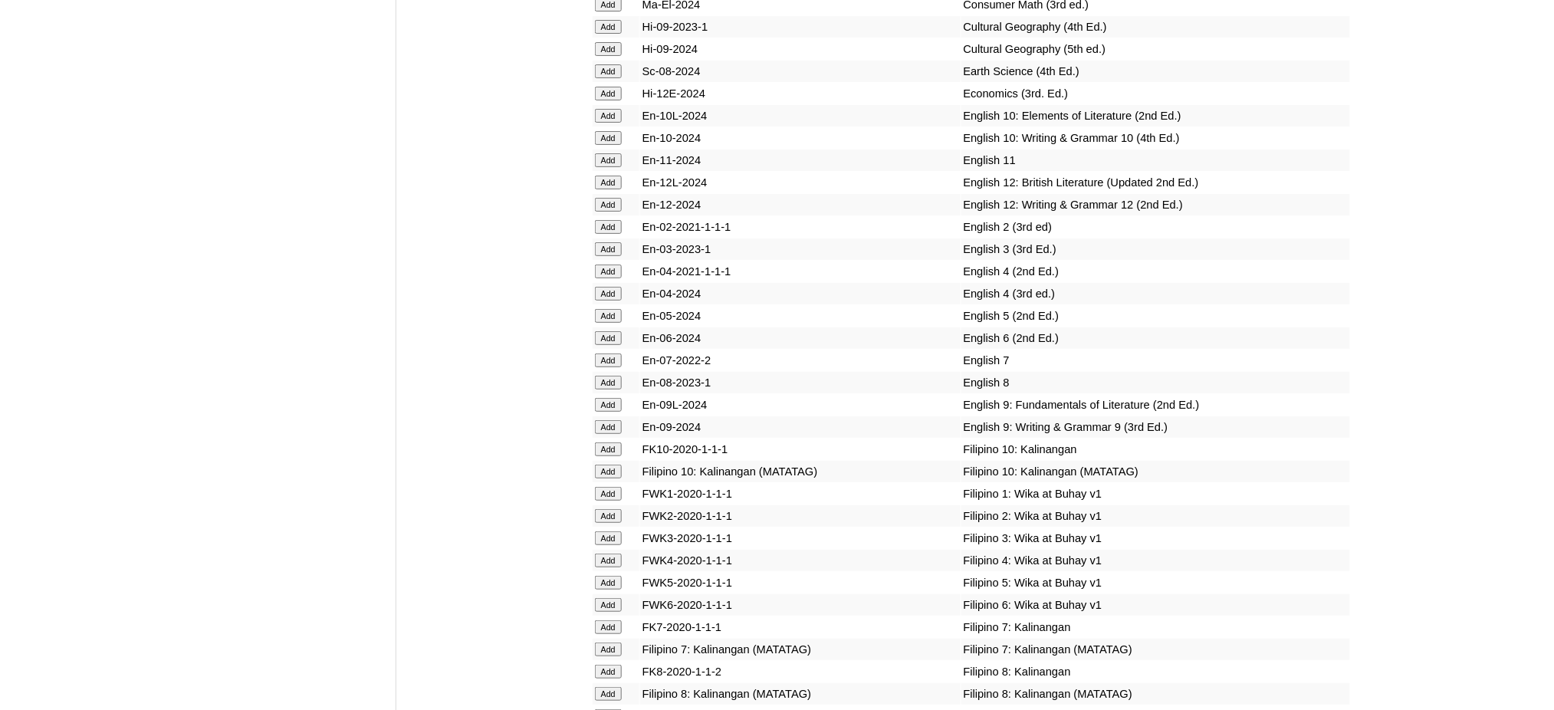
scroll to position [4292, 0]
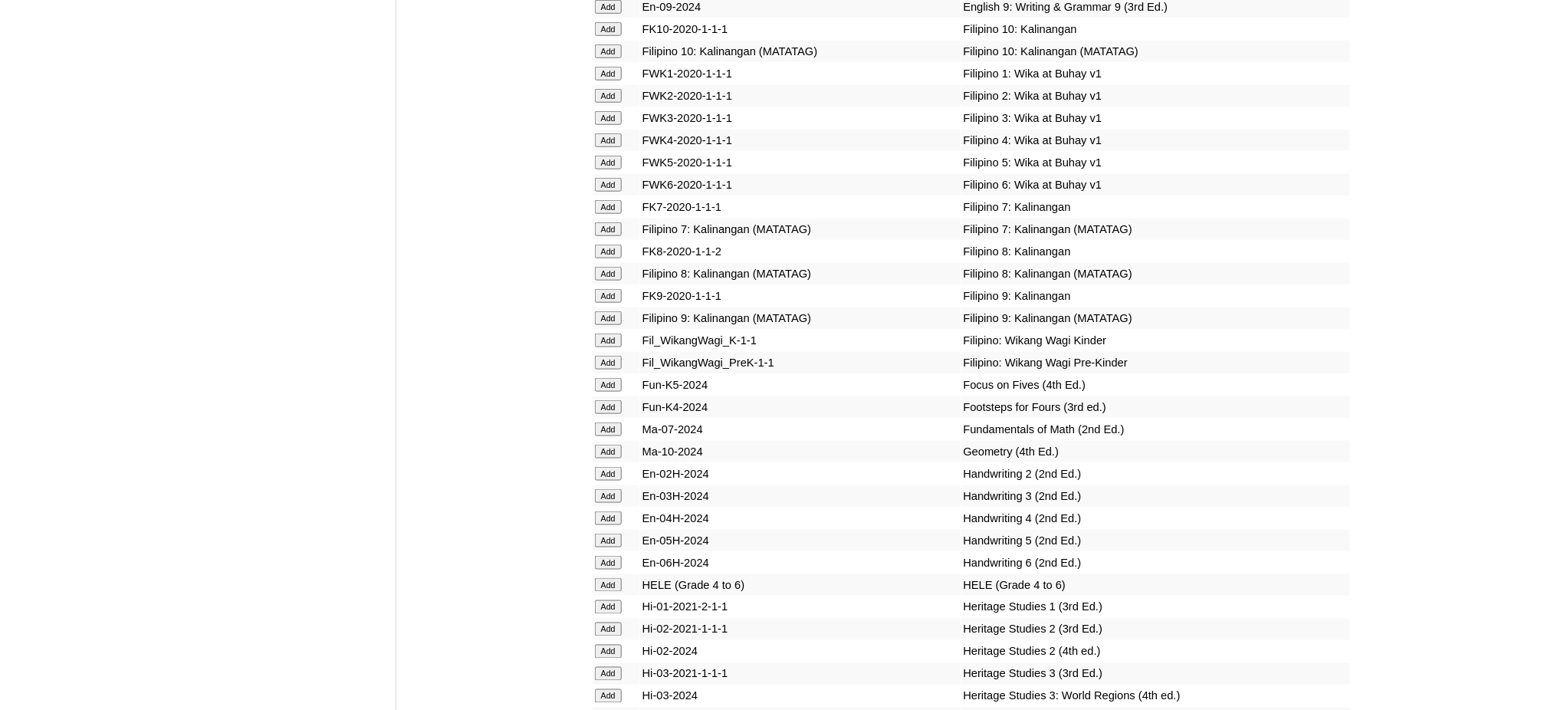
scroll to position [4803, 0]
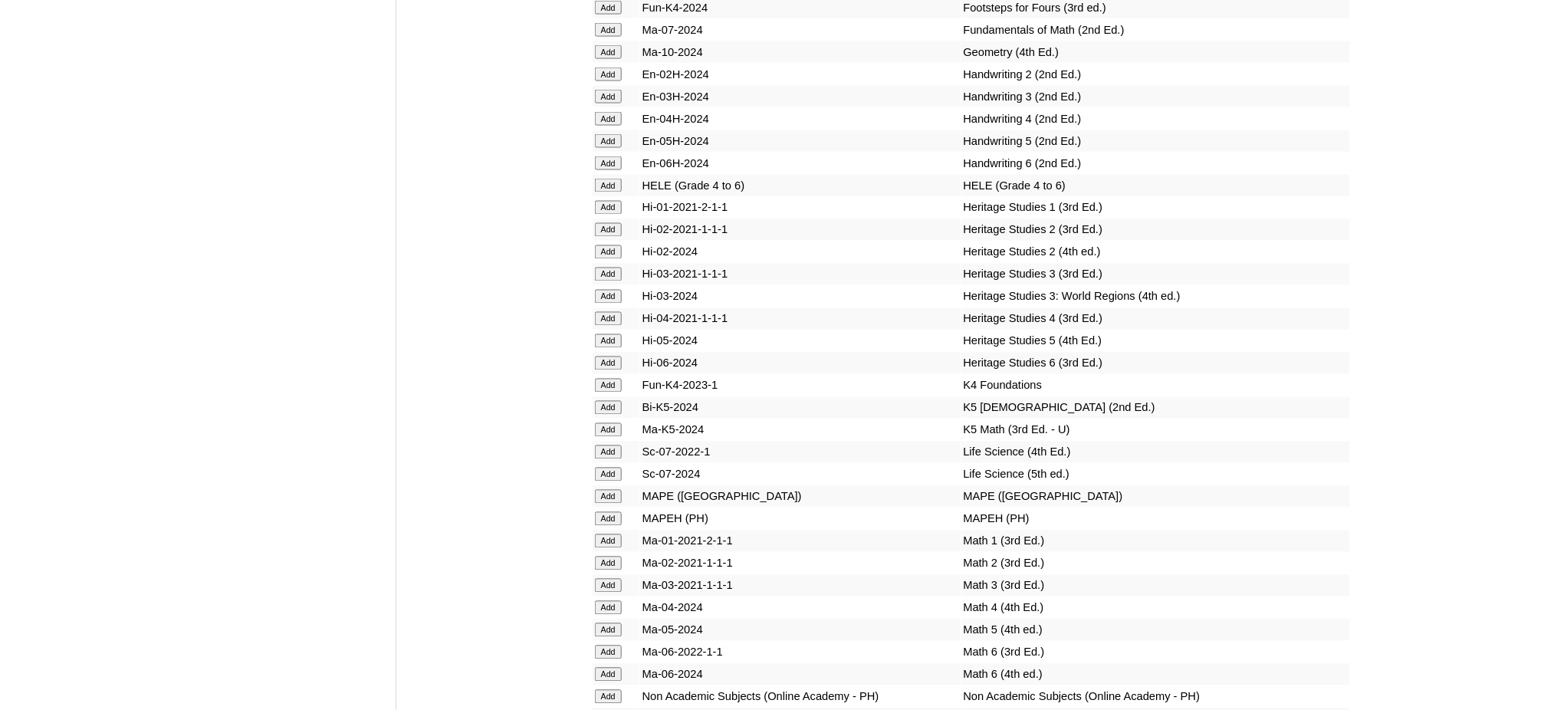
scroll to position [5212, 0]
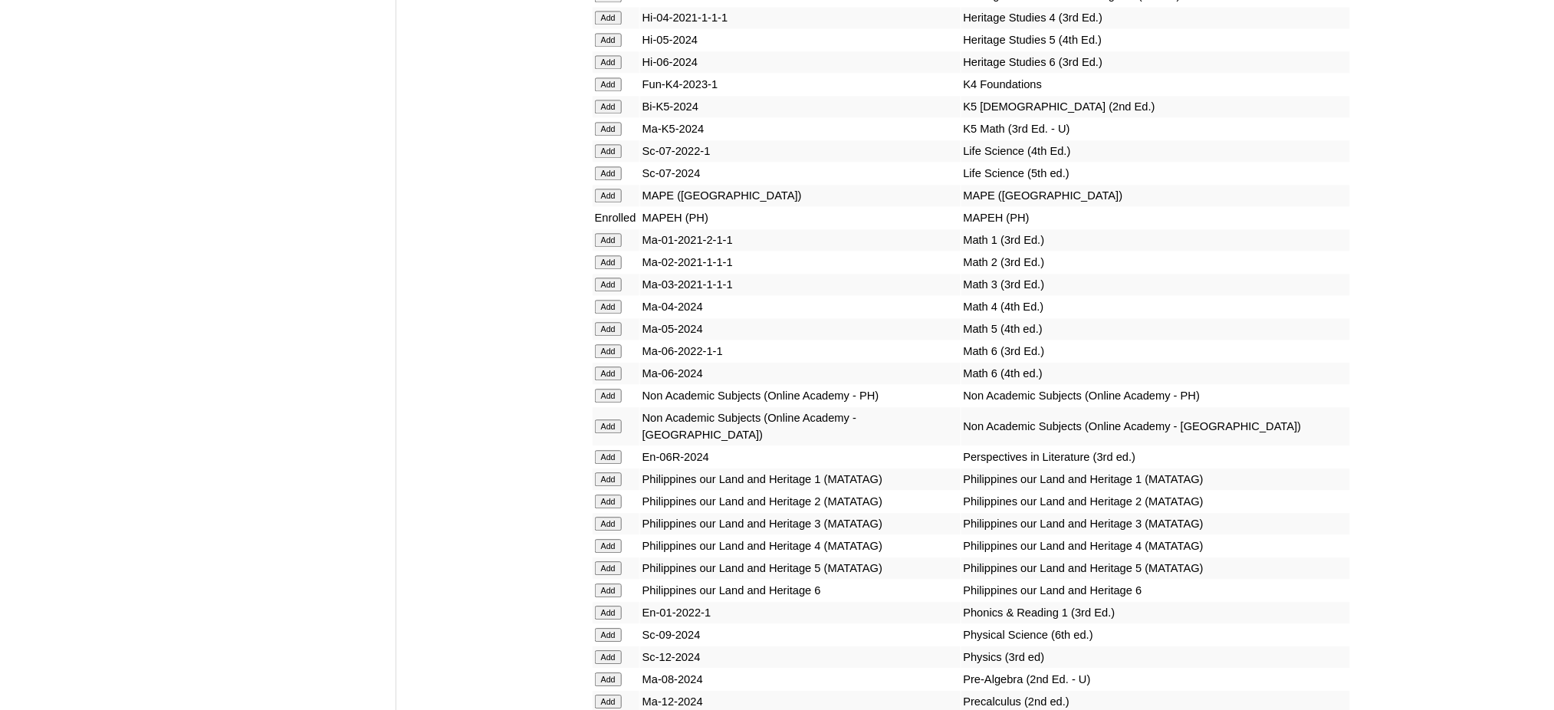
scroll to position [5416, 0]
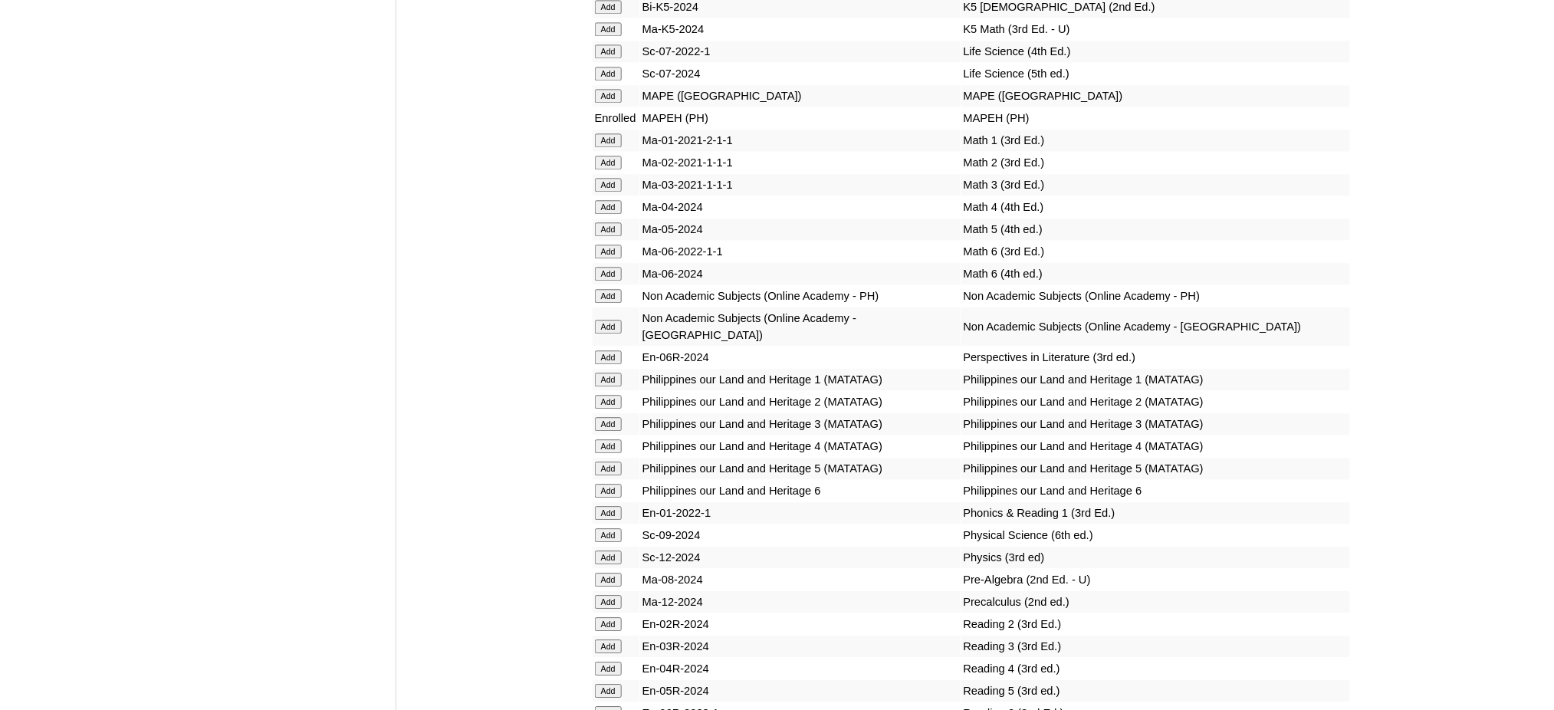
scroll to position [5518, 0]
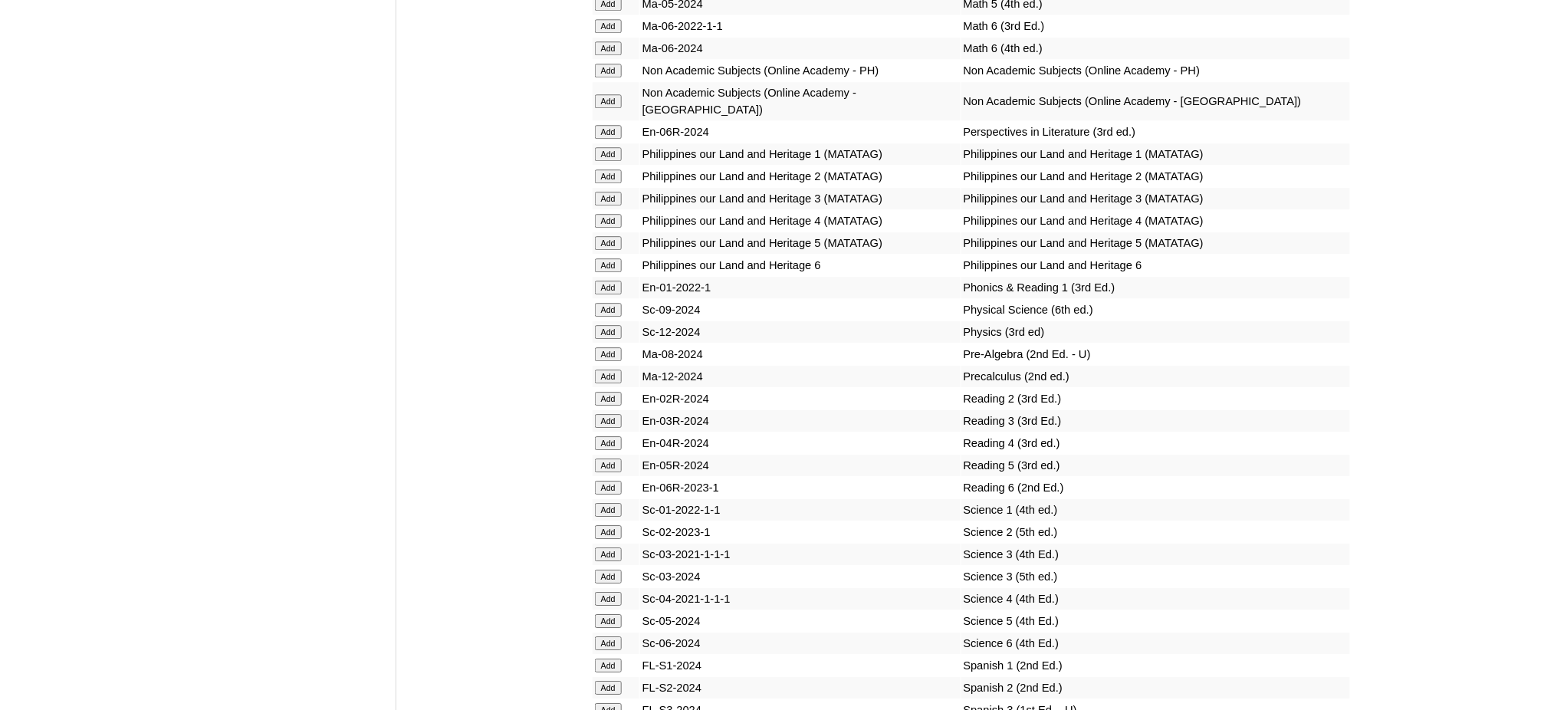
scroll to position [5825, 0]
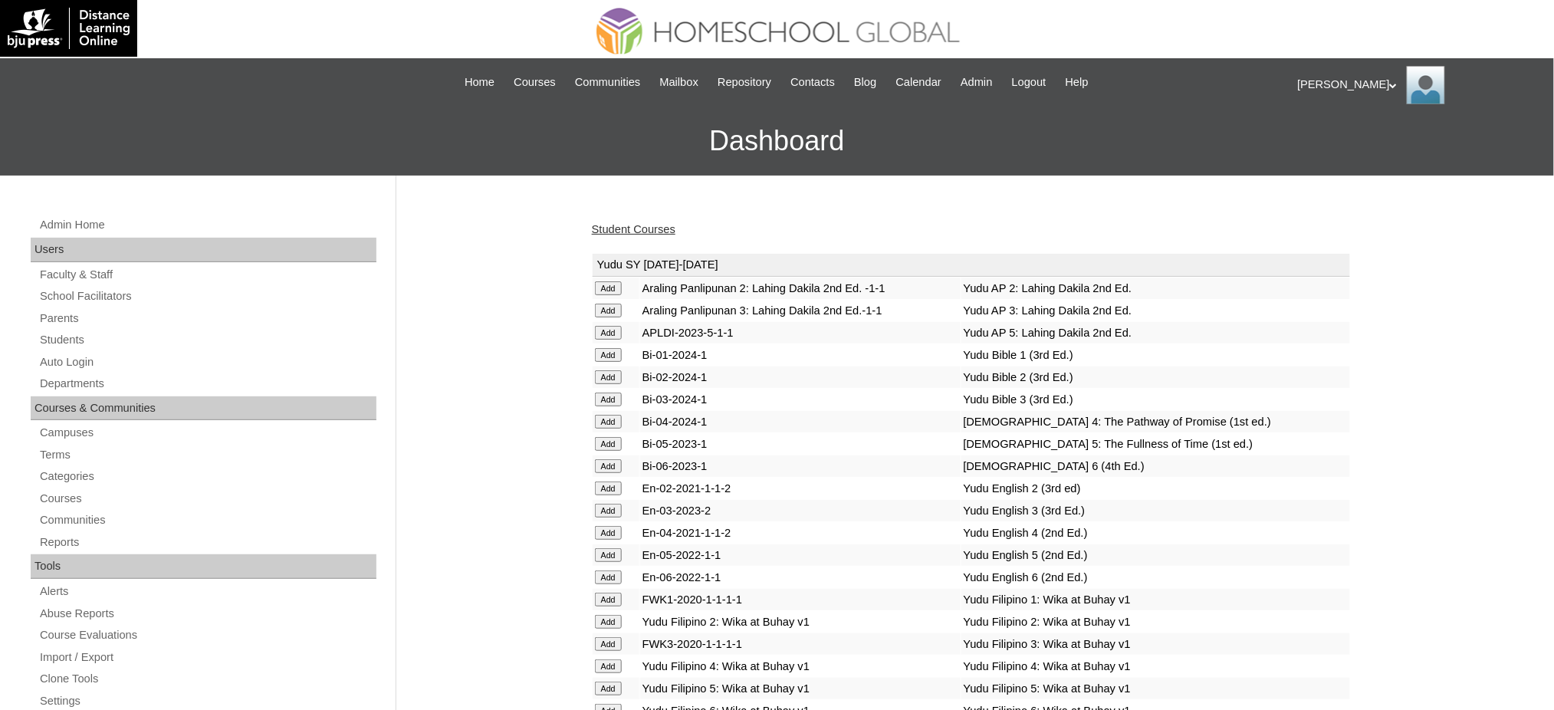
click at [668, 228] on link "Student Courses" at bounding box center [634, 229] width 84 height 12
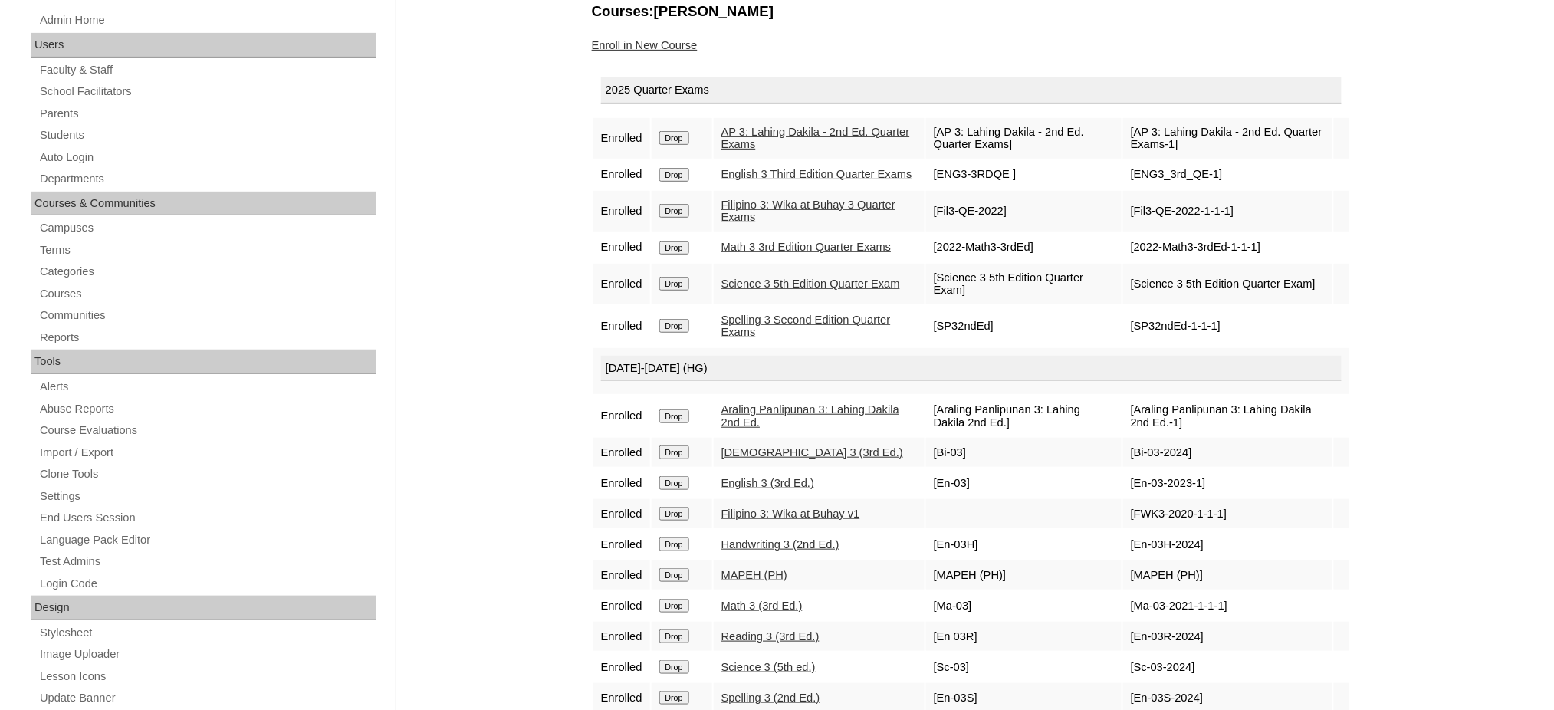
scroll to position [204, 0]
